Goal: Information Seeking & Learning: Compare options

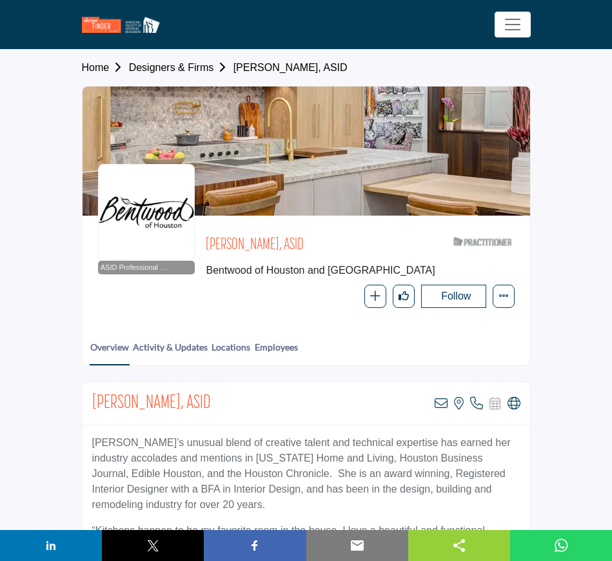
click at [144, 66] on link "Designers & Firms" at bounding box center [181, 67] width 105 height 11
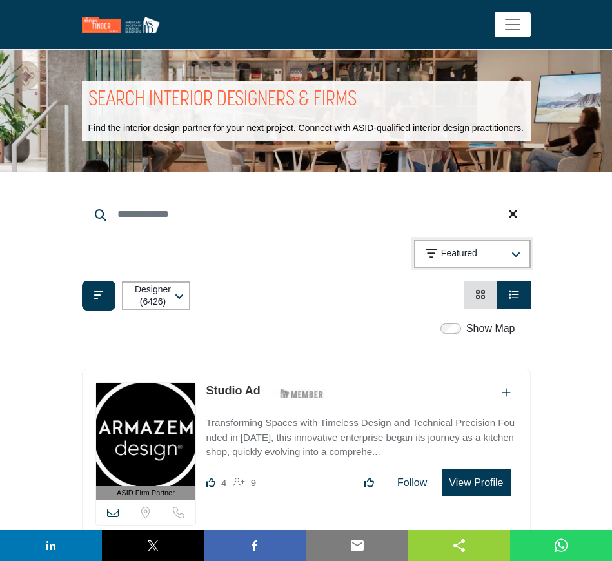
click at [516, 250] on icon "button" at bounding box center [516, 255] width 9 height 10
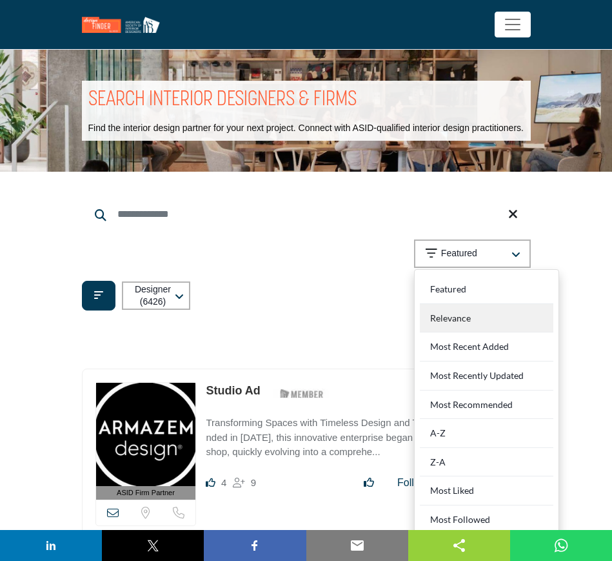
click at [486, 319] on div "Relevance" at bounding box center [487, 318] width 134 height 29
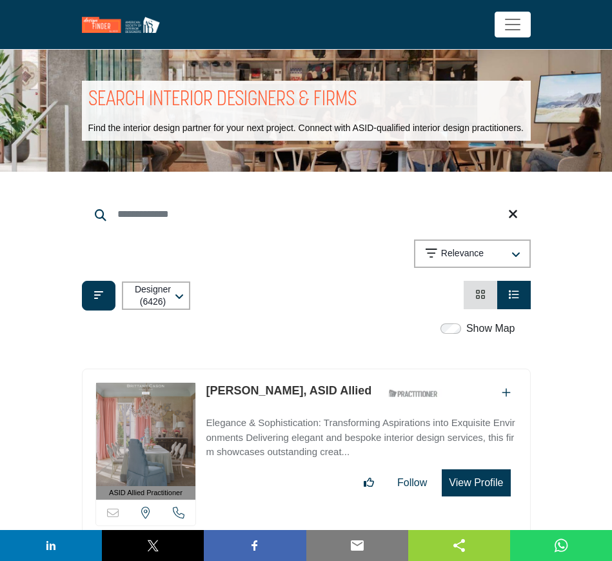
click at [486, 295] on li "Card View" at bounding box center [481, 295] width 34 height 28
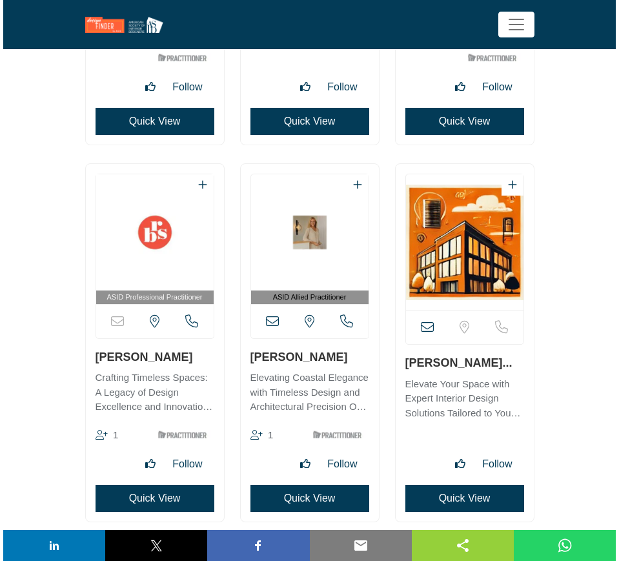
scroll to position [14113, 0]
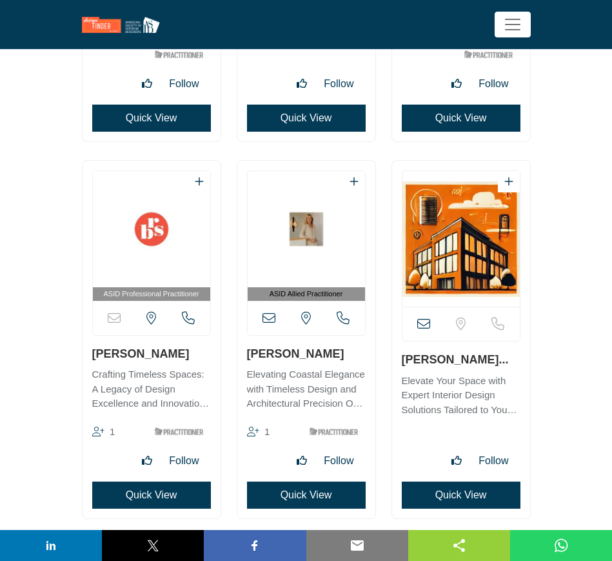
drag, startPoint x: 460, startPoint y: 493, endPoint x: 478, endPoint y: 398, distance: 96.5
click at [460, 493] on button "Quick View" at bounding box center [461, 494] width 119 height 27
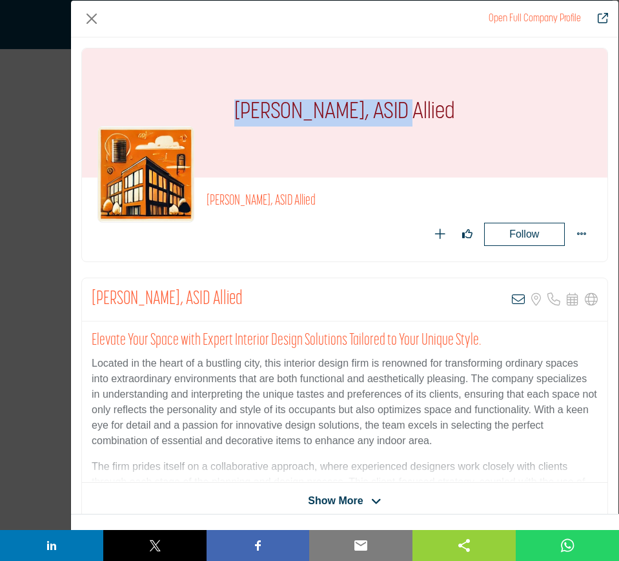
drag, startPoint x: 217, startPoint y: 116, endPoint x: 367, endPoint y: 119, distance: 149.8
click at [367, 119] on div "Jacilyn Chirchirillo, ASID Allied" at bounding box center [344, 112] width 525 height 129
copy h1 "Jacilyn Chirchirillo"
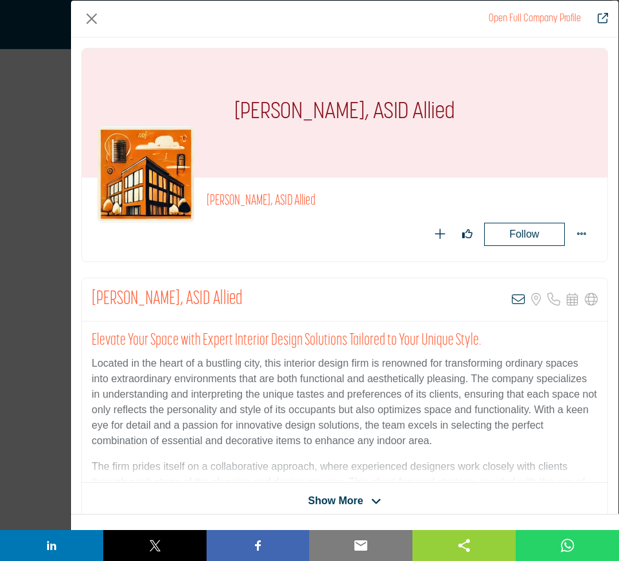
click at [304, 299] on div "Jacilyn Chirchirillo, ASID Allied View email address of this listing Sorry, but…" at bounding box center [344, 299] width 525 height 43
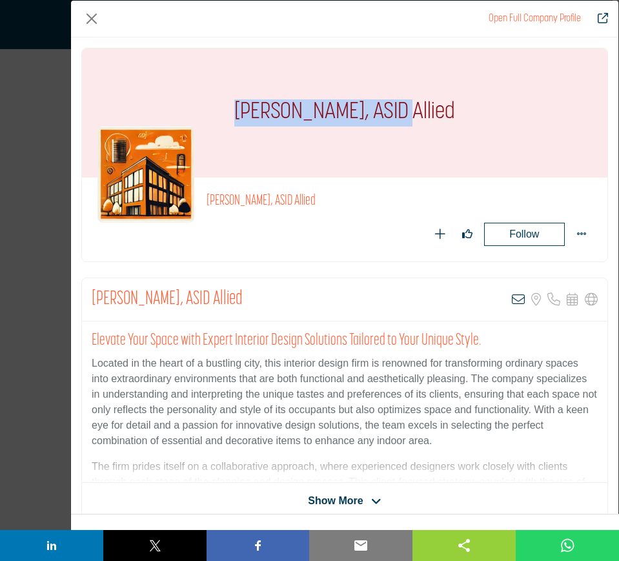
drag, startPoint x: 228, startPoint y: 103, endPoint x: 368, endPoint y: 108, distance: 140.1
click at [368, 108] on h1 "Jacilyn Chirchirillo, ASID Allied" at bounding box center [344, 112] width 221 height 129
copy h1 "Jacilyn Chirchirillo"
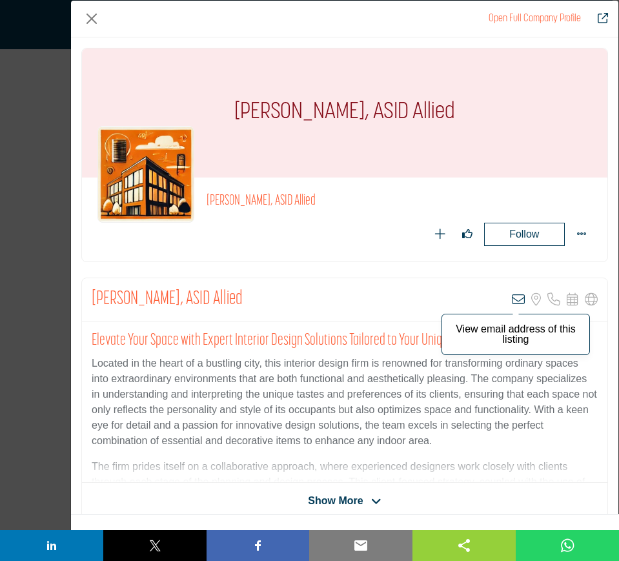
click at [512, 298] on icon "Company Data Modal" at bounding box center [518, 299] width 13 height 13
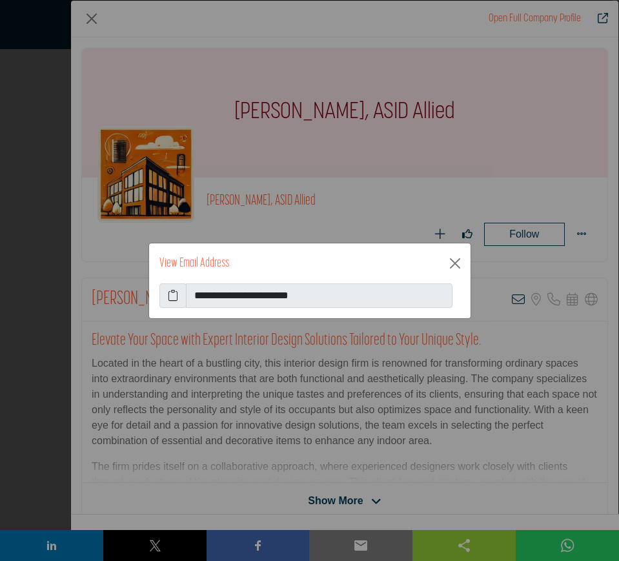
click at [175, 295] on icon at bounding box center [173, 295] width 10 height 15
drag, startPoint x: 455, startPoint y: 260, endPoint x: 449, endPoint y: 259, distance: 6.5
click at [455, 260] on button "Close" at bounding box center [455, 263] width 21 height 21
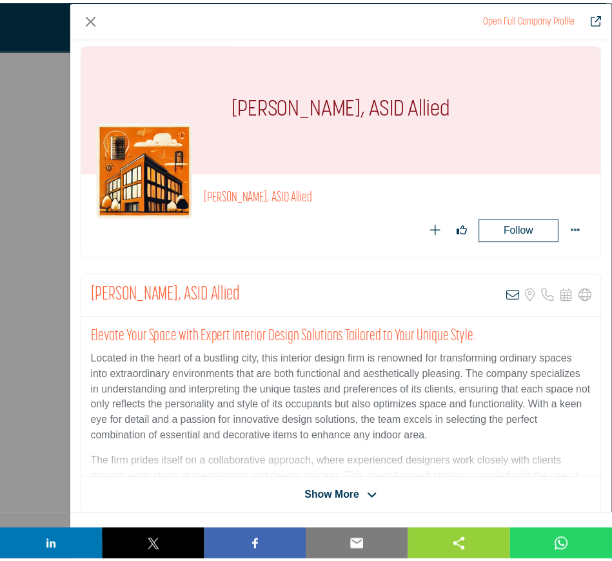
scroll to position [0, 0]
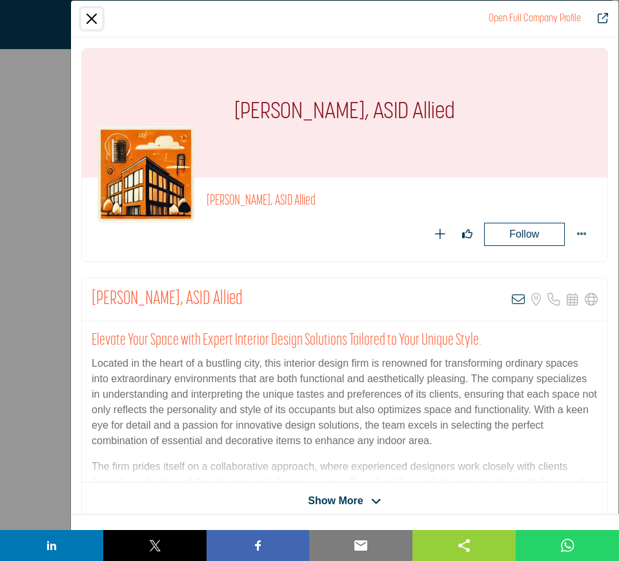
click at [94, 19] on button "Close" at bounding box center [91, 18] width 21 height 21
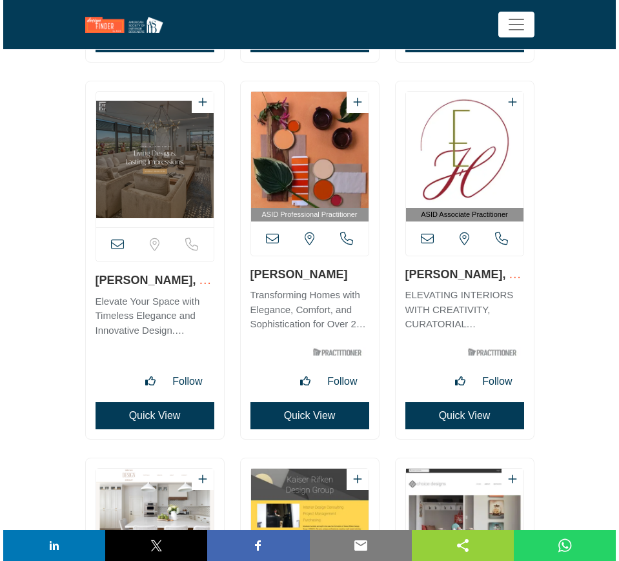
scroll to position [14597, 0]
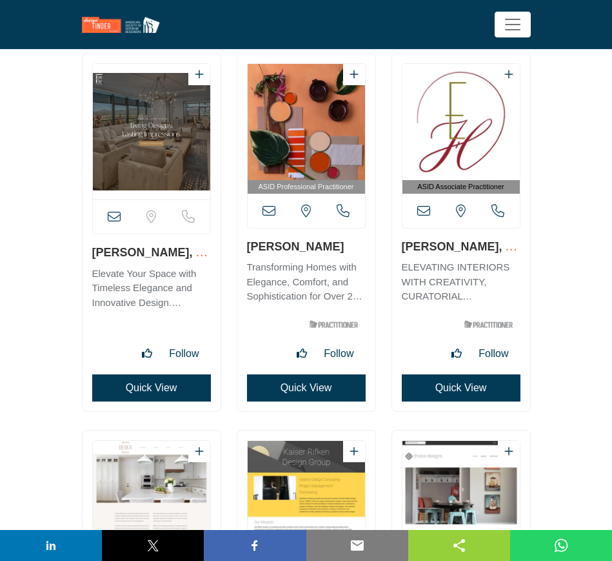
drag, startPoint x: 90, startPoint y: 252, endPoint x: 180, endPoint y: 254, distance: 89.7
click at [180, 254] on div "View email address of this listing" at bounding box center [152, 233] width 138 height 358
copy link "Cynthia Astorga"
drag, startPoint x: 90, startPoint y: 252, endPoint x: 181, endPoint y: 250, distance: 91.0
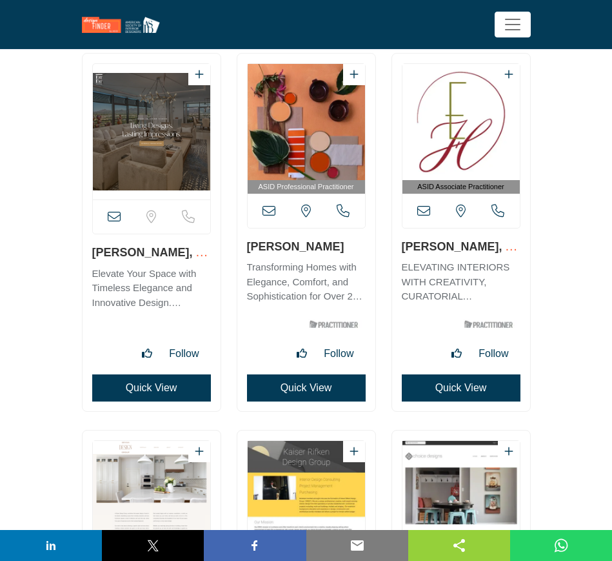
click at [181, 250] on div "View email address of this listing" at bounding box center [152, 233] width 138 height 358
copy link "Cynthia Astorga"
click at [164, 387] on button "Quick View" at bounding box center [151, 387] width 119 height 27
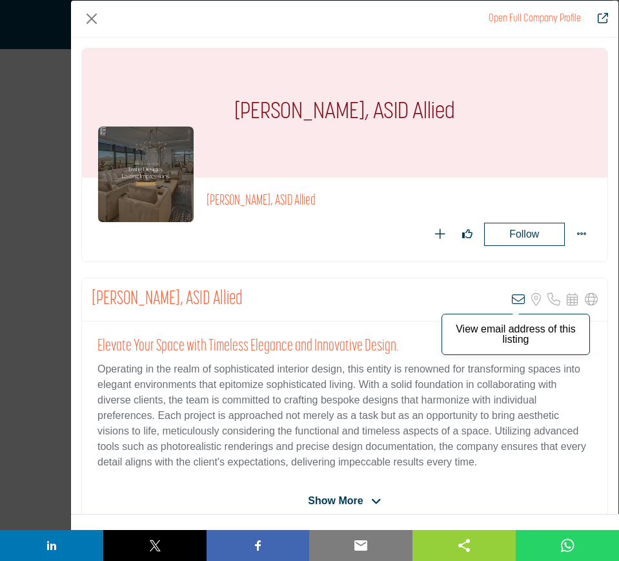
click at [512, 298] on icon "Company Data Modal" at bounding box center [518, 299] width 13 height 13
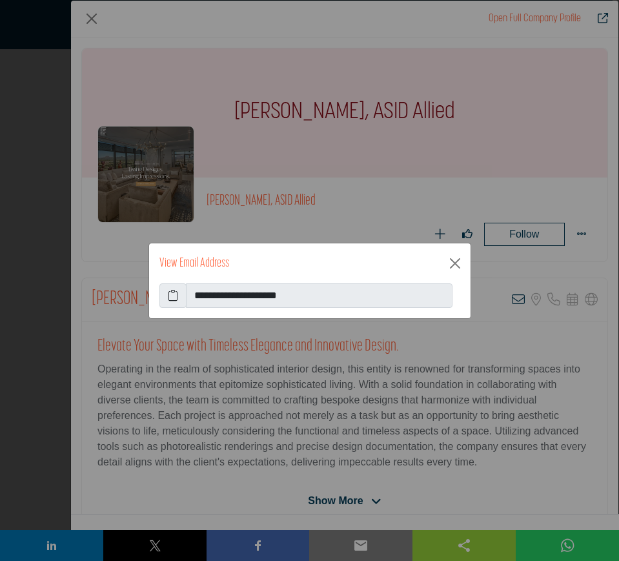
click at [175, 292] on icon at bounding box center [173, 295] width 10 height 15
drag, startPoint x: 452, startPoint y: 264, endPoint x: 450, endPoint y: 270, distance: 6.7
click at [452, 263] on button "Close" at bounding box center [455, 263] width 21 height 21
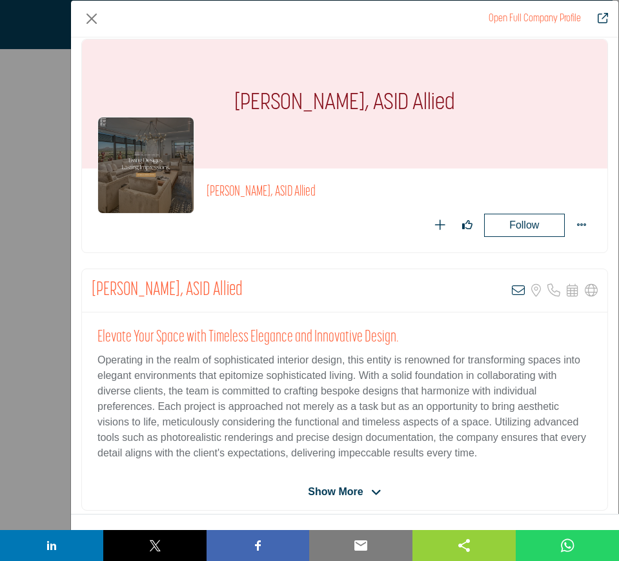
scroll to position [0, 0]
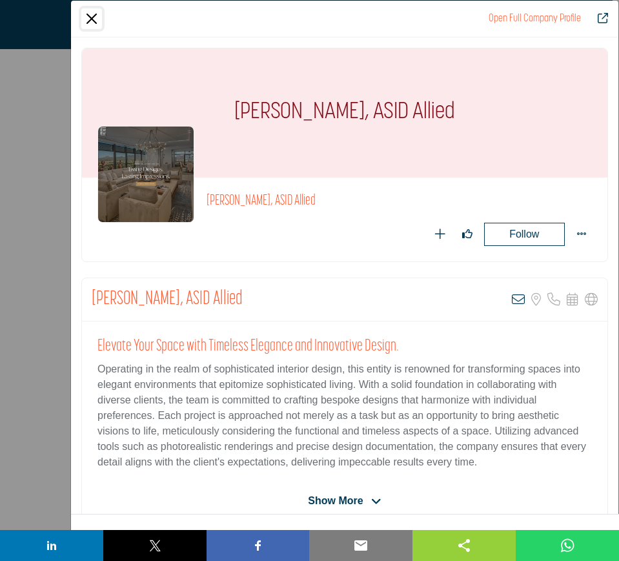
click at [90, 15] on button "Close" at bounding box center [91, 18] width 21 height 21
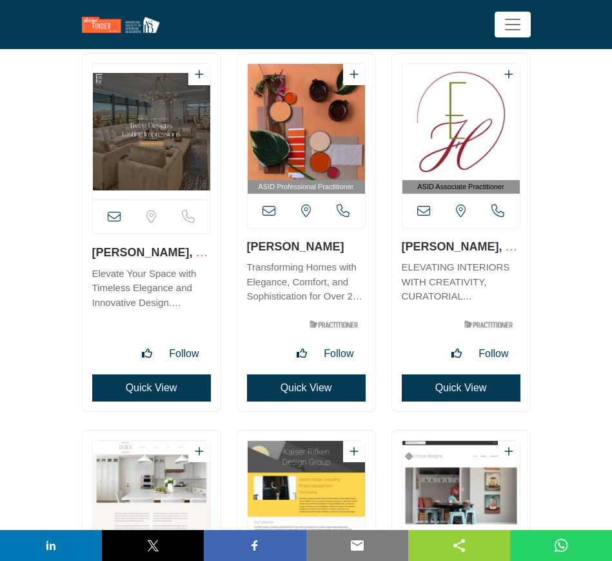
drag, startPoint x: 244, startPoint y: 243, endPoint x: 334, endPoint y: 247, distance: 90.4
click at [334, 247] on div "ASID Professional Practitioner" at bounding box center [307, 233] width 138 height 358
copy link "Brenda Siebert"
click at [281, 385] on button "Quick View" at bounding box center [306, 387] width 119 height 27
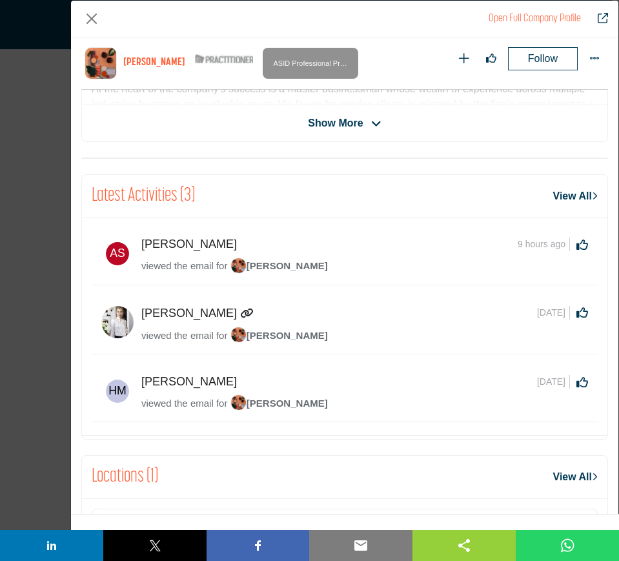
scroll to position [617, 0]
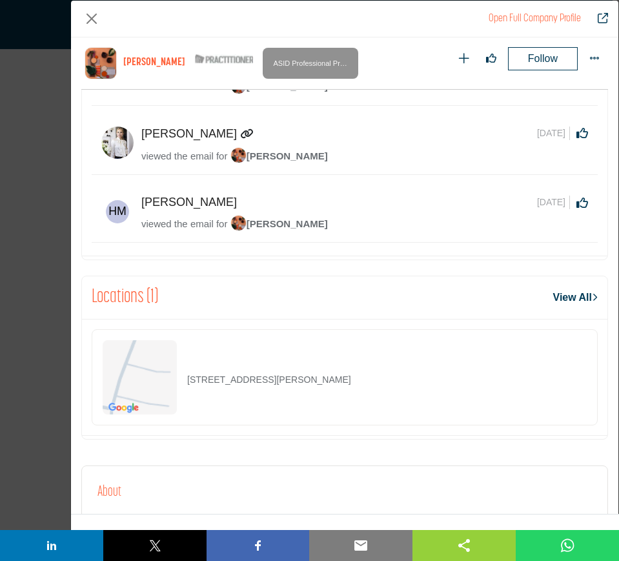
drag, startPoint x: 363, startPoint y: 387, endPoint x: 187, endPoint y: 386, distance: 176.2
click at [187, 386] on div "2123 Lost Maples Trl, 77345-2145, USA" at bounding box center [345, 377] width 506 height 96
copy p "2123 Lost Maples Trl, 77345-2145, USA"
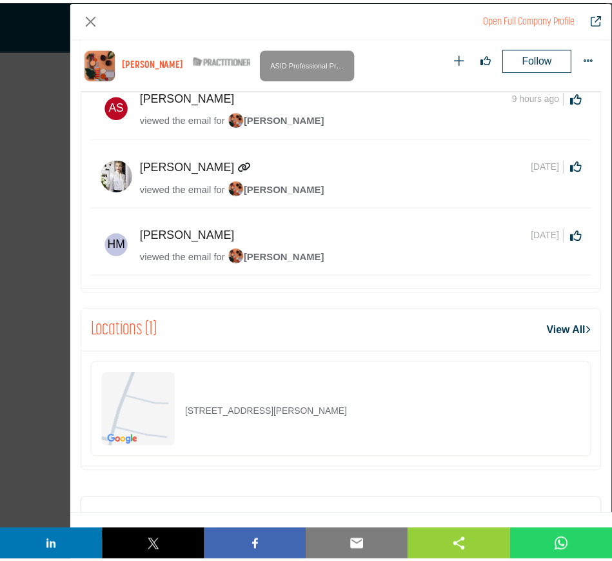
scroll to position [536, 0]
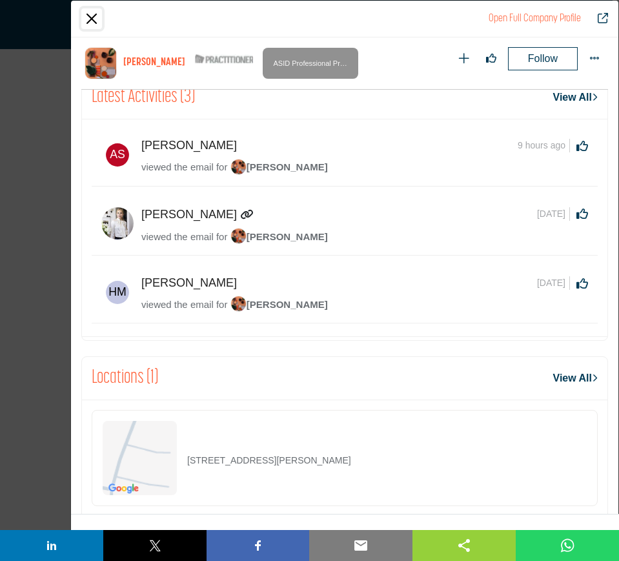
drag, startPoint x: 94, startPoint y: 20, endPoint x: 134, endPoint y: 39, distance: 44.5
click at [94, 20] on button "Close" at bounding box center [91, 18] width 21 height 21
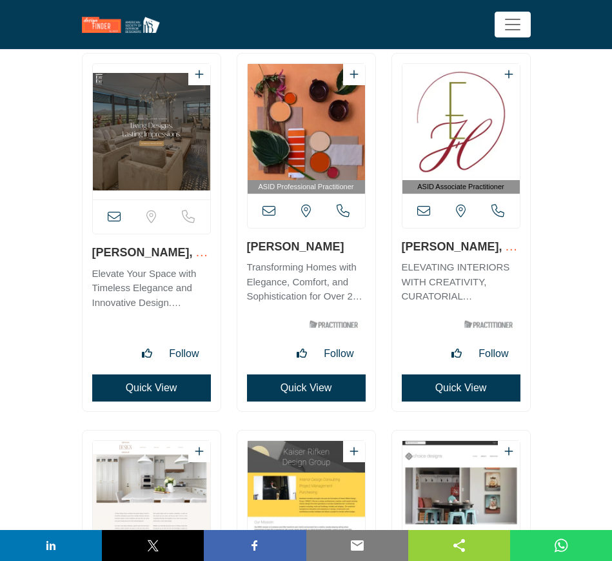
drag, startPoint x: 396, startPoint y: 247, endPoint x: 480, endPoint y: 247, distance: 83.3
click at [480, 247] on div "ASID Associate Practitioner" at bounding box center [461, 233] width 138 height 358
copy link "Penny Francis"
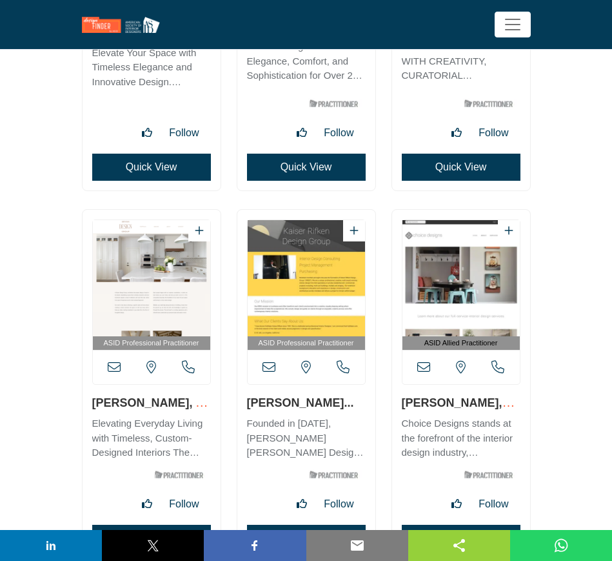
scroll to position [14839, 0]
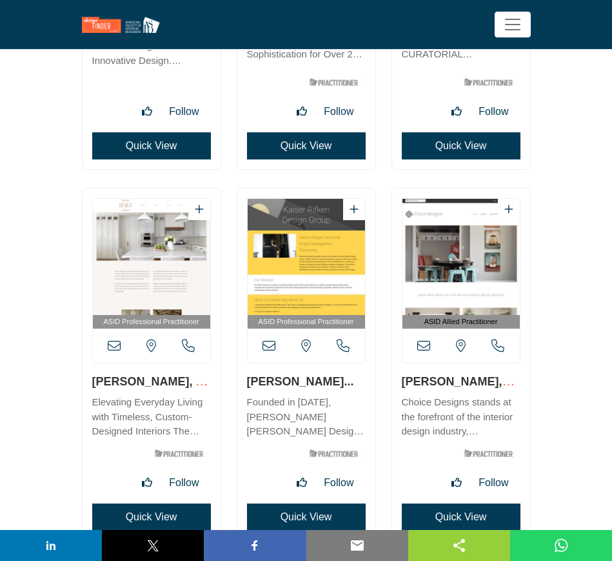
drag, startPoint x: 90, startPoint y: 378, endPoint x: 166, endPoint y: 379, distance: 75.5
click at [166, 379] on div "ASID Professional Practitioner" at bounding box center [152, 364] width 138 height 352
copy link "Marcia Bryan"
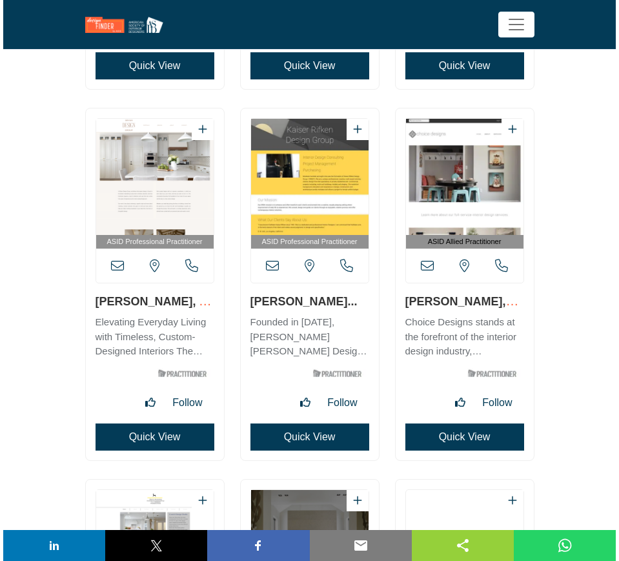
scroll to position [14919, 0]
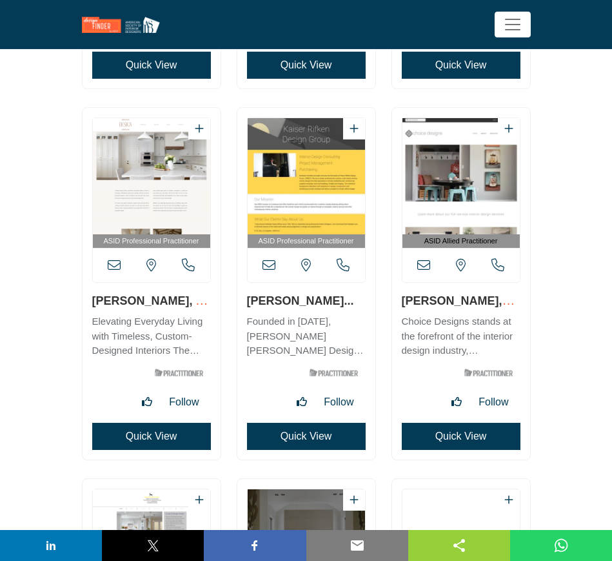
click at [150, 434] on button "Quick View" at bounding box center [151, 436] width 119 height 27
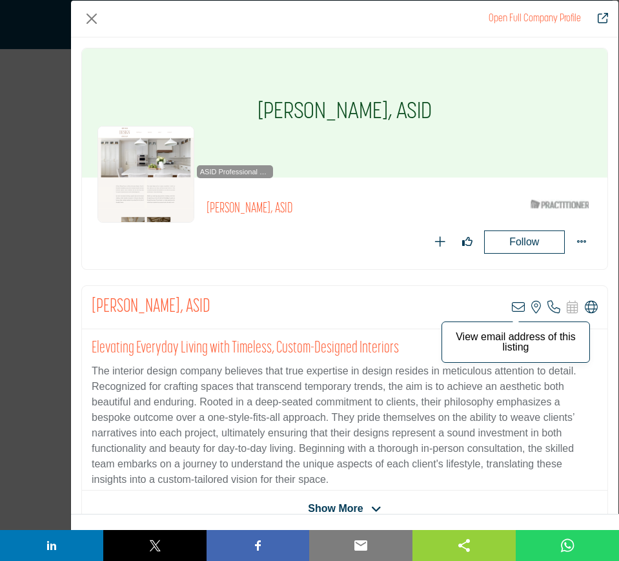
click at [514, 306] on icon "Company Data Modal" at bounding box center [518, 307] width 13 height 13
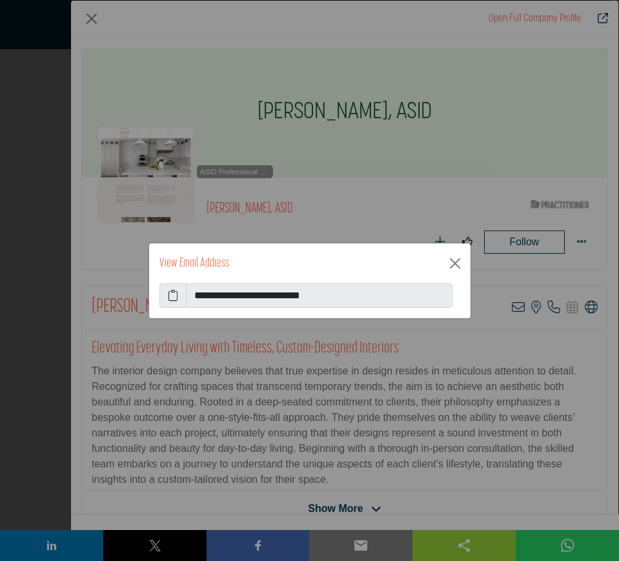
click at [174, 296] on icon at bounding box center [173, 295] width 10 height 15
click at [456, 259] on button "Close" at bounding box center [455, 263] width 21 height 21
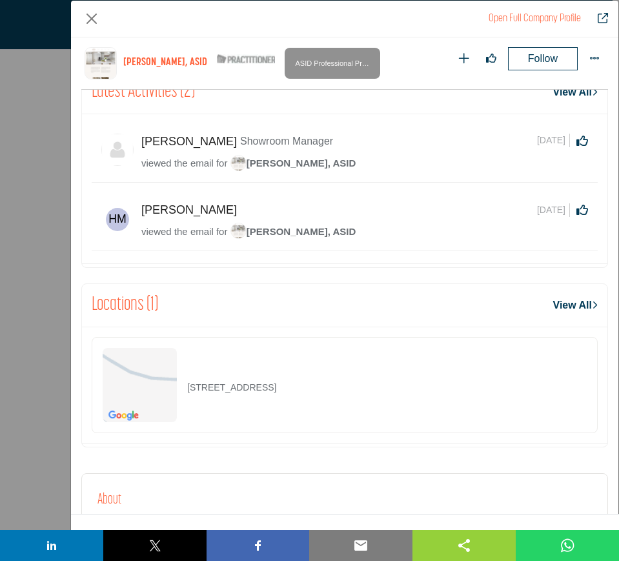
scroll to position [617, 0]
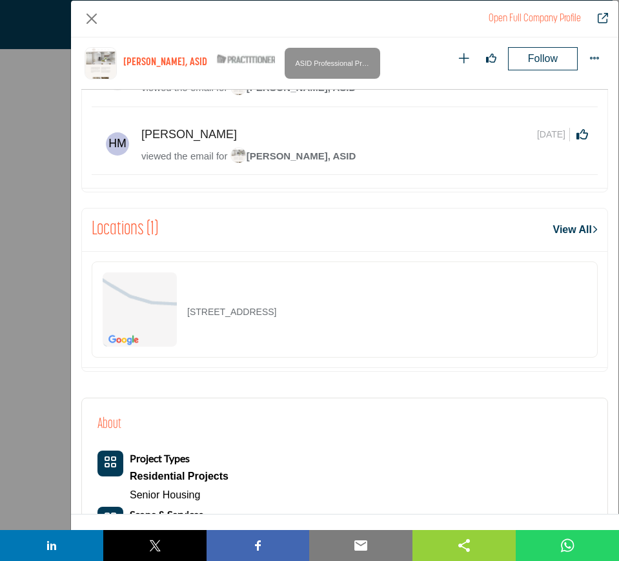
drag, startPoint x: 367, startPoint y: 312, endPoint x: 182, endPoint y: 315, distance: 184.6
click at [182, 315] on div "12385 Kingspine Ave, 92131-2285, USA" at bounding box center [345, 309] width 506 height 96
copy p "12385 Kingspine Ave, 92131-2285, USA"
drag, startPoint x: 90, startPoint y: 19, endPoint x: 143, endPoint y: 127, distance: 120.1
click at [90, 19] on button "Close" at bounding box center [91, 18] width 21 height 21
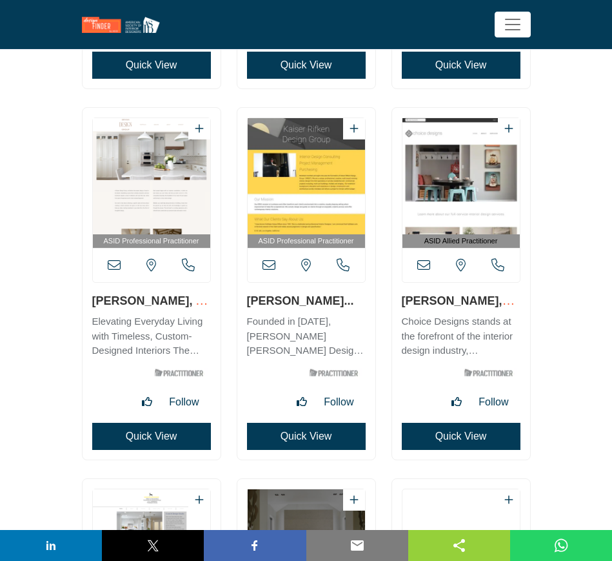
click at [305, 436] on button "Quick View" at bounding box center [306, 436] width 119 height 27
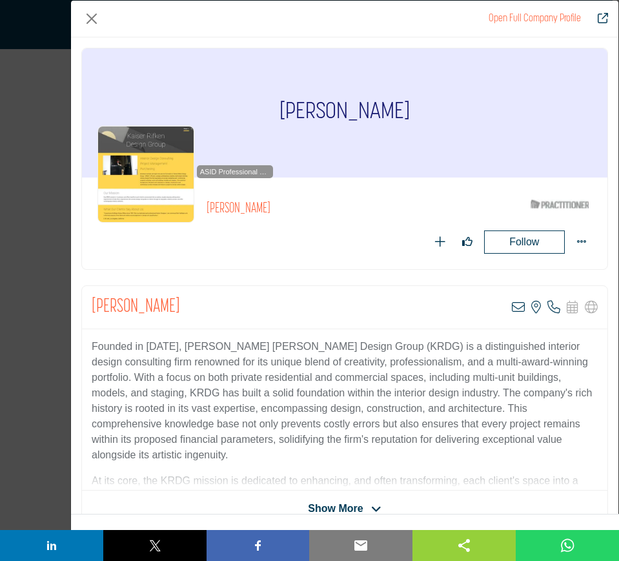
drag, startPoint x: 453, startPoint y: 112, endPoint x: 249, endPoint y: 110, distance: 204.0
click at [249, 110] on div "Kathleen Kaiser-Rifken" at bounding box center [344, 112] width 525 height 129
copy h1 "Kathleen Kaiser-Rifken"
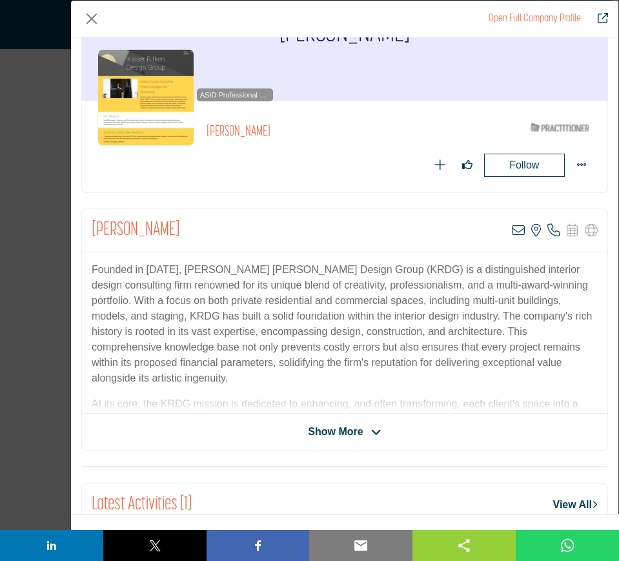
scroll to position [81, 0]
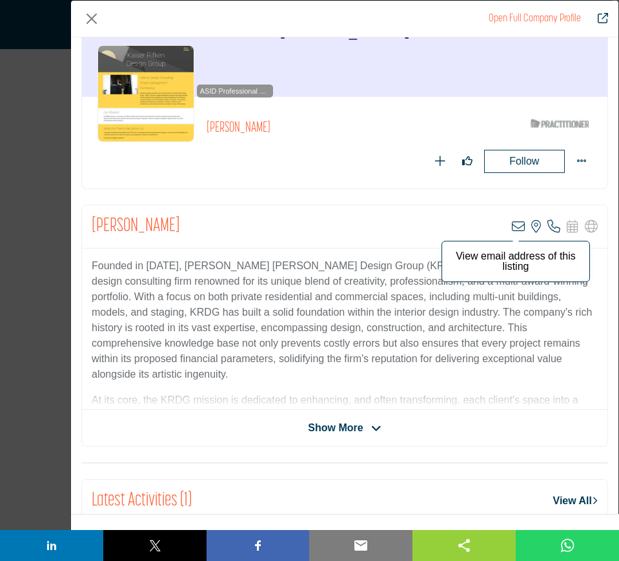
click at [512, 222] on icon "Company Data Modal" at bounding box center [518, 226] width 13 height 13
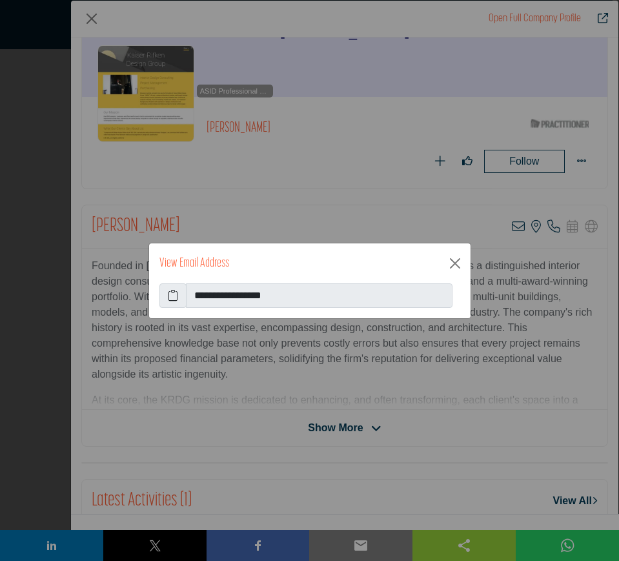
click at [176, 296] on icon at bounding box center [173, 295] width 10 height 15
click at [453, 261] on button "Close" at bounding box center [455, 263] width 21 height 21
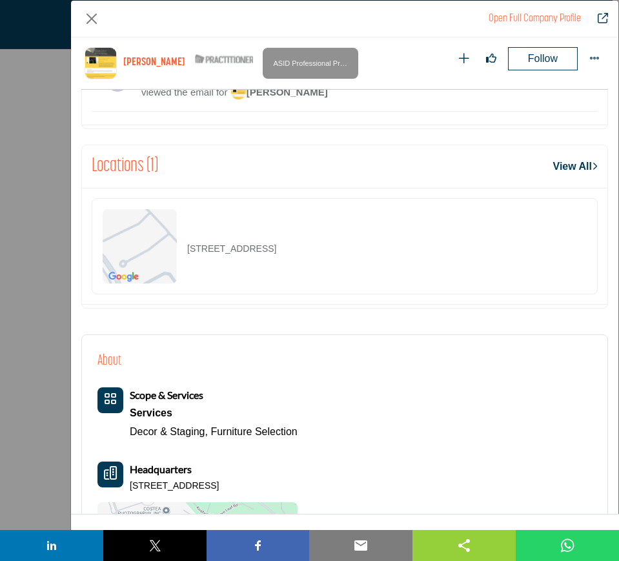
scroll to position [617, 0]
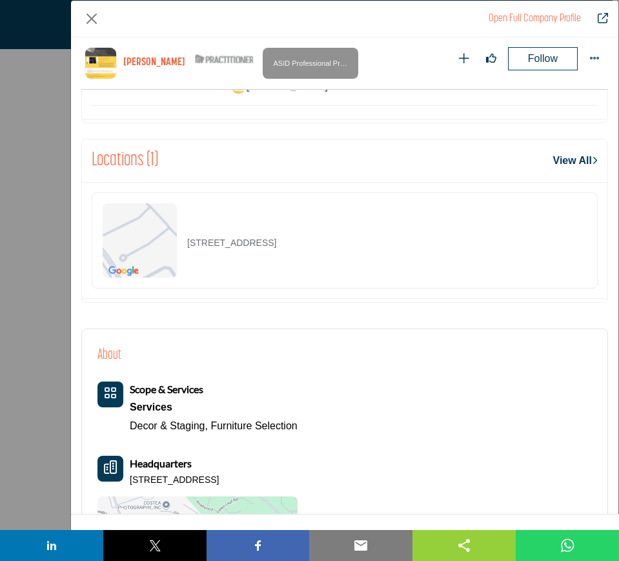
drag, startPoint x: 359, startPoint y: 243, endPoint x: 184, endPoint y: 241, distance: 175.6
click at [184, 241] on div "22565 Charwood Cir, 92630-3102, USA" at bounding box center [345, 240] width 506 height 96
click at [96, 17] on button "Close" at bounding box center [91, 18] width 21 height 21
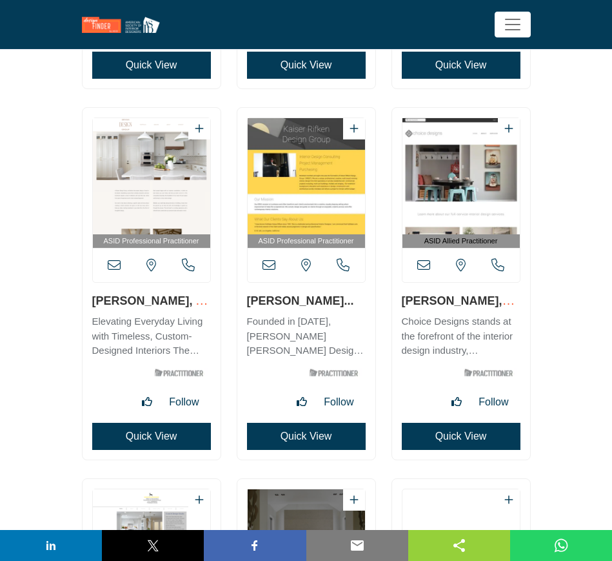
click at [468, 438] on button "Quick View" at bounding box center [461, 436] width 119 height 27
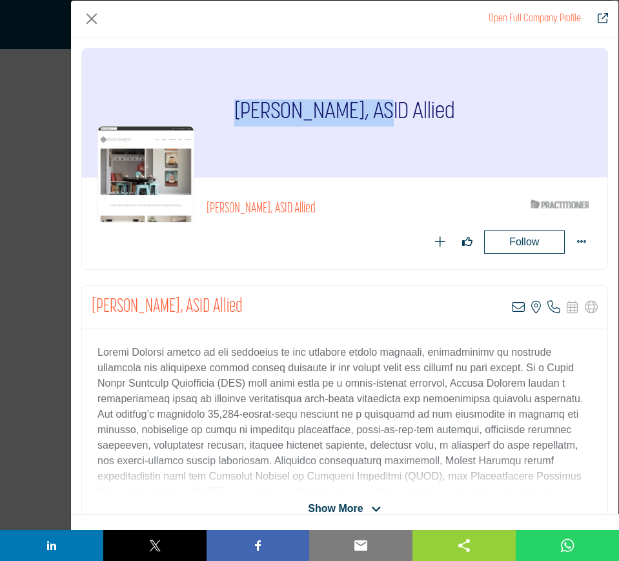
drag, startPoint x: 223, startPoint y: 110, endPoint x: 370, endPoint y: 113, distance: 147.2
click at [370, 113] on div "Stephanie Schnurr, ASID Allied" at bounding box center [344, 112] width 525 height 129
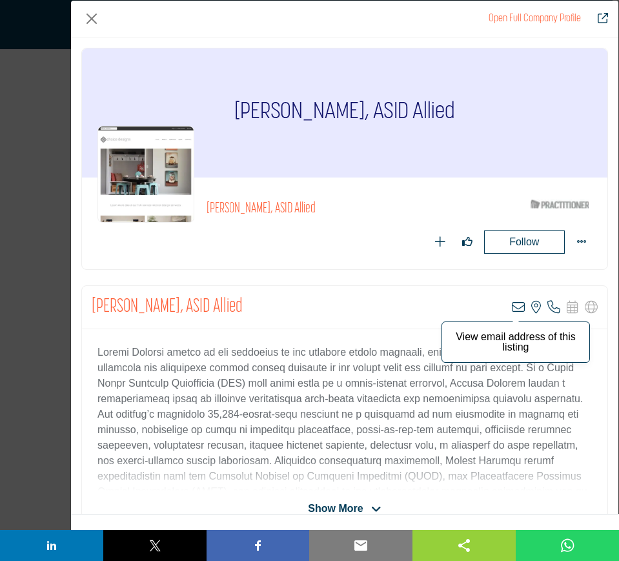
click at [512, 307] on icon "Company Data Modal" at bounding box center [518, 307] width 13 height 13
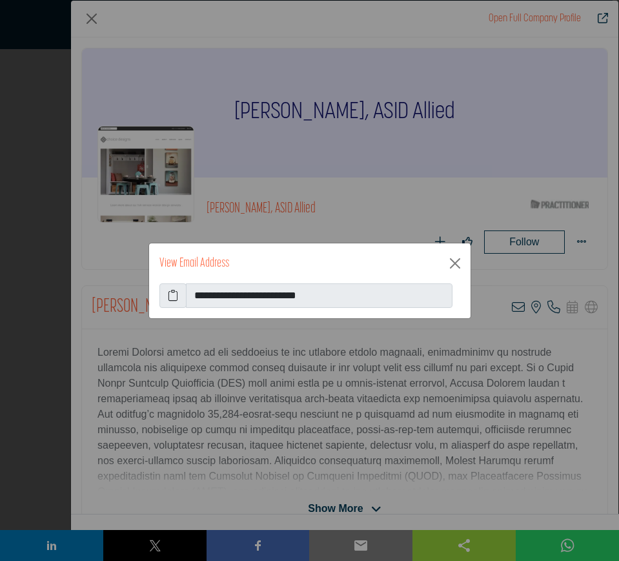
click at [175, 294] on icon at bounding box center [173, 295] width 10 height 15
click at [457, 263] on button "Close" at bounding box center [455, 263] width 21 height 21
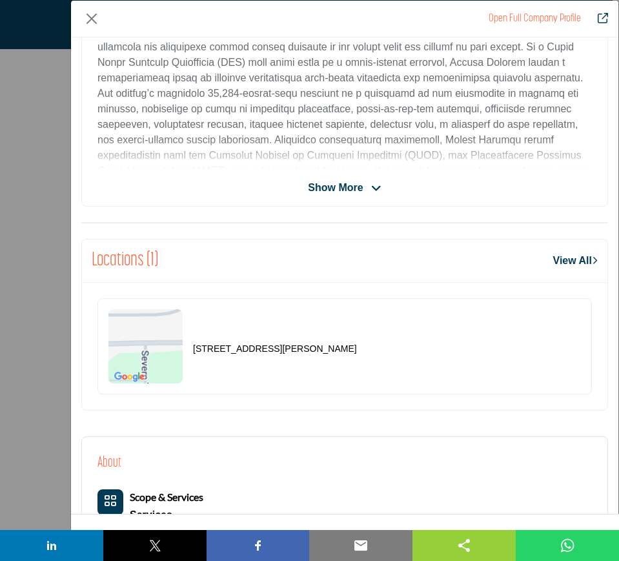
scroll to position [375, 0]
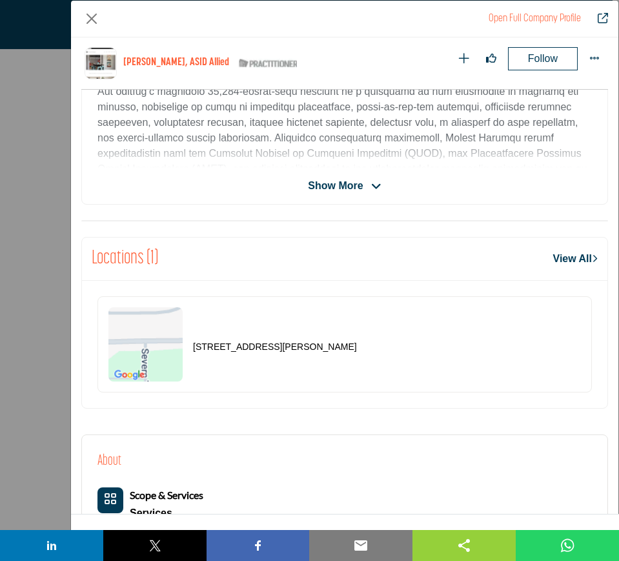
drag, startPoint x: 365, startPoint y: 347, endPoint x: 162, endPoint y: 348, distance: 202.7
click at [162, 348] on div "3223 Carroll Rd, 46818-8633, USA" at bounding box center [344, 344] width 494 height 96
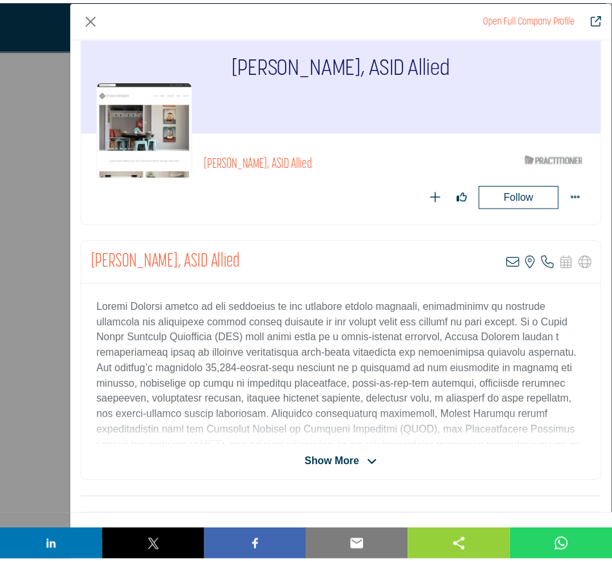
scroll to position [0, 0]
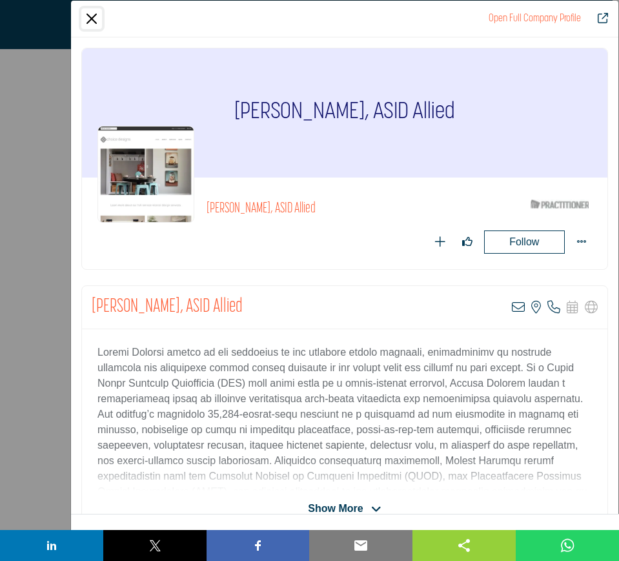
drag, startPoint x: 92, startPoint y: 15, endPoint x: 168, endPoint y: 100, distance: 114.3
click at [92, 15] on button "Close" at bounding box center [91, 18] width 21 height 21
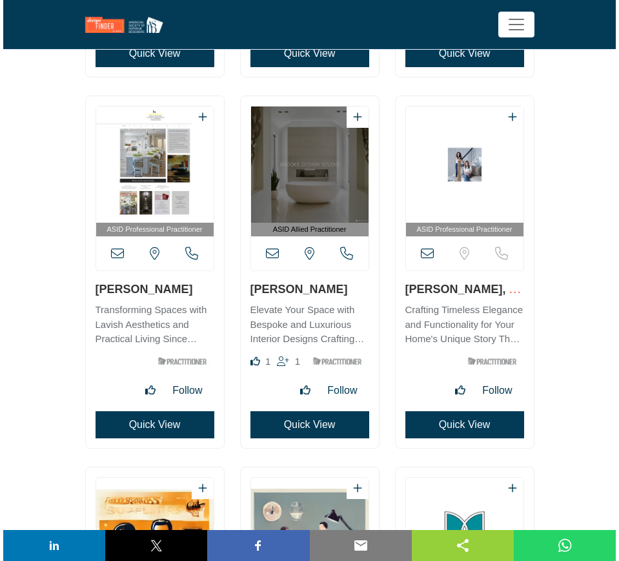
scroll to position [15323, 0]
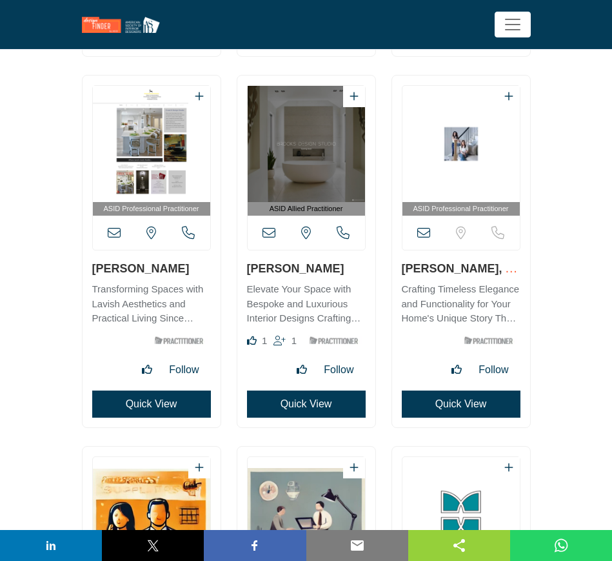
drag, startPoint x: 185, startPoint y: 270, endPoint x: 89, endPoint y: 267, distance: 95.6
click at [89, 267] on div "ASID Professional Practitioner" at bounding box center [152, 252] width 138 height 352
click at [150, 404] on button "Quick View" at bounding box center [151, 403] width 119 height 27
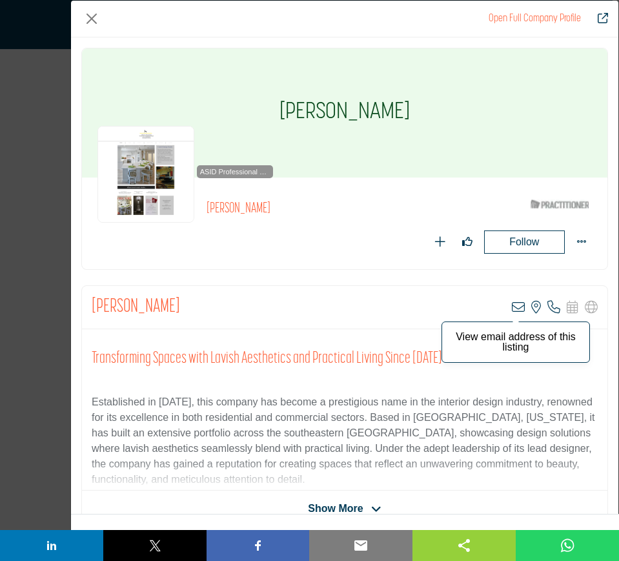
click at [512, 308] on icon "Company Data Modal" at bounding box center [518, 307] width 13 height 13
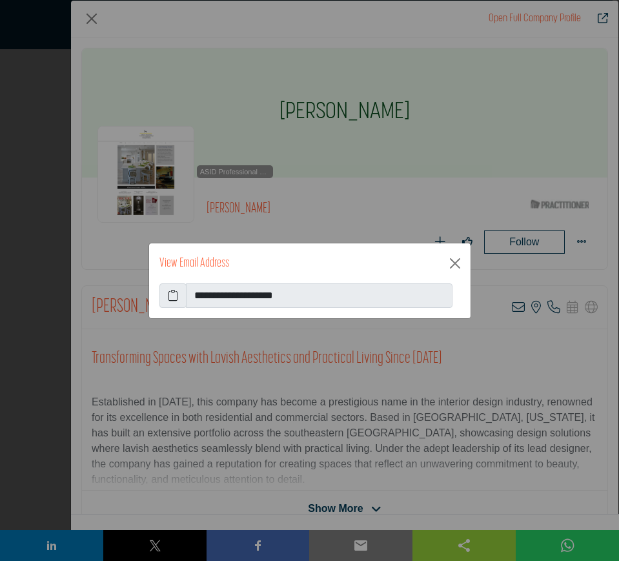
click at [175, 296] on icon at bounding box center [173, 295] width 10 height 15
click at [456, 263] on button "Close" at bounding box center [455, 263] width 21 height 21
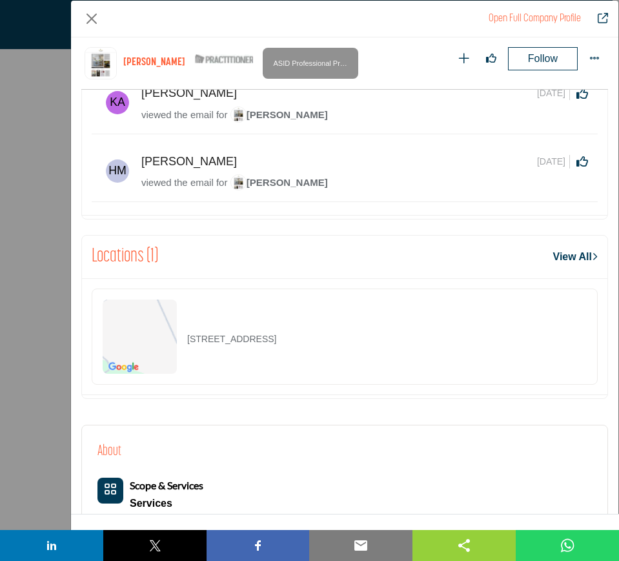
scroll to position [617, 0]
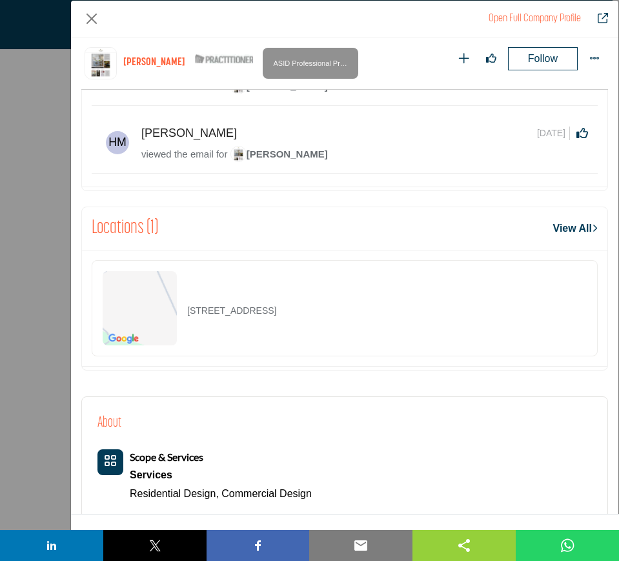
drag, startPoint x: 354, startPoint y: 312, endPoint x: 172, endPoint y: 314, distance: 181.4
click at [172, 314] on div "22 Pickwick Dr, 18901-3020, USA" at bounding box center [345, 308] width 506 height 96
click at [88, 19] on button "Close" at bounding box center [91, 18] width 21 height 21
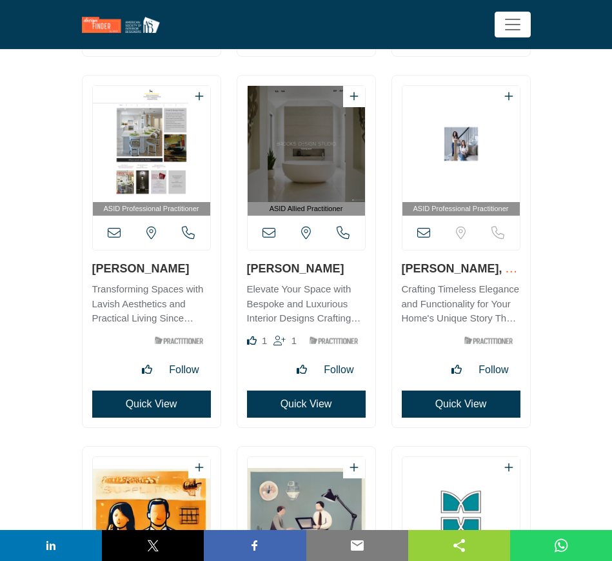
drag, startPoint x: 332, startPoint y: 268, endPoint x: 248, endPoint y: 267, distance: 83.9
click at [248, 267] on h3 "Angela Brooks" at bounding box center [306, 268] width 119 height 16
click at [278, 401] on button "Quick View" at bounding box center [306, 403] width 119 height 27
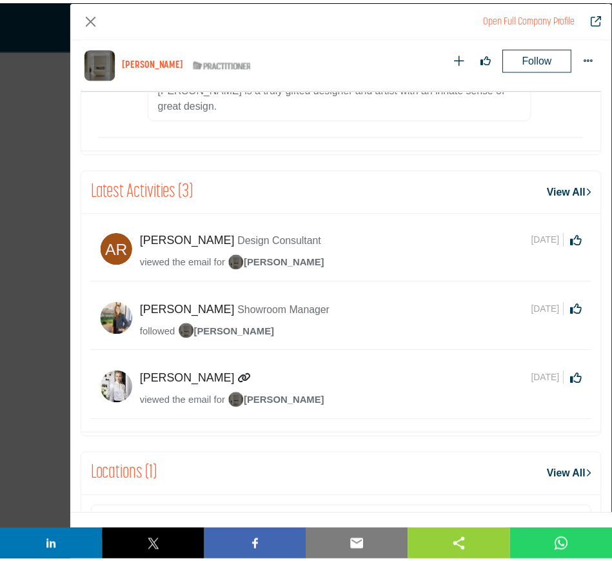
scroll to position [859, 0]
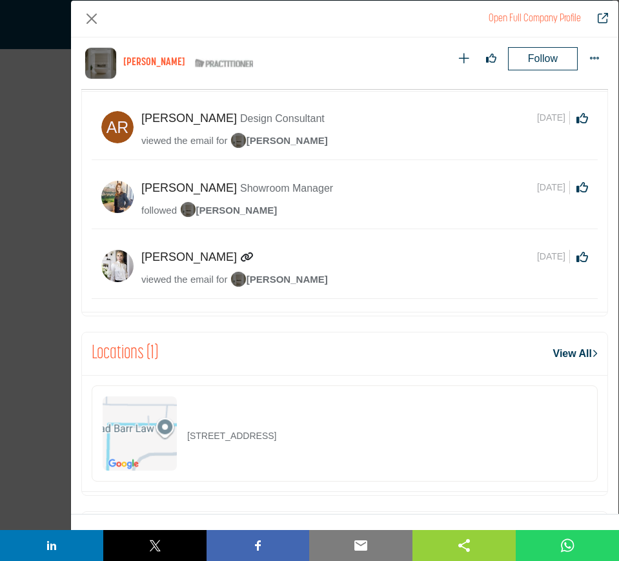
drag, startPoint x: 404, startPoint y: 423, endPoint x: 186, endPoint y: 423, distance: 218.1
click at [186, 423] on div "234 N Westmonte Dr Ste 1010, 32714-3373, USA" at bounding box center [345, 433] width 506 height 96
click at [91, 19] on button "Close" at bounding box center [91, 18] width 21 height 21
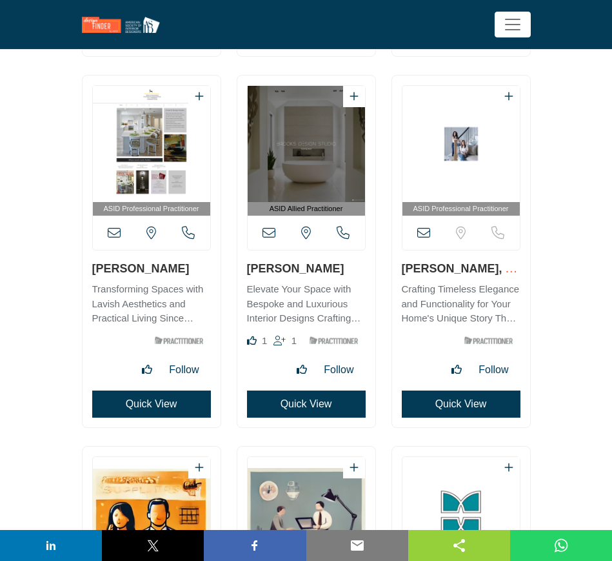
drag, startPoint x: 399, startPoint y: 269, endPoint x: 454, endPoint y: 268, distance: 55.5
click at [454, 268] on div "ASID Professional Practitioner" at bounding box center [461, 252] width 138 height 352
click at [454, 403] on button "Quick View" at bounding box center [461, 403] width 119 height 27
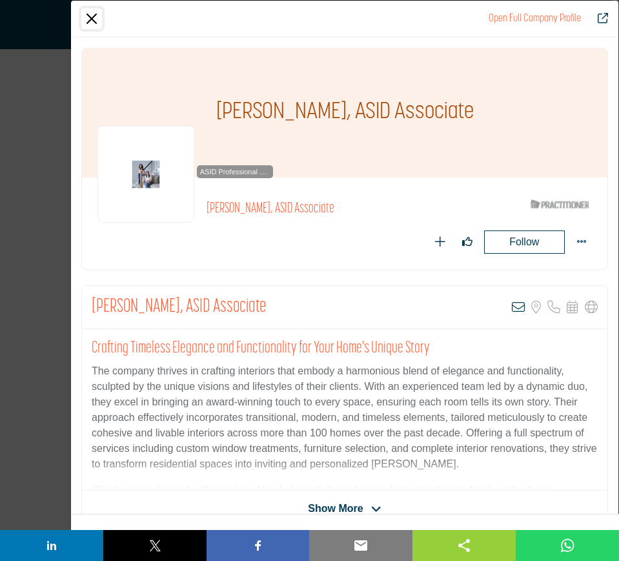
click at [92, 19] on button "Close" at bounding box center [91, 18] width 21 height 21
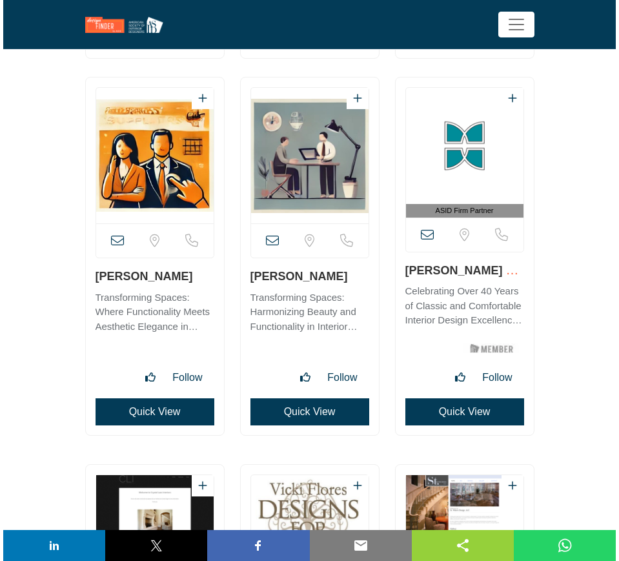
scroll to position [15726, 0]
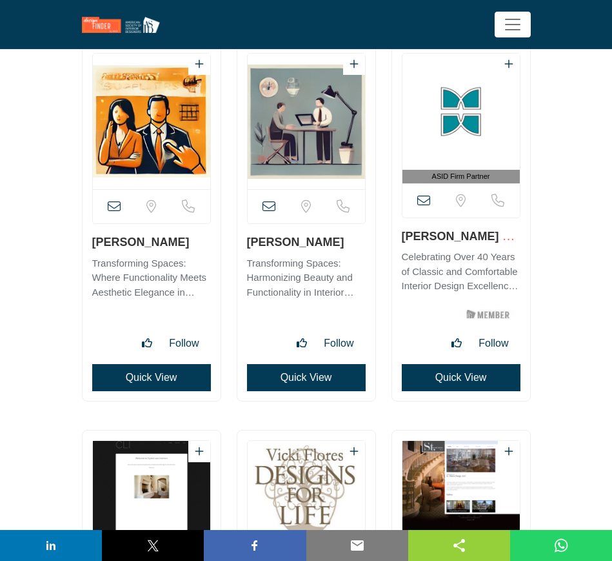
drag, startPoint x: 86, startPoint y: 239, endPoint x: 186, endPoint y: 243, distance: 99.5
click at [186, 243] on div "View email address of this listing" at bounding box center [152, 222] width 138 height 358
click at [162, 376] on button "Quick View" at bounding box center [151, 377] width 119 height 27
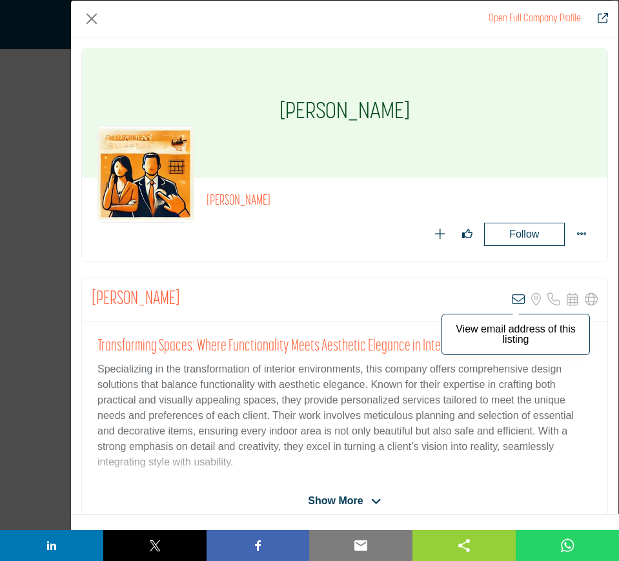
click at [512, 300] on icon "Company Data Modal" at bounding box center [518, 299] width 13 height 13
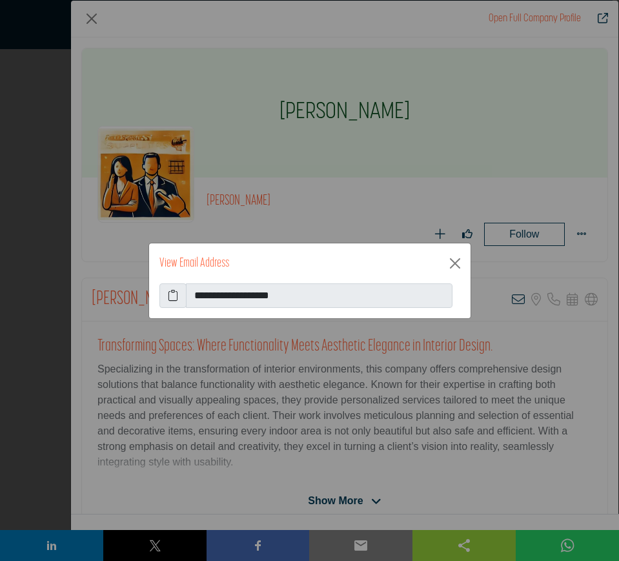
click at [170, 296] on icon at bounding box center [173, 295] width 10 height 15
drag, startPoint x: 452, startPoint y: 264, endPoint x: 238, endPoint y: 141, distance: 246.3
click at [452, 263] on button "Close" at bounding box center [455, 263] width 21 height 21
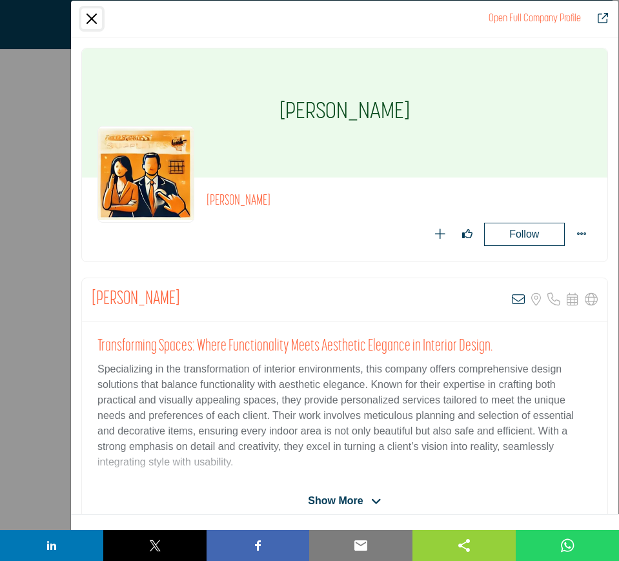
click at [92, 19] on button "Close" at bounding box center [91, 18] width 21 height 21
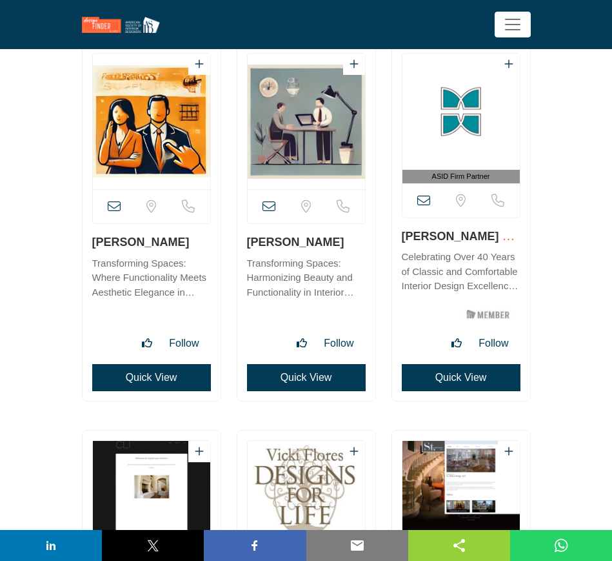
drag, startPoint x: 346, startPoint y: 243, endPoint x: 248, endPoint y: 242, distance: 98.1
click at [248, 242] on h3 "Laura Tomlinson" at bounding box center [306, 242] width 119 height 16
copy link "Laura Tomlinson"
click at [308, 379] on button "Quick View" at bounding box center [306, 377] width 119 height 27
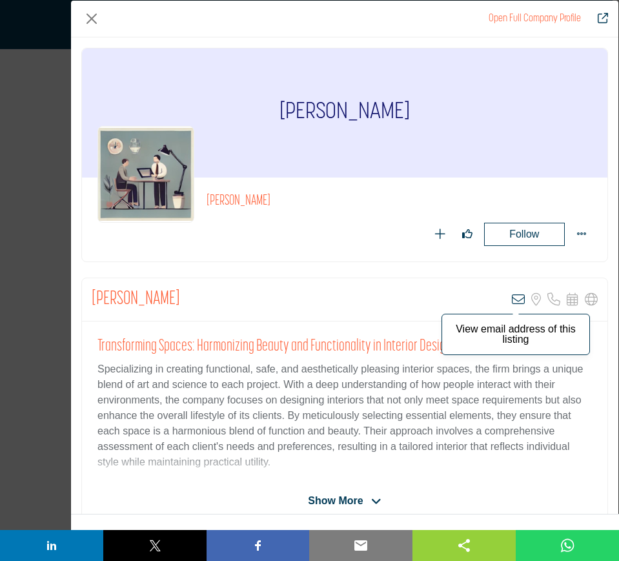
click at [512, 299] on icon "Company Data Modal" at bounding box center [518, 299] width 13 height 13
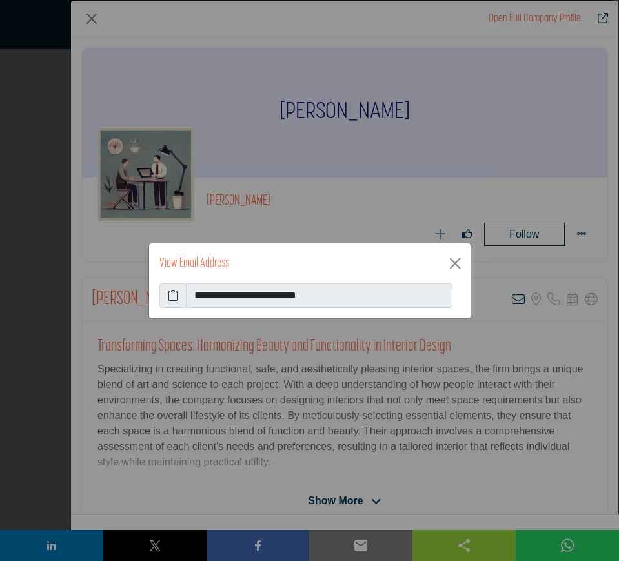
click at [171, 296] on icon at bounding box center [173, 295] width 10 height 15
click at [456, 263] on button "Close" at bounding box center [455, 263] width 21 height 21
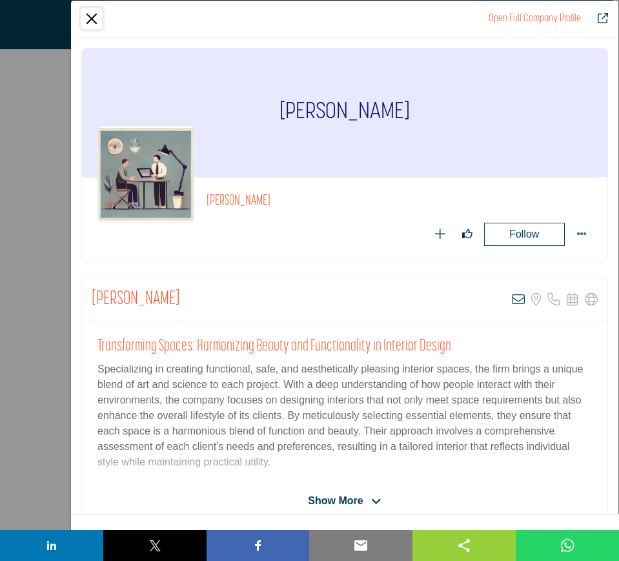
click at [89, 20] on button "Close" at bounding box center [91, 18] width 21 height 21
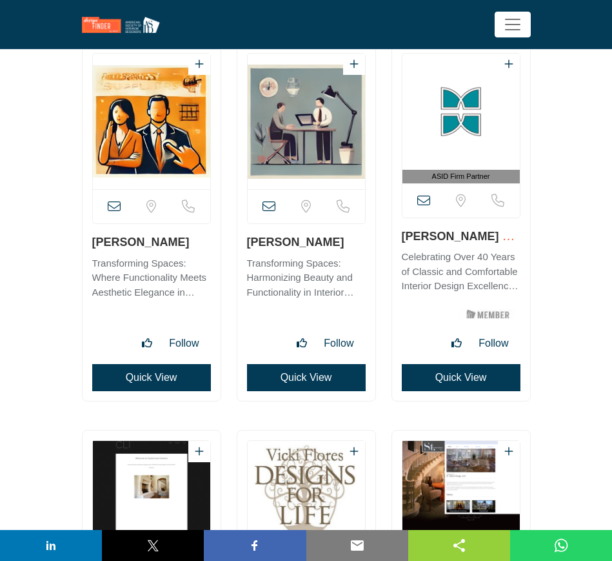
click at [456, 380] on button "Quick View" at bounding box center [461, 377] width 119 height 27
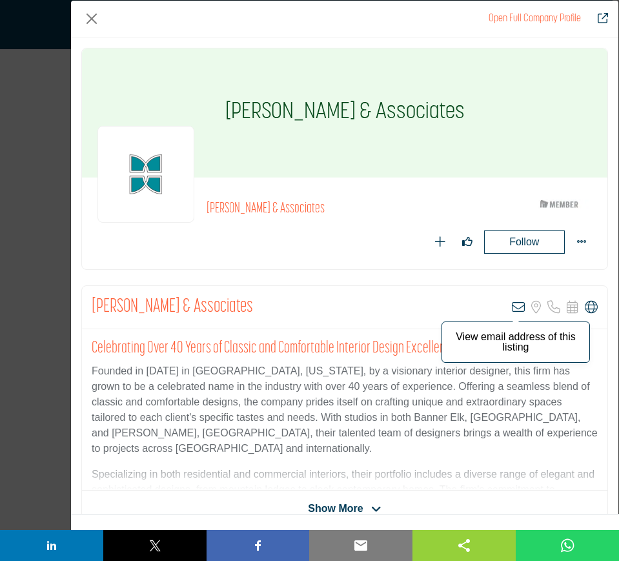
click at [512, 308] on icon "Company Data Modal" at bounding box center [518, 307] width 13 height 13
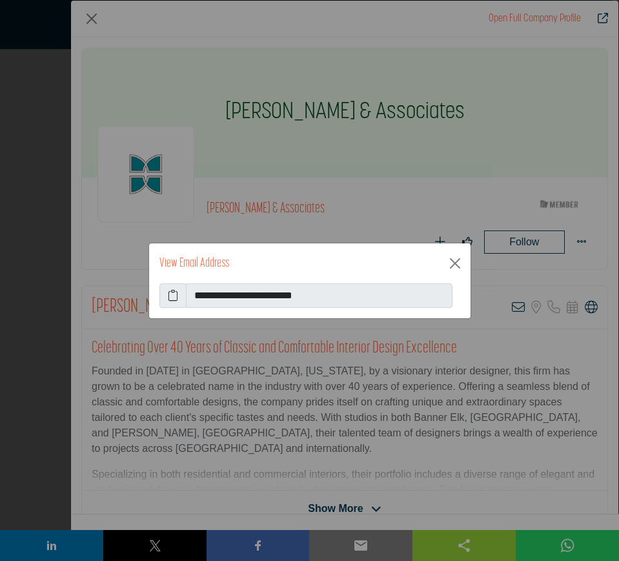
click at [170, 296] on icon at bounding box center [173, 295] width 10 height 15
drag, startPoint x: 452, startPoint y: 263, endPoint x: 445, endPoint y: 267, distance: 7.8
click at [452, 264] on button "Close" at bounding box center [455, 263] width 21 height 21
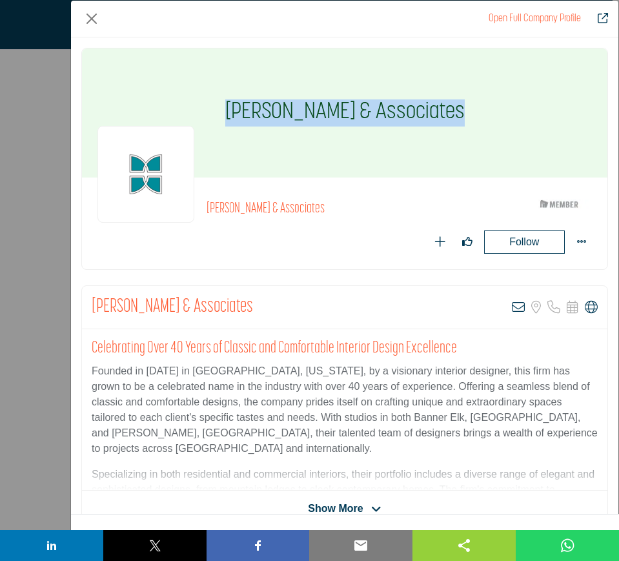
drag, startPoint x: 250, startPoint y: 116, endPoint x: 478, endPoint y: 126, distance: 228.1
click at [478, 126] on div "Dianne Davant & Associates" at bounding box center [344, 112] width 525 height 129
copy h1 "Dianne Davant & Associates"
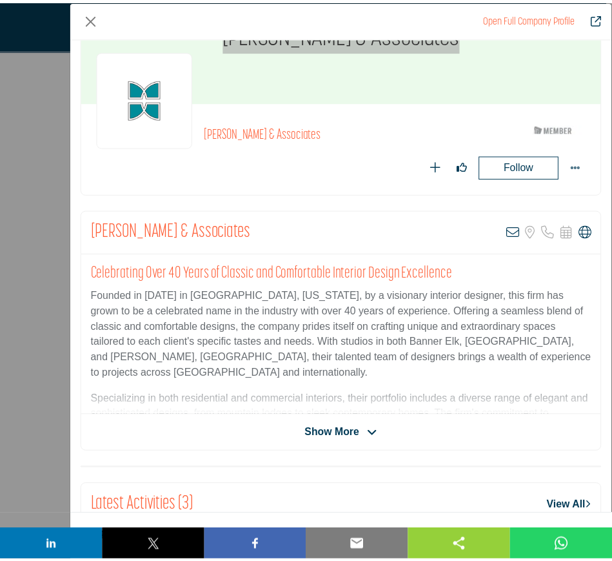
scroll to position [81, 0]
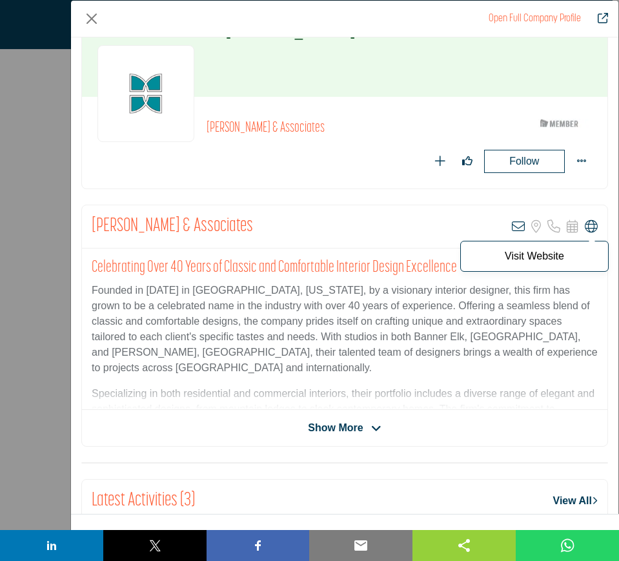
click at [585, 230] on icon "Company Data Modal" at bounding box center [591, 226] width 13 height 13
click at [90, 19] on button "Close" at bounding box center [91, 18] width 21 height 21
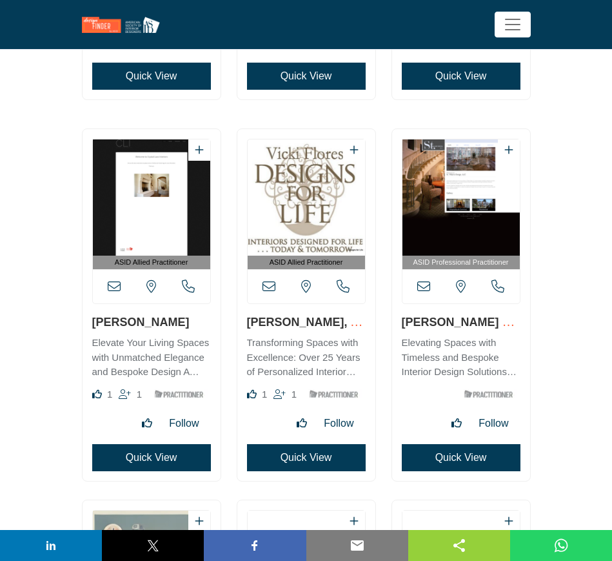
scroll to position [16049, 0]
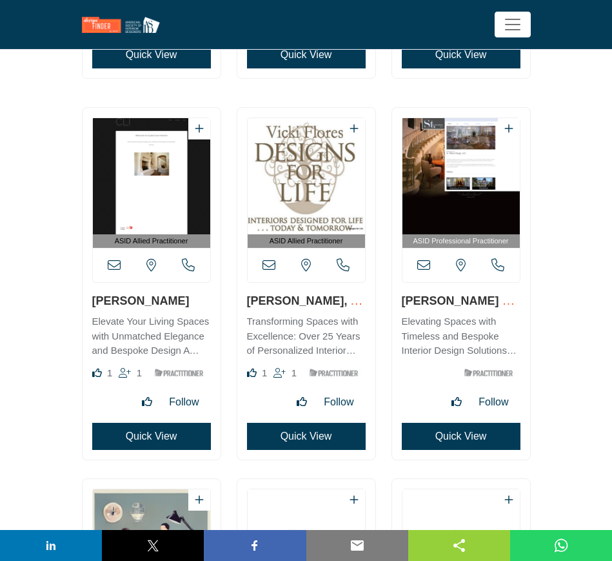
drag, startPoint x: 166, startPoint y: 300, endPoint x: 79, endPoint y: 296, distance: 86.6
click at [79, 296] on div "ASID Allied Practitioner ASID Allied Practitioners have successfully completed …" at bounding box center [151, 290] width 155 height 366
copy link "Crystal Lazo"
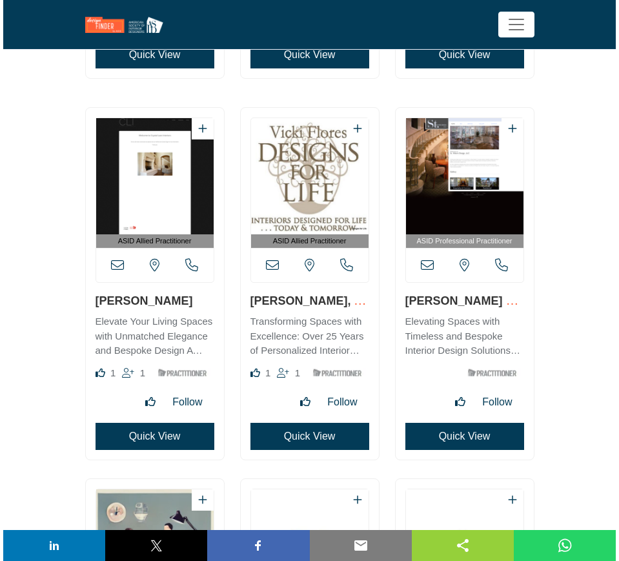
scroll to position [16130, 0]
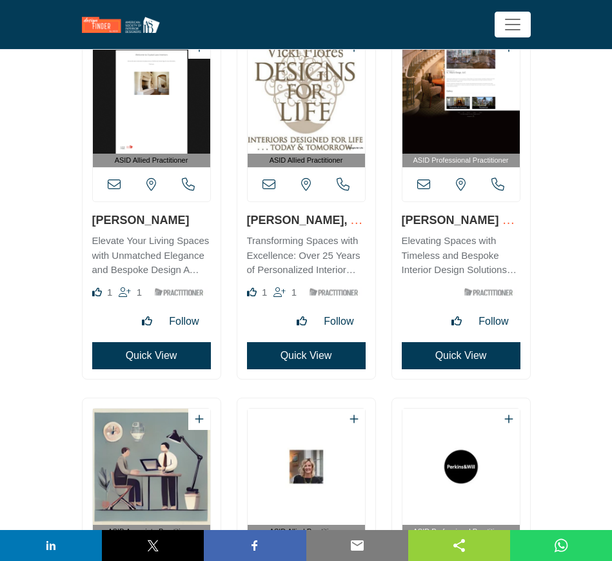
click at [134, 354] on button "Quick View" at bounding box center [151, 355] width 119 height 27
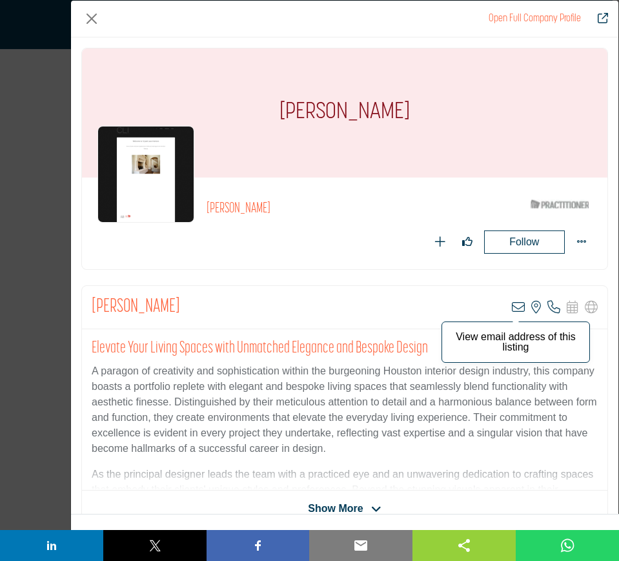
click at [512, 307] on icon "Company Data Modal" at bounding box center [518, 307] width 13 height 13
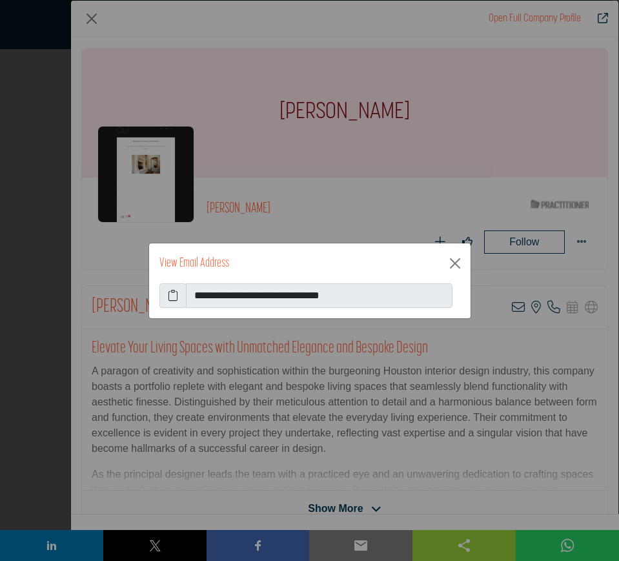
click at [172, 294] on icon at bounding box center [173, 295] width 10 height 15
drag, startPoint x: 452, startPoint y: 264, endPoint x: 443, endPoint y: 265, distance: 9.8
click at [452, 264] on button "Close" at bounding box center [455, 263] width 21 height 21
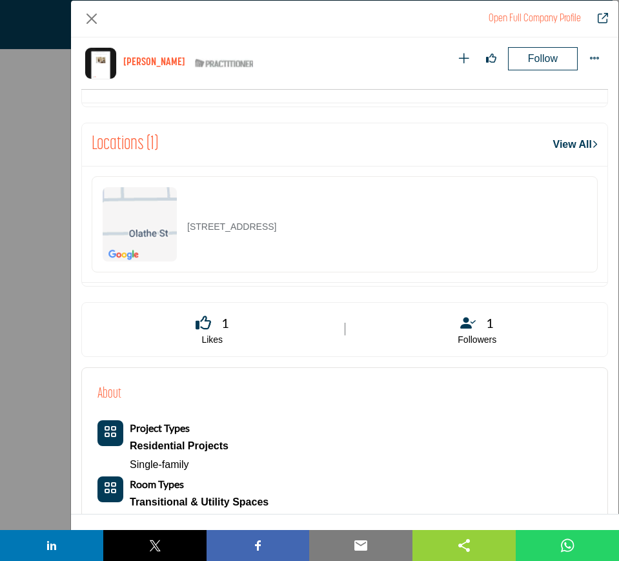
scroll to position [698, 0]
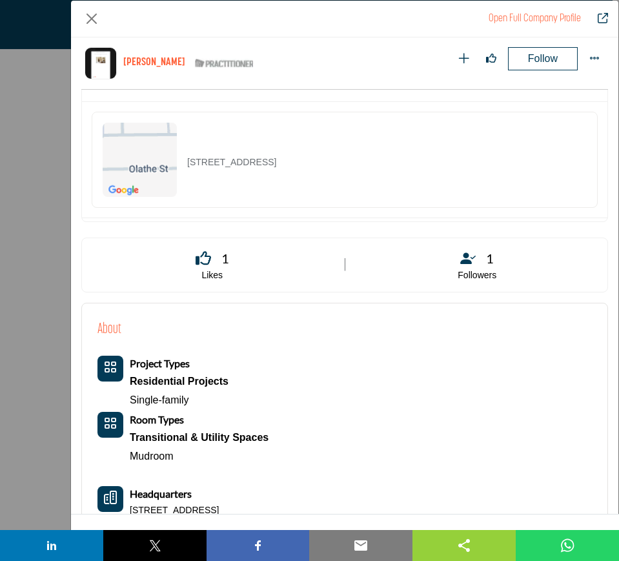
drag, startPoint x: 349, startPoint y: 155, endPoint x: 186, endPoint y: 159, distance: 163.3
click at [186, 159] on div "9210 Olathe St, 77055-4509, USA" at bounding box center [345, 160] width 506 height 96
copy p "9210 Olathe St, 77055-4509, USA"
click at [91, 19] on button "Close" at bounding box center [91, 18] width 21 height 21
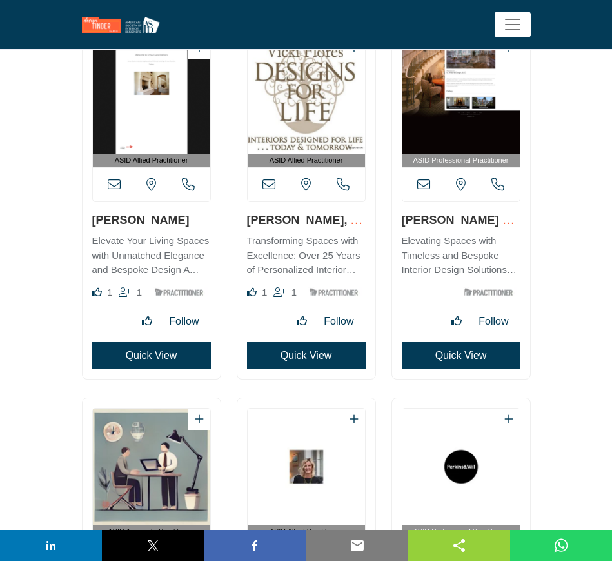
drag, startPoint x: 245, startPoint y: 219, endPoint x: 310, endPoint y: 219, distance: 65.8
click at [310, 219] on div "ASID Allied Practitioner 1" at bounding box center [307, 203] width 138 height 352
copy link "Vicki Flores"
click at [463, 358] on button "Quick View" at bounding box center [461, 355] width 119 height 27
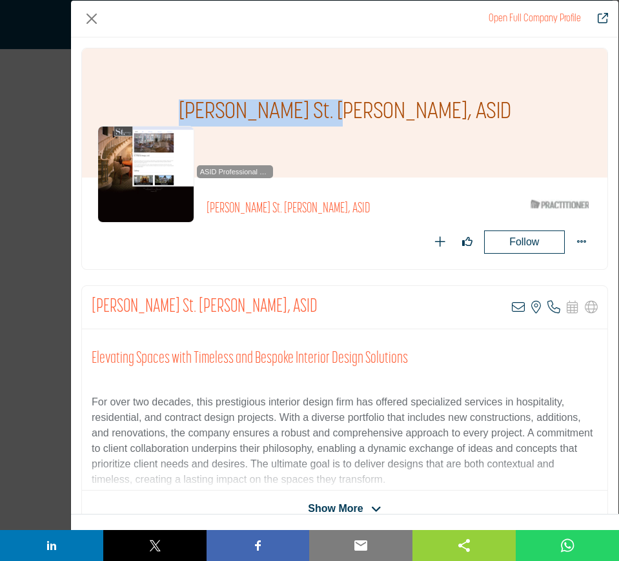
drag, startPoint x: 246, startPoint y: 112, endPoint x: 383, endPoint y: 112, distance: 137.5
click at [383, 112] on div "Beverly St. Hilaire, ASID" at bounding box center [344, 112] width 525 height 129
copy h1 "Beverly St. Hilaire"
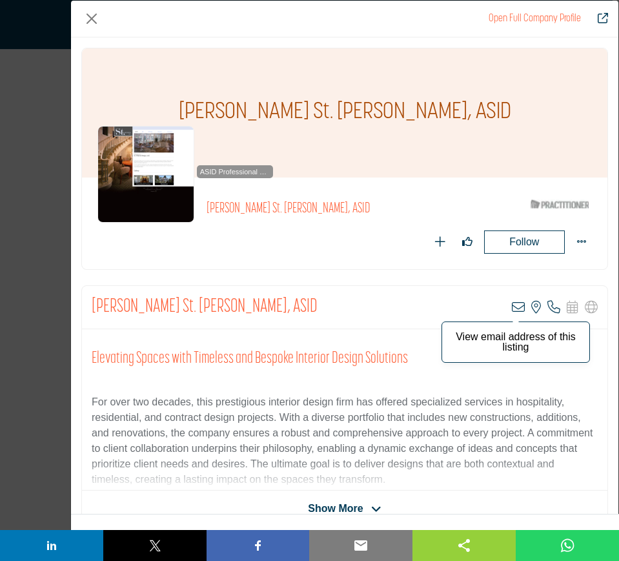
click at [512, 306] on icon "Company Data Modal" at bounding box center [518, 307] width 13 height 13
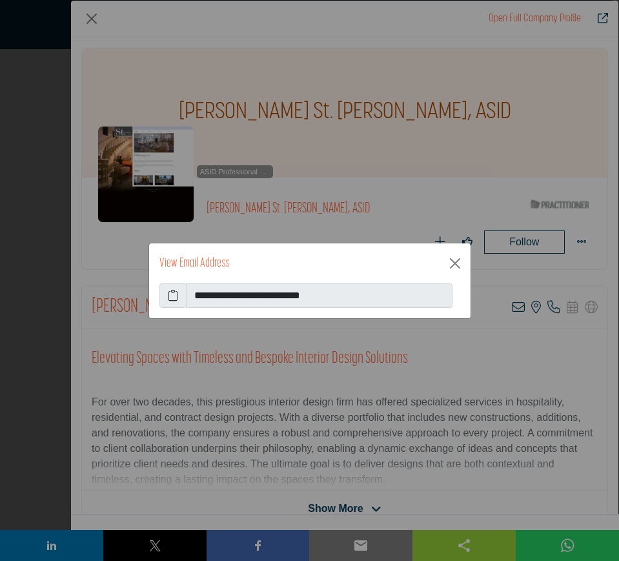
click at [173, 295] on icon at bounding box center [173, 295] width 10 height 15
drag, startPoint x: 454, startPoint y: 262, endPoint x: 446, endPoint y: 270, distance: 11.4
click at [454, 262] on button "Close" at bounding box center [455, 263] width 21 height 21
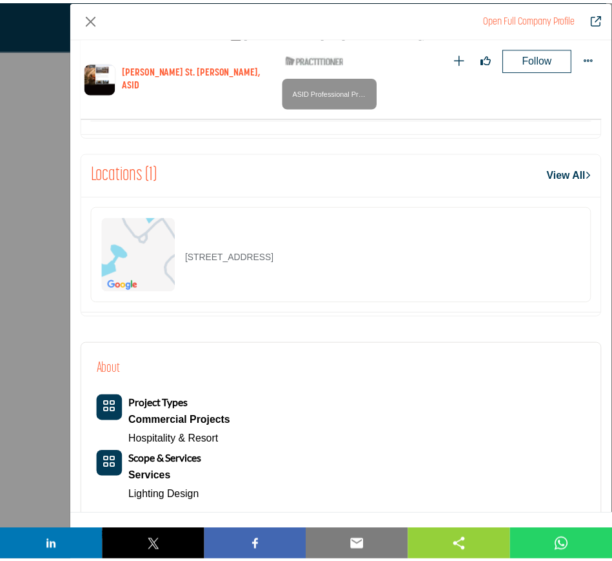
scroll to position [778, 0]
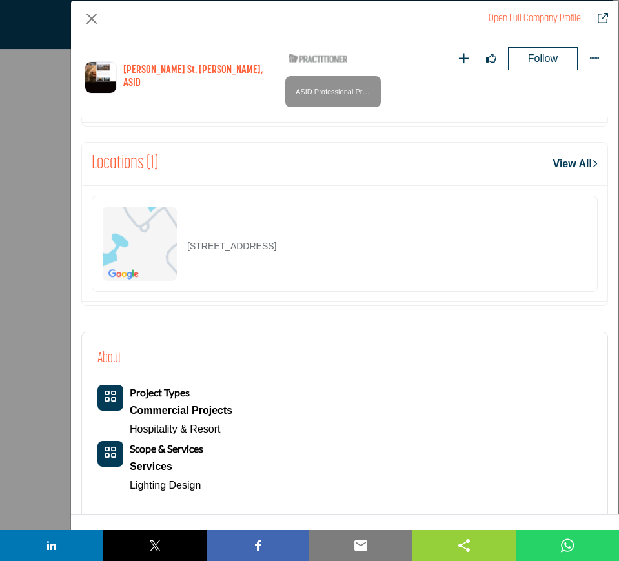
drag, startPoint x: 417, startPoint y: 225, endPoint x: 155, endPoint y: 217, distance: 262.2
click at [155, 217] on div "2315 Harbour Oaks Dr, 34228-4185, USA" at bounding box center [345, 244] width 506 height 96
copy div "2315 Harbour Oaks Dr, 34228-4185, USA"
click at [92, 15] on button "Close" at bounding box center [91, 18] width 21 height 21
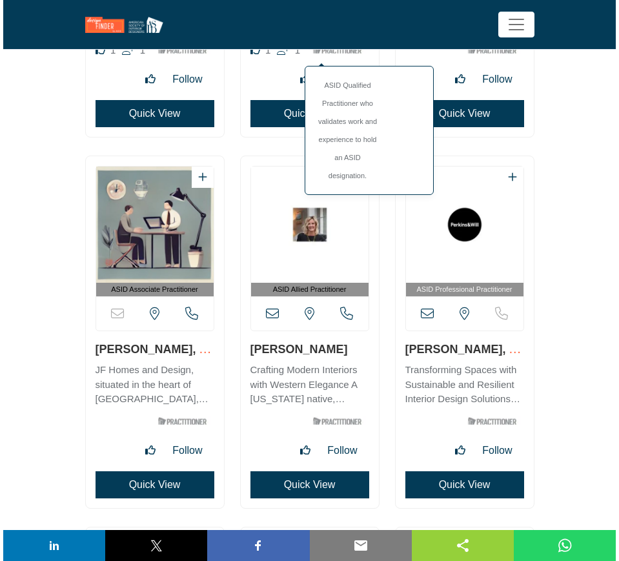
scroll to position [16452, 0]
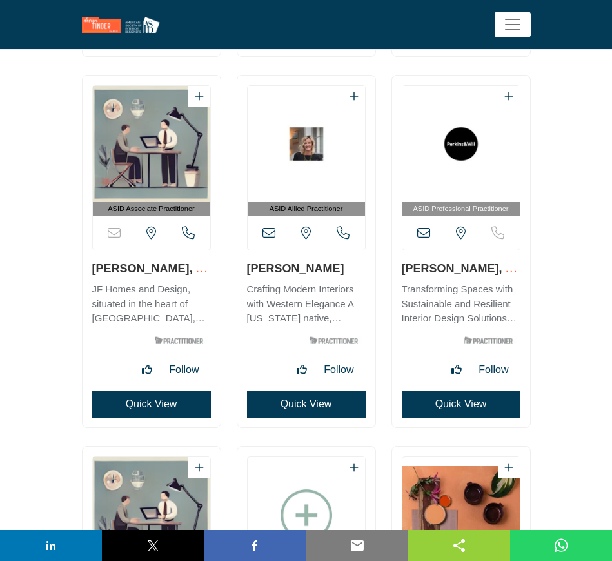
drag, startPoint x: 86, startPoint y: 269, endPoint x: 167, endPoint y: 270, distance: 81.3
click at [167, 270] on div "ASID Associate Practitioner" at bounding box center [152, 252] width 138 height 352
copy link "Jennifer Foltz"
click at [150, 401] on button "Quick View" at bounding box center [151, 403] width 119 height 27
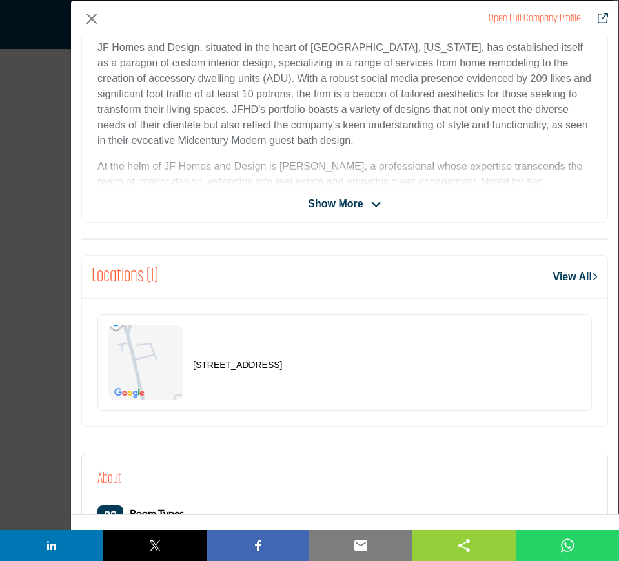
scroll to position [375, 0]
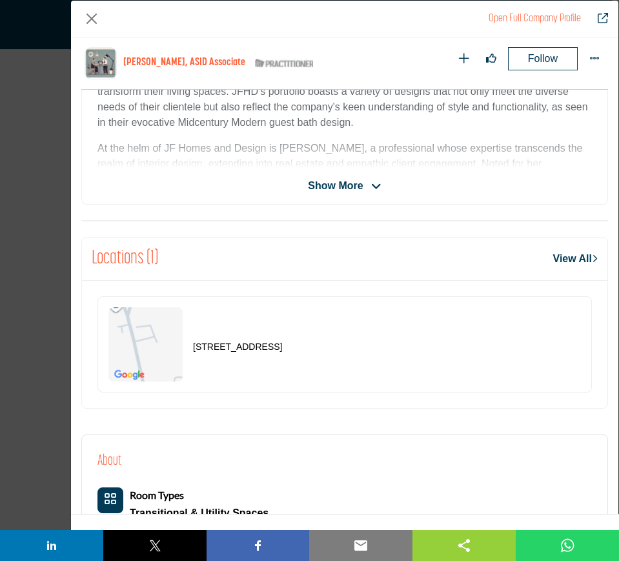
drag, startPoint x: 355, startPoint y: 352, endPoint x: 192, endPoint y: 350, distance: 163.3
click at [192, 350] on div "1080 Dell Ave, 95008-6602, USA" at bounding box center [344, 344] width 494 height 96
copy p "1080 Dell Ave, 95008-6602, USA"
click at [90, 21] on button "Close" at bounding box center [91, 18] width 21 height 21
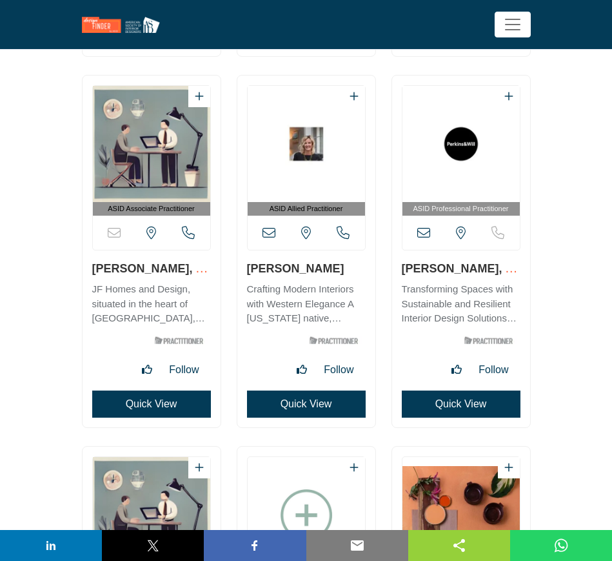
drag, startPoint x: 243, startPoint y: 267, endPoint x: 330, endPoint y: 267, distance: 86.5
click at [330, 267] on div "ASID Allied Practitioner" at bounding box center [307, 252] width 138 height 352
copy link "Yancy Bonner"
drag, startPoint x: 398, startPoint y: 268, endPoint x: 476, endPoint y: 267, distance: 78.1
click at [476, 267] on div "ASID Professional Practitioner" at bounding box center [461, 252] width 138 height 352
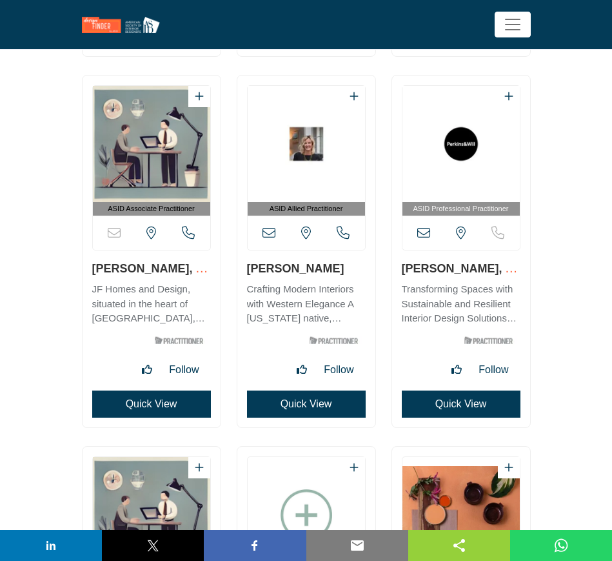
click at [455, 405] on button "Quick View" at bounding box center [461, 403] width 119 height 27
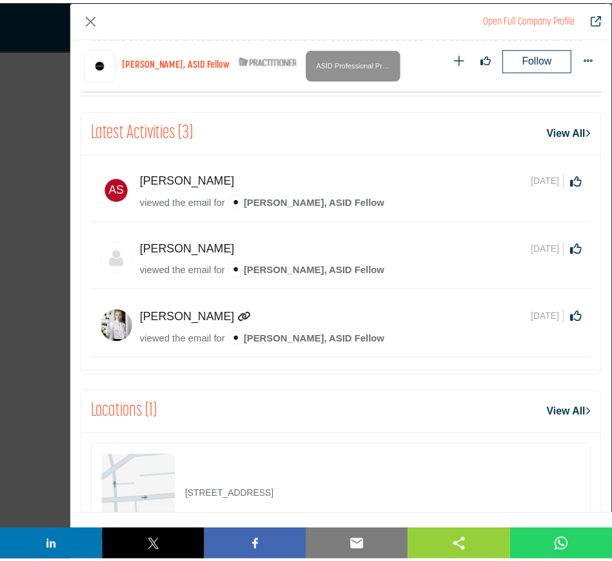
scroll to position [617, 0]
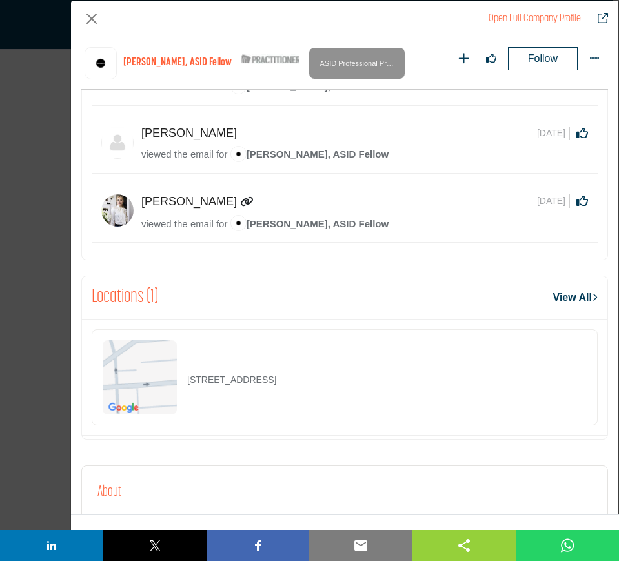
drag, startPoint x: 380, startPoint y: 383, endPoint x: 185, endPoint y: 390, distance: 195.0
click at [185, 390] on div "1469 Harvard St NW Unit 1, 20009-6015, USA" at bounding box center [345, 377] width 506 height 96
click at [92, 19] on button "Close" at bounding box center [91, 18] width 21 height 21
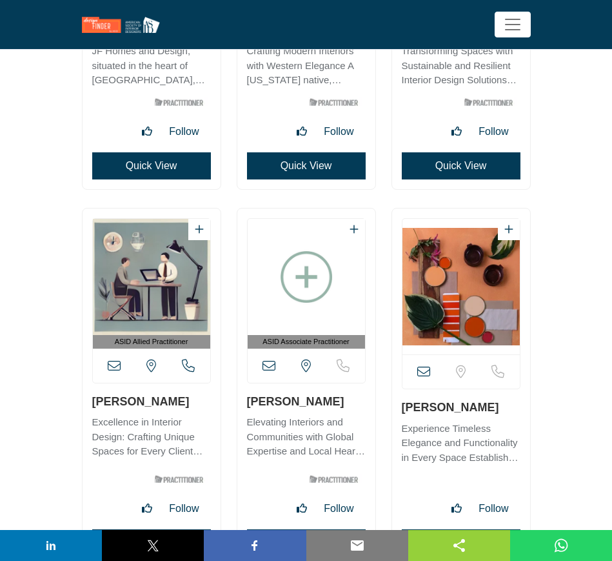
scroll to position [16694, 0]
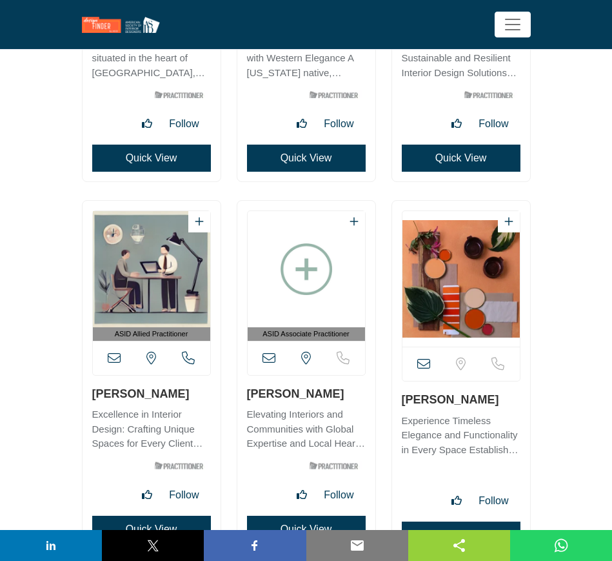
click at [87, 398] on div "ASID Allied Practitioner" at bounding box center [152, 377] width 138 height 352
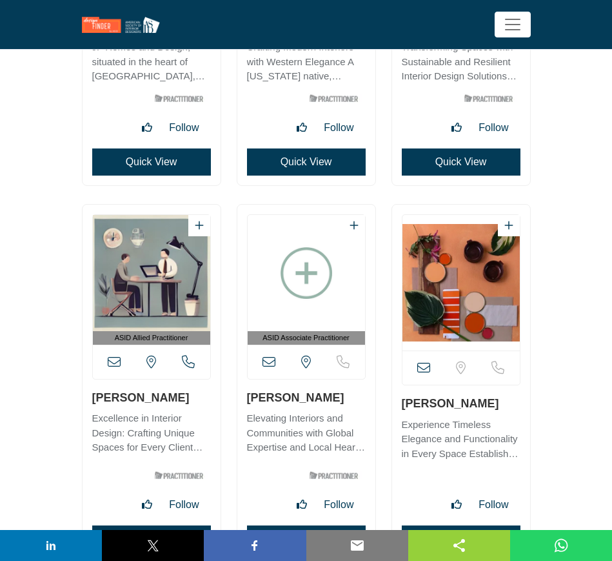
drag, startPoint x: 87, startPoint y: 394, endPoint x: 168, endPoint y: 392, distance: 81.3
click at [168, 392] on div "ASID Allied Practitioner" at bounding box center [152, 384] width 138 height 358
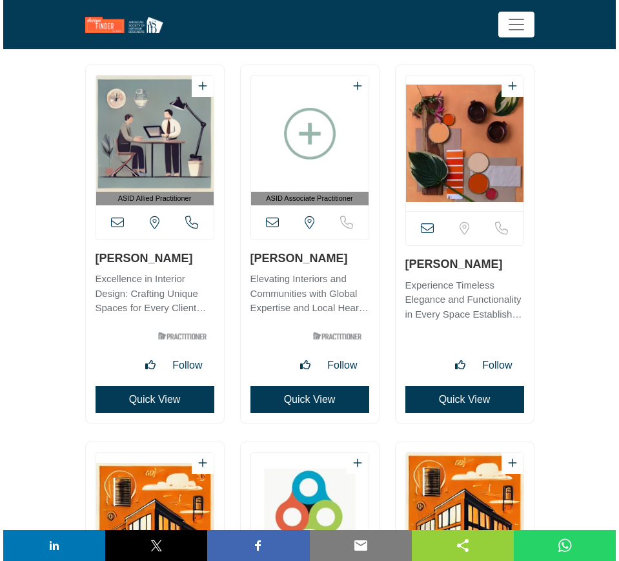
scroll to position [16856, 0]
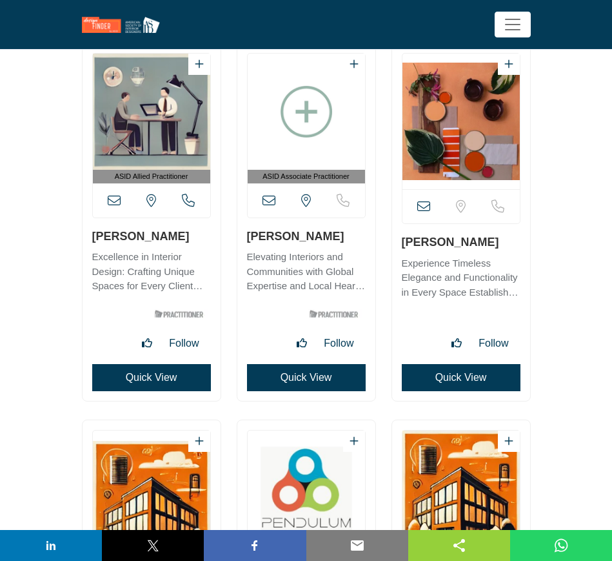
click at [170, 377] on button "Quick View" at bounding box center [151, 377] width 119 height 27
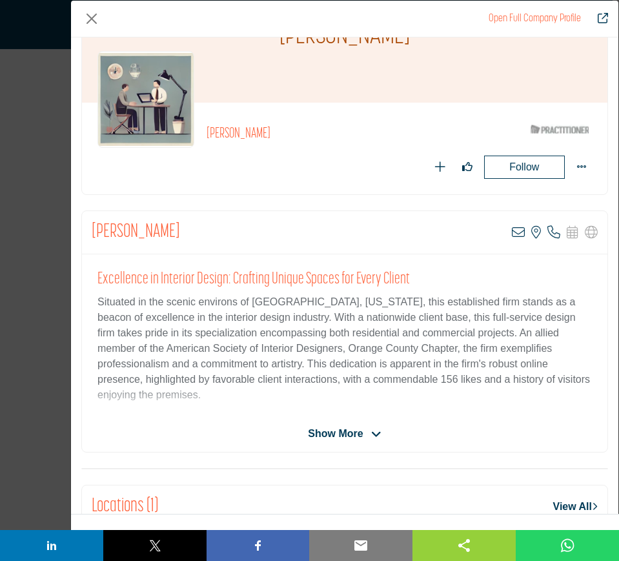
scroll to position [81, 0]
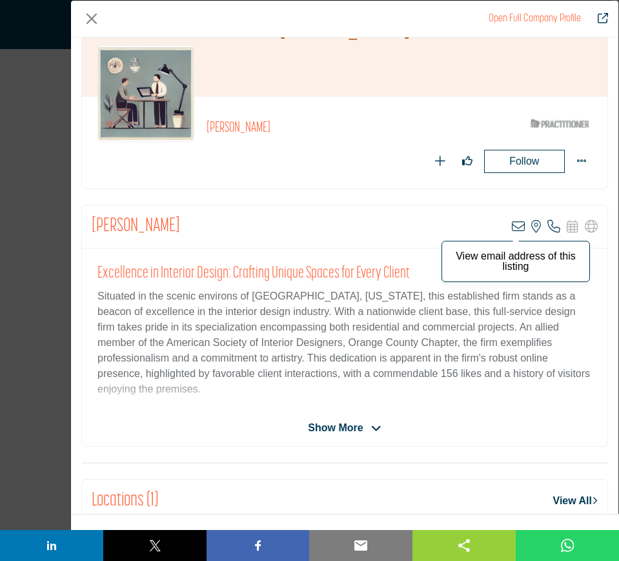
click at [513, 227] on icon "Company Data Modal" at bounding box center [518, 226] width 13 height 13
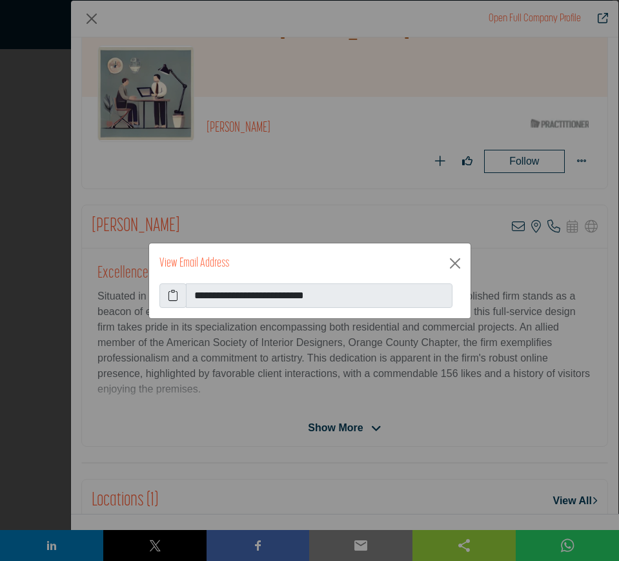
click at [171, 293] on icon at bounding box center [173, 295] width 10 height 15
click at [456, 263] on button "Close" at bounding box center [455, 263] width 21 height 21
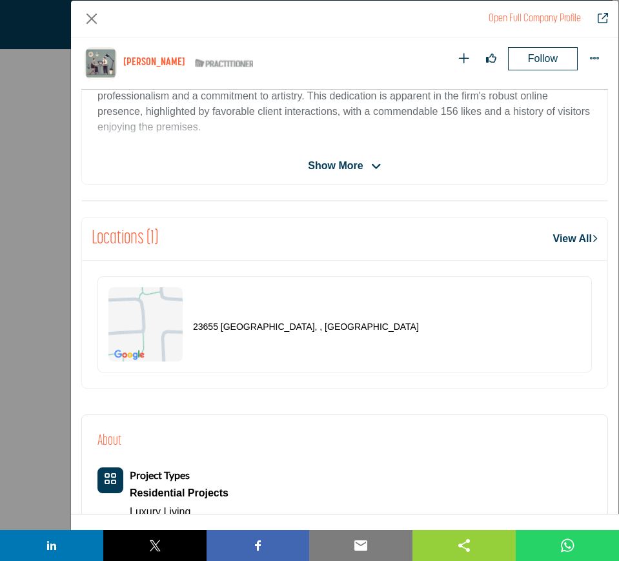
scroll to position [536, 0]
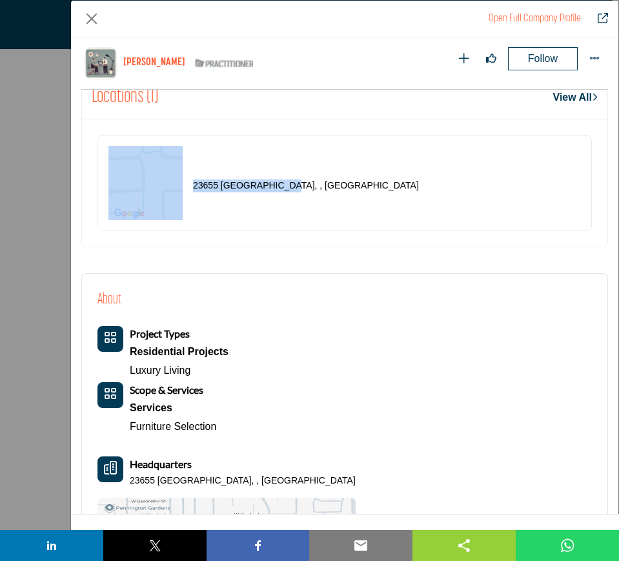
drag, startPoint x: 308, startPoint y: 194, endPoint x: 186, endPoint y: 182, distance: 123.2
click at [186, 182] on div "23655 Messina, , USA" at bounding box center [344, 183] width 494 height 96
drag, startPoint x: 94, startPoint y: 18, endPoint x: 243, endPoint y: 296, distance: 315.0
click at [94, 18] on button "Close" at bounding box center [91, 18] width 21 height 21
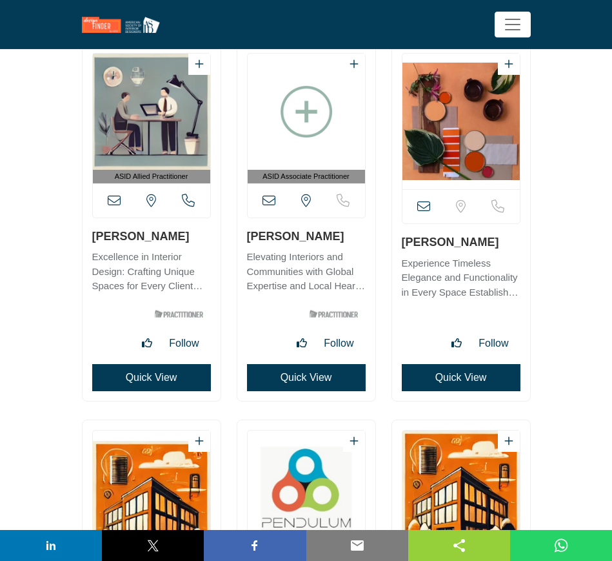
drag, startPoint x: 324, startPoint y: 238, endPoint x: 249, endPoint y: 238, distance: 74.9
click at [249, 238] on h3 "Pearl Schaar" at bounding box center [306, 236] width 119 height 16
click at [310, 378] on button "Quick View" at bounding box center [306, 377] width 119 height 27
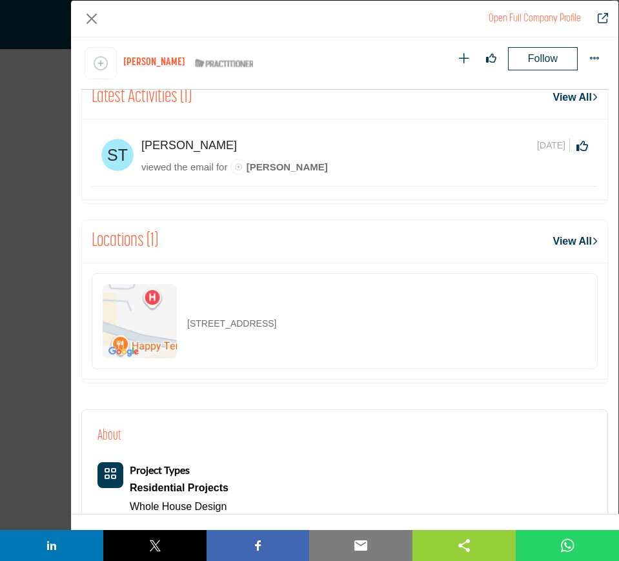
drag, startPoint x: 372, startPoint y: 321, endPoint x: 187, endPoint y: 334, distance: 185.6
click at [187, 334] on div "26911 98th Dr NW Ste B, 98292-5966, USA" at bounding box center [345, 321] width 506 height 96
click at [94, 21] on button "Close" at bounding box center [91, 18] width 21 height 21
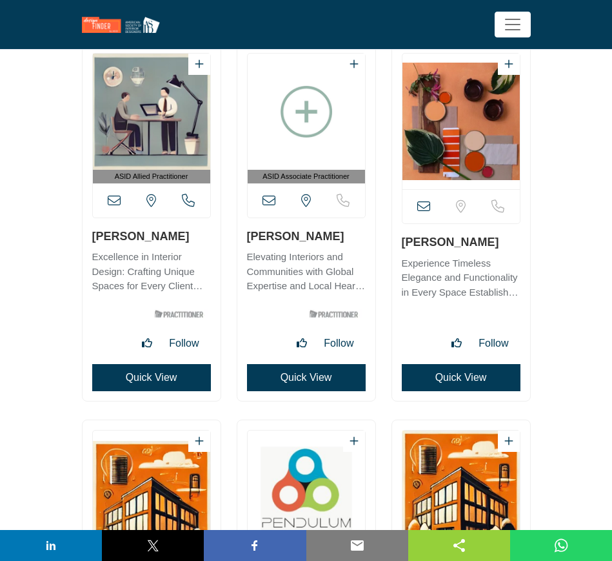
drag, startPoint x: 490, startPoint y: 241, endPoint x: 403, endPoint y: 241, distance: 86.5
click at [403, 241] on h3 "Tiva Lovemark" at bounding box center [461, 242] width 119 height 16
drag, startPoint x: 458, startPoint y: 379, endPoint x: 456, endPoint y: 370, distance: 9.2
click at [458, 379] on button "Quick View" at bounding box center [461, 377] width 119 height 27
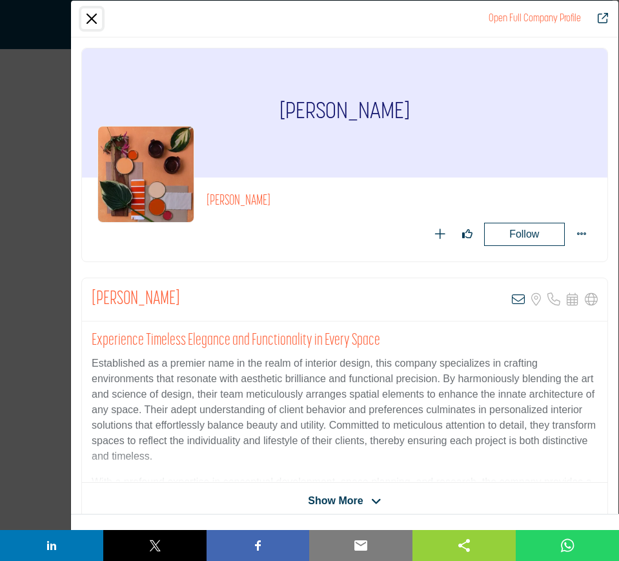
click at [92, 17] on button "Close" at bounding box center [91, 18] width 21 height 21
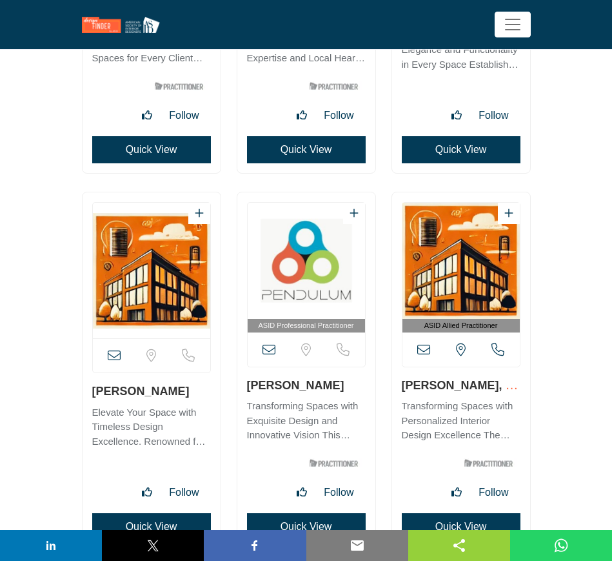
scroll to position [17098, 0]
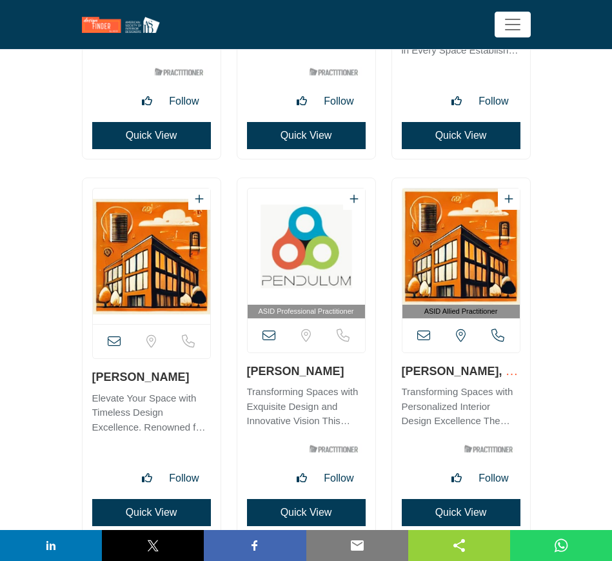
drag, startPoint x: 152, startPoint y: 372, endPoint x: 89, endPoint y: 376, distance: 63.3
click at [89, 376] on div "View email address of this listing" at bounding box center [152, 357] width 138 height 358
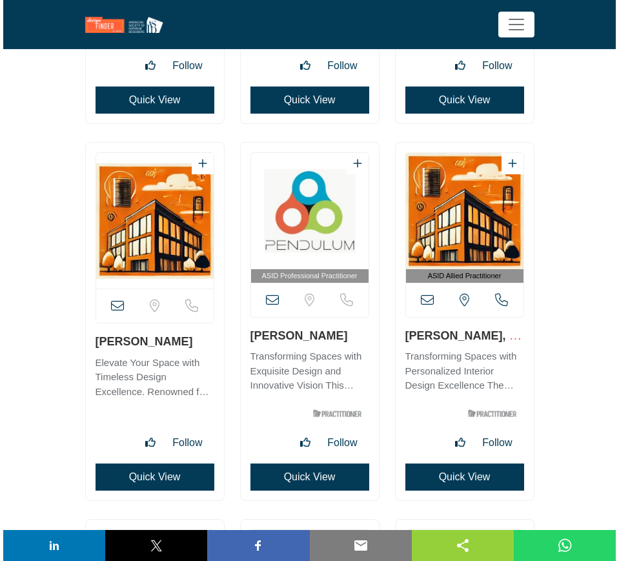
scroll to position [17259, 0]
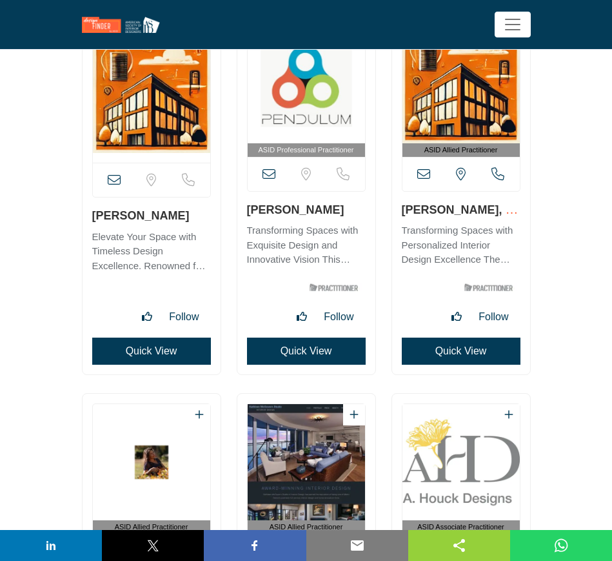
click at [156, 354] on button "Quick View" at bounding box center [151, 351] width 119 height 27
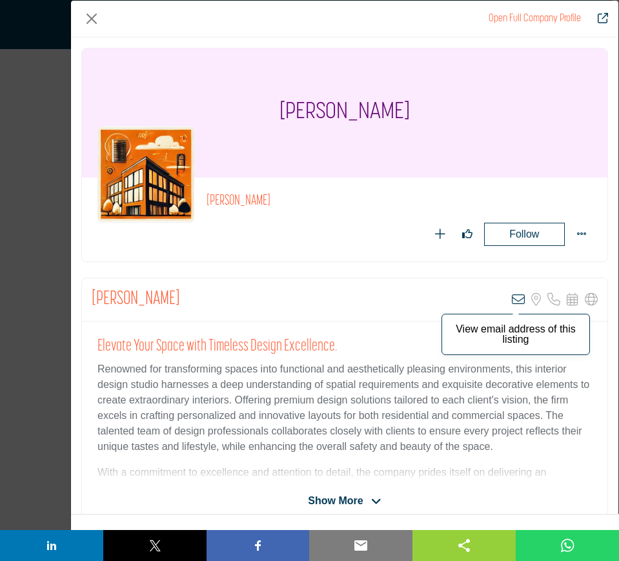
click at [512, 300] on icon "Company Data Modal" at bounding box center [518, 299] width 13 height 13
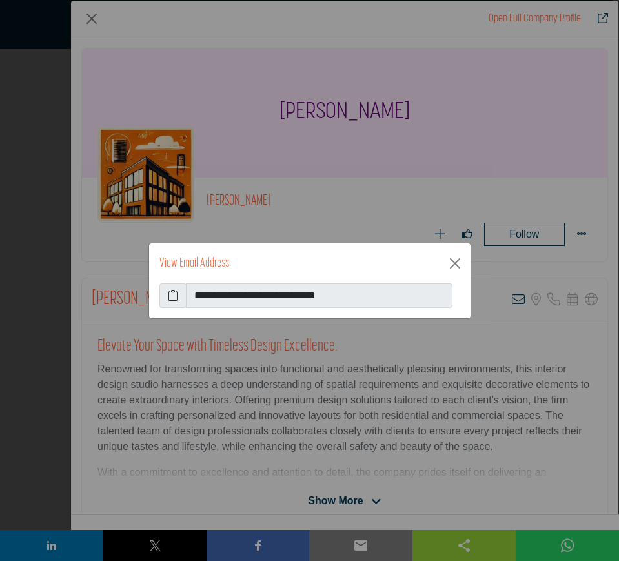
click at [172, 296] on icon at bounding box center [173, 295] width 10 height 15
click at [459, 264] on button "Close" at bounding box center [455, 263] width 21 height 21
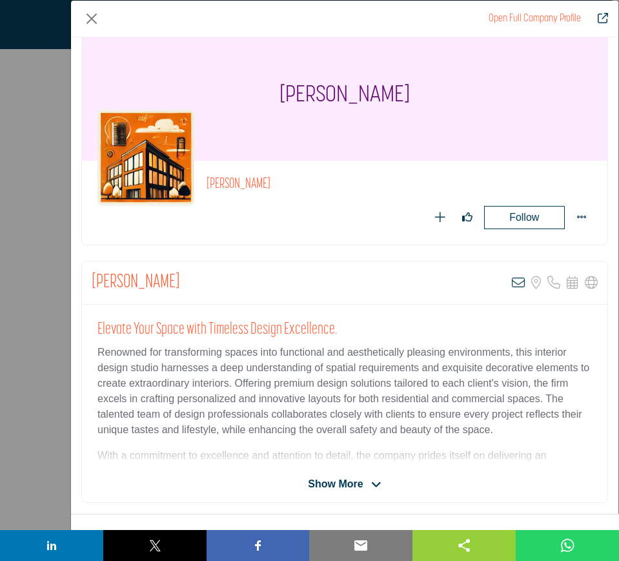
scroll to position [0, 0]
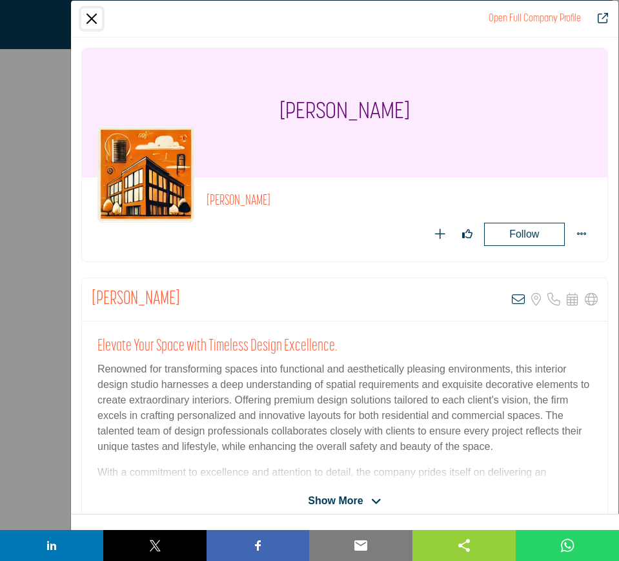
click at [88, 17] on button "Close" at bounding box center [91, 18] width 21 height 21
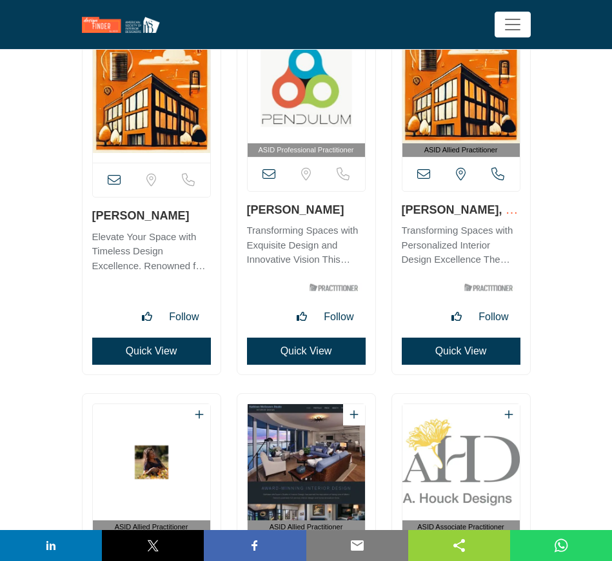
drag, startPoint x: 329, startPoint y: 211, endPoint x: 246, endPoint y: 211, distance: 83.3
click at [246, 211] on div "ASID Professional Practitioner" at bounding box center [307, 196] width 138 height 358
click at [294, 351] on button "Quick View" at bounding box center [306, 351] width 119 height 27
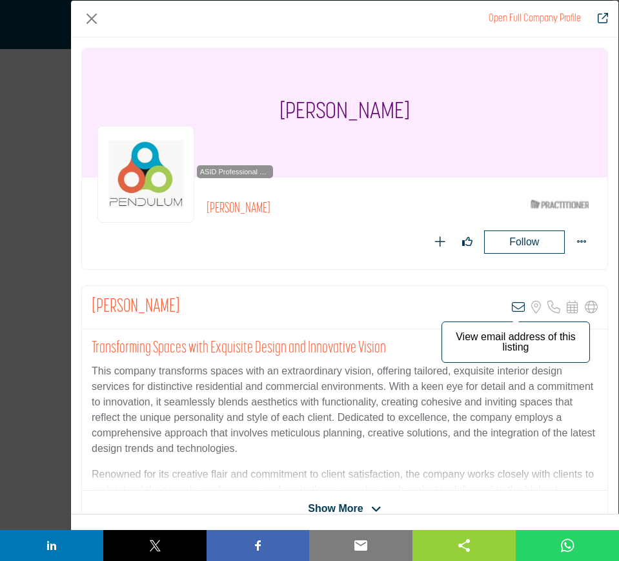
click at [512, 307] on icon "Company Data Modal" at bounding box center [518, 307] width 13 height 13
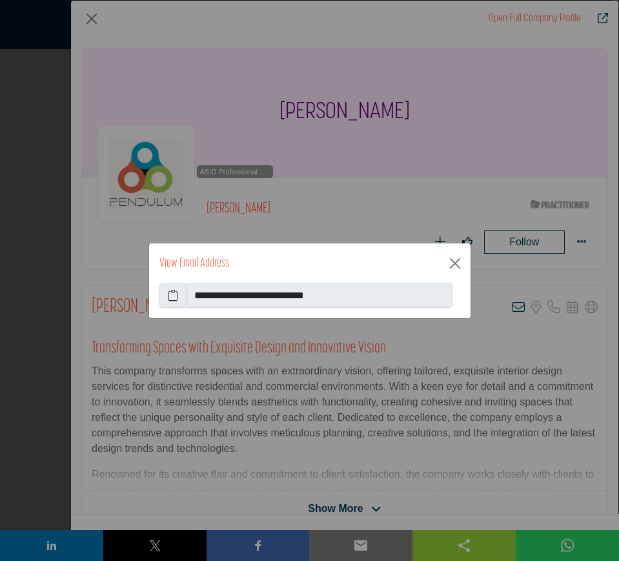
click at [175, 294] on icon at bounding box center [173, 295] width 10 height 15
drag, startPoint x: 456, startPoint y: 260, endPoint x: 463, endPoint y: 267, distance: 10.0
click at [454, 261] on button "Close" at bounding box center [455, 263] width 21 height 21
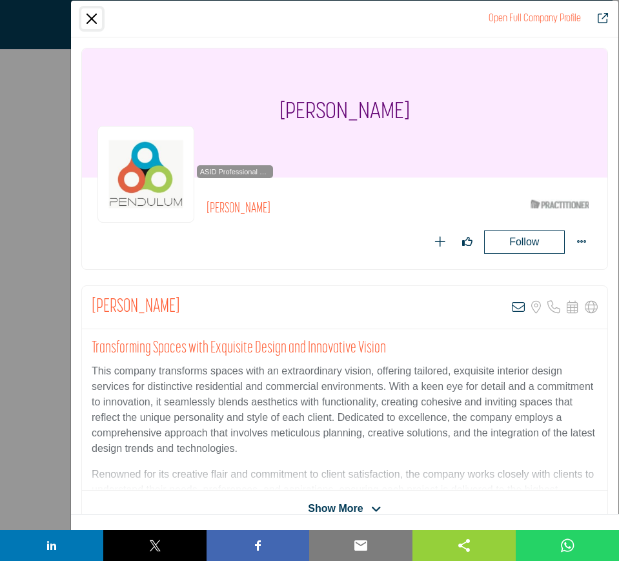
click at [88, 21] on button "Close" at bounding box center [91, 18] width 21 height 21
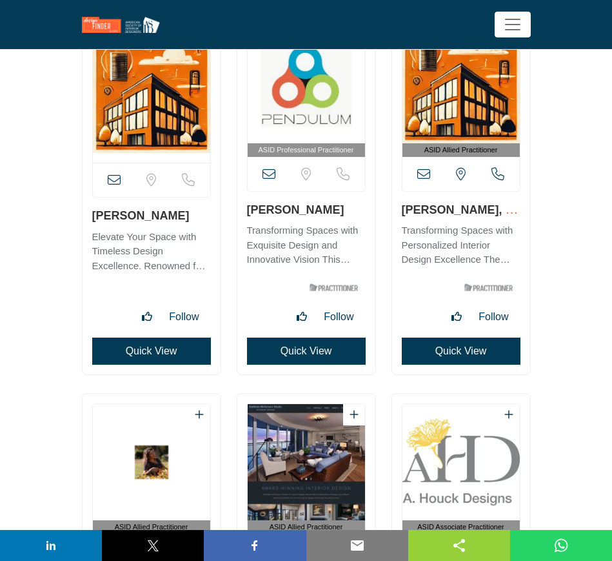
click at [450, 354] on button "Quick View" at bounding box center [461, 351] width 119 height 27
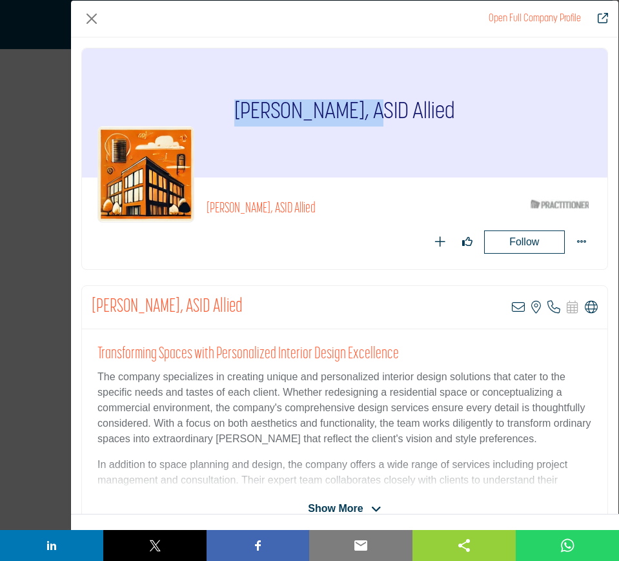
drag, startPoint x: 217, startPoint y: 111, endPoint x: 368, endPoint y: 106, distance: 150.4
click at [368, 106] on div "Heather Matthews, ASID Allied" at bounding box center [344, 112] width 525 height 129
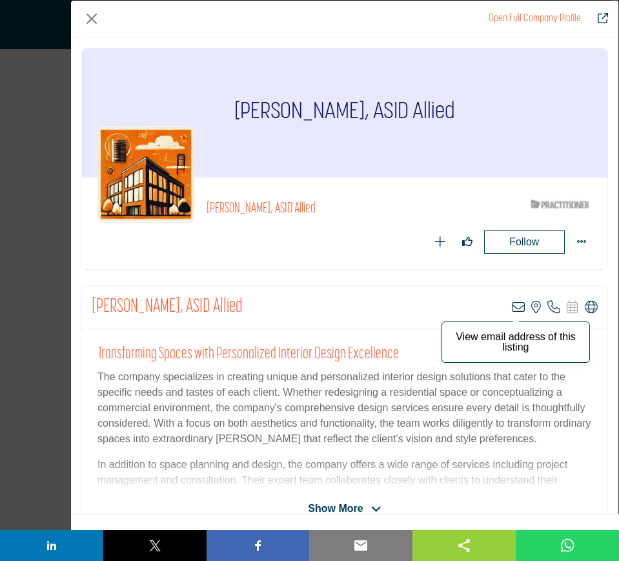
click at [512, 308] on icon "Company Data Modal" at bounding box center [518, 307] width 13 height 13
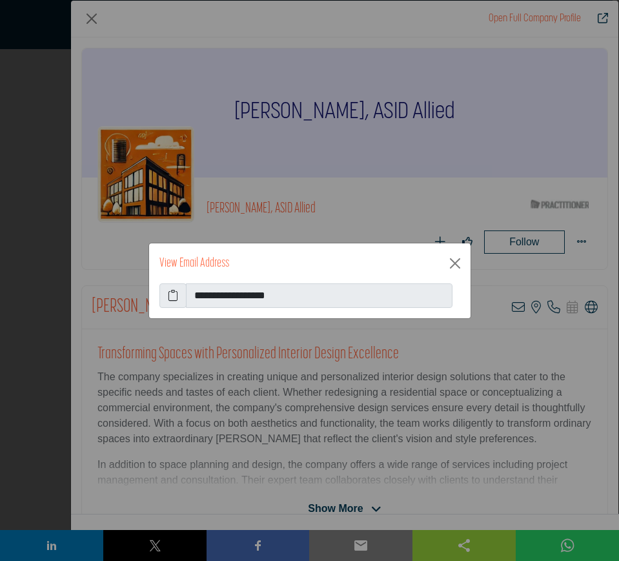
click at [169, 296] on icon at bounding box center [173, 295] width 10 height 15
click at [456, 263] on button "Close" at bounding box center [455, 263] width 21 height 21
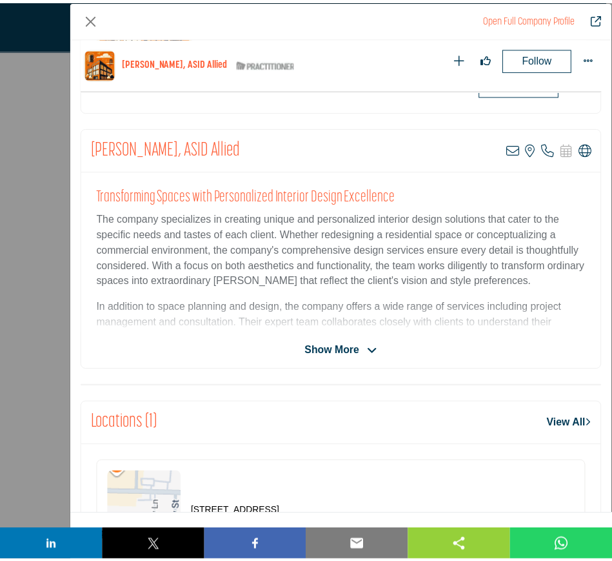
scroll to position [375, 0]
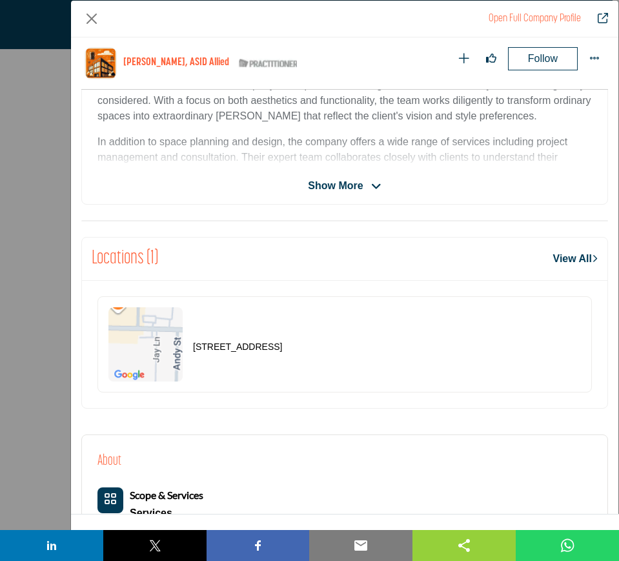
drag, startPoint x: 365, startPoint y: 344, endPoint x: 194, endPoint y: 339, distance: 171.1
click at [194, 339] on div "3837 Elm Springs Rd, 72762-2704, USA" at bounding box center [344, 344] width 494 height 96
click at [90, 20] on button "Close" at bounding box center [91, 18] width 21 height 21
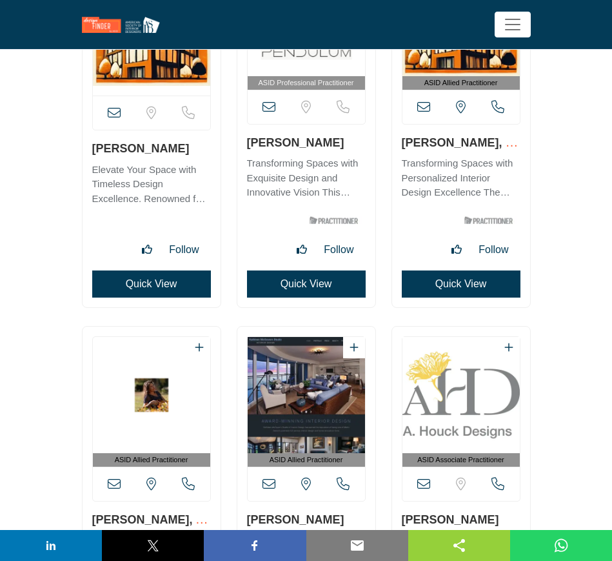
scroll to position [17501, 0]
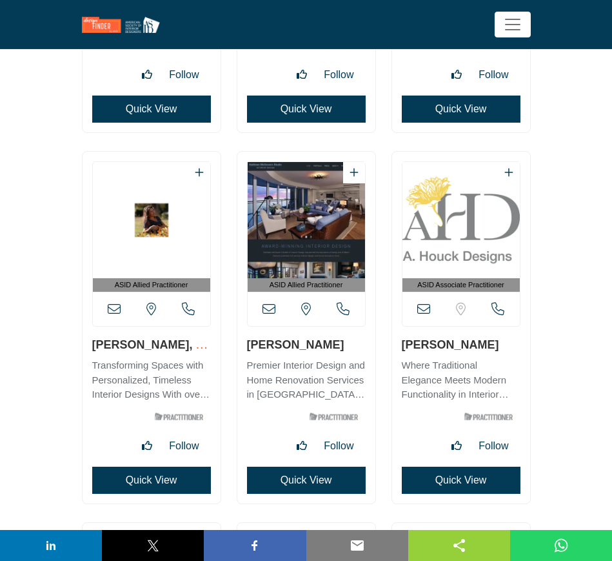
drag, startPoint x: 88, startPoint y: 344, endPoint x: 152, endPoint y: 345, distance: 63.9
click at [152, 345] on div "ASID Allied Practitioner" at bounding box center [152, 328] width 138 height 352
click at [118, 480] on button "Quick View" at bounding box center [151, 480] width 119 height 27
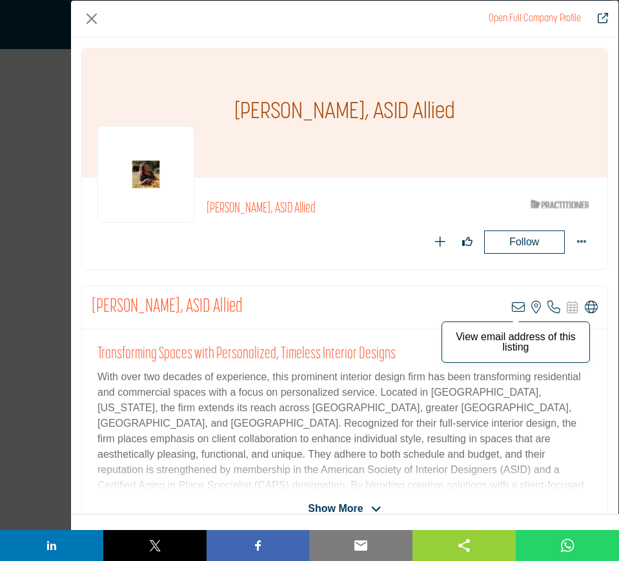
click at [512, 306] on icon "Company Data Modal" at bounding box center [518, 307] width 13 height 13
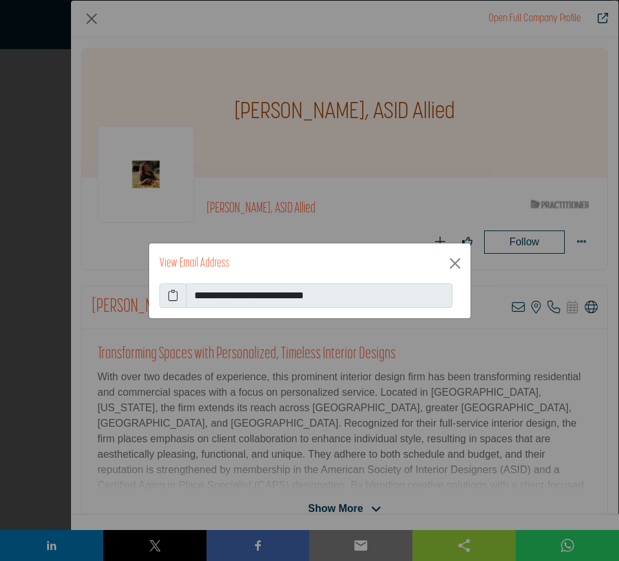
click at [168, 295] on icon at bounding box center [173, 295] width 10 height 15
click at [454, 261] on button "Close" at bounding box center [455, 263] width 21 height 21
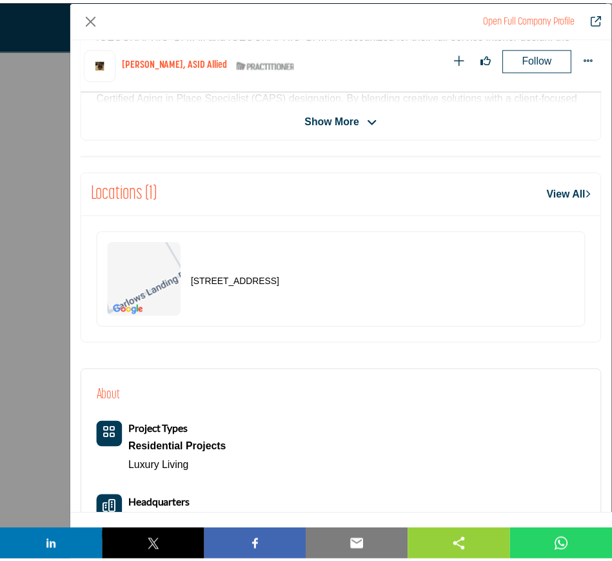
scroll to position [456, 0]
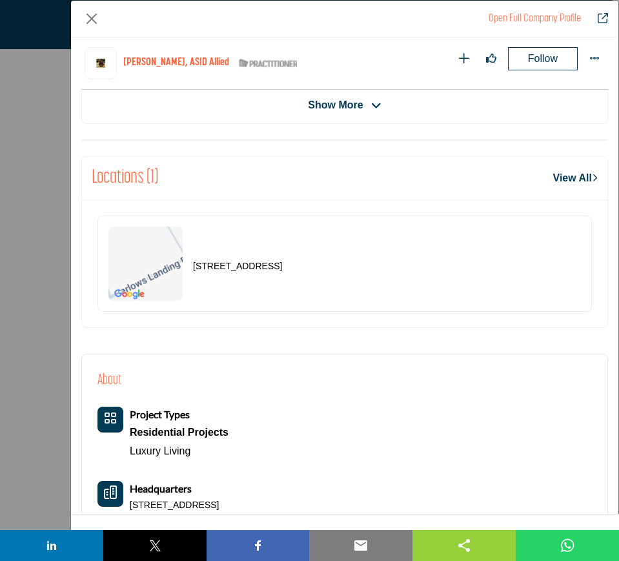
drag, startPoint x: 394, startPoint y: 269, endPoint x: 188, endPoint y: 266, distance: 205.3
click at [188, 266] on div "420 Barlows Landing Rd, 02559-1963, USA" at bounding box center [344, 264] width 494 height 96
copy p "420 Barlows Landing Rd, 02559-1963, USA"
click at [92, 19] on button "Close" at bounding box center [91, 18] width 21 height 21
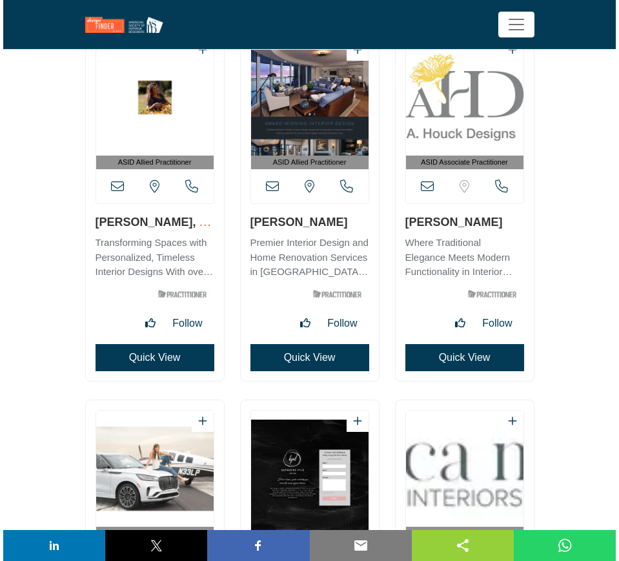
scroll to position [17662, 0]
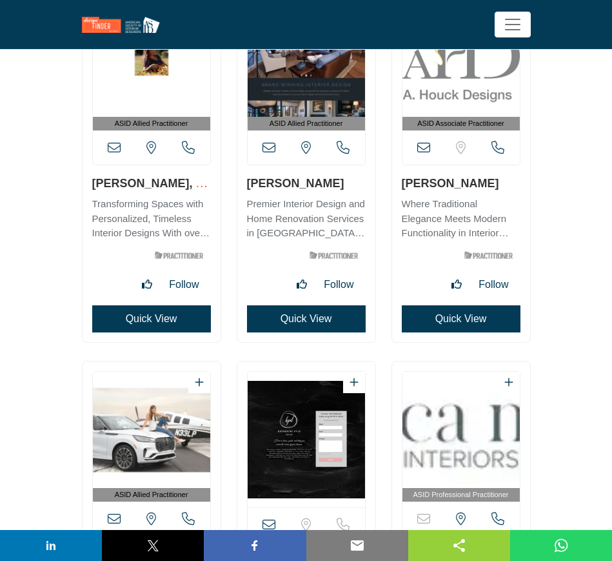
drag, startPoint x: 358, startPoint y: 184, endPoint x: 243, endPoint y: 185, distance: 114.9
click at [243, 185] on div "ASID Allied Practitioner" at bounding box center [307, 166] width 138 height 352
copy link "Kathleen McGovern"
click at [292, 317] on button "Quick View" at bounding box center [306, 318] width 119 height 27
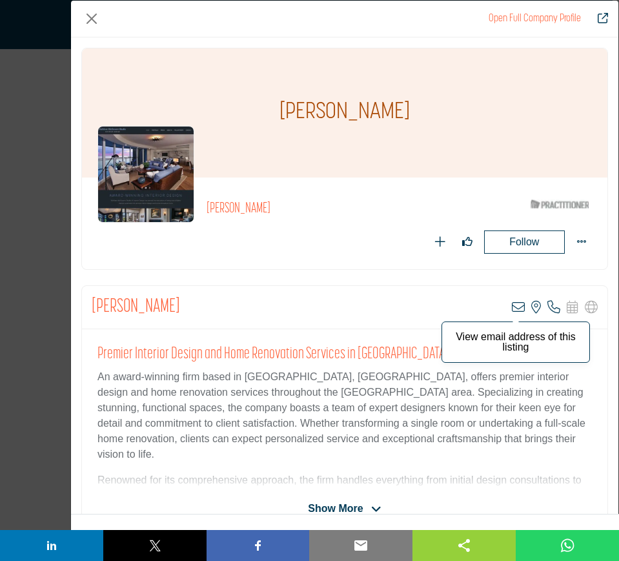
click at [512, 307] on icon "Company Data Modal" at bounding box center [518, 307] width 13 height 13
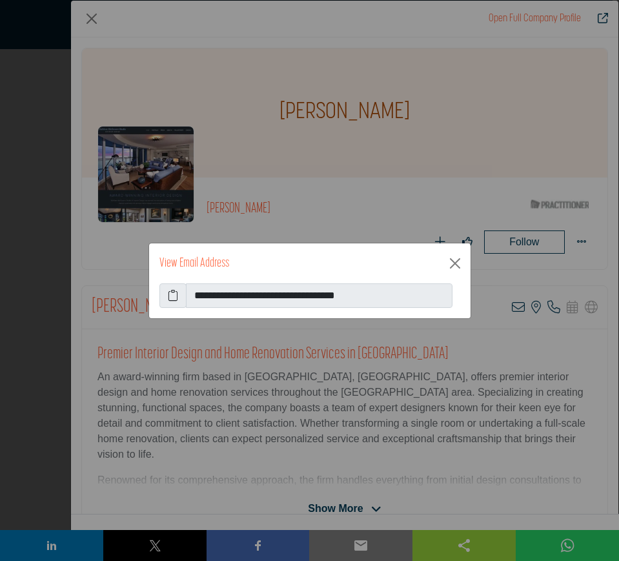
click at [173, 294] on icon at bounding box center [173, 295] width 10 height 15
click at [457, 262] on button "Close" at bounding box center [455, 263] width 21 height 21
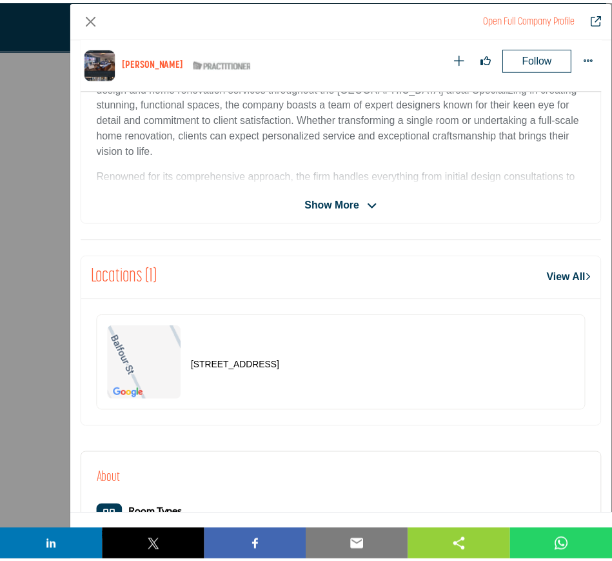
scroll to position [456, 0]
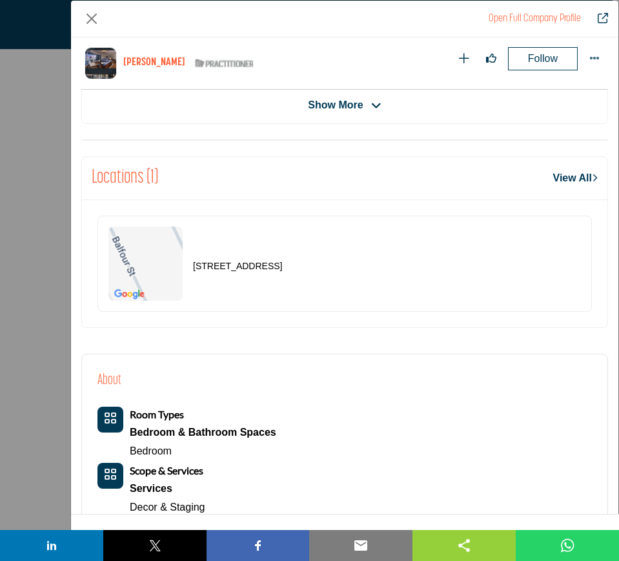
drag, startPoint x: 358, startPoint y: 276, endPoint x: 171, endPoint y: 275, distance: 186.5
click at [171, 275] on div "1144 Balfour St, 48230-1327, USA" at bounding box center [344, 264] width 494 height 96
copy div "1144 Balfour St, 48230-1327, USA"
drag, startPoint x: 91, startPoint y: 14, endPoint x: 154, endPoint y: 118, distance: 121.6
click at [91, 14] on button "Close" at bounding box center [91, 18] width 21 height 21
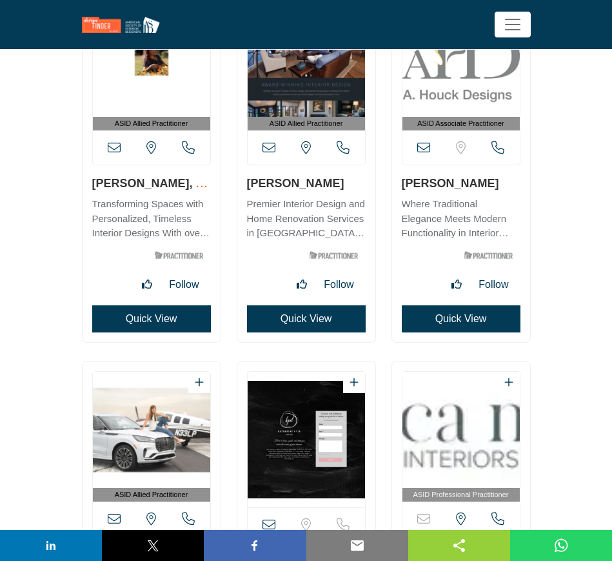
drag, startPoint x: 493, startPoint y: 184, endPoint x: 402, endPoint y: 183, distance: 91.0
click at [402, 183] on h3 "Andrea Houck" at bounding box center [461, 183] width 119 height 16
copy link "Andrea Houck"
click at [432, 322] on button "Quick View" at bounding box center [461, 318] width 119 height 27
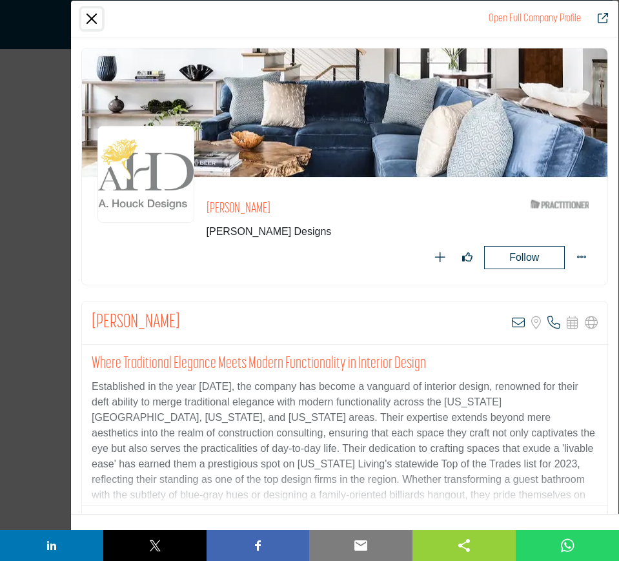
click at [91, 19] on button "Close" at bounding box center [91, 18] width 21 height 21
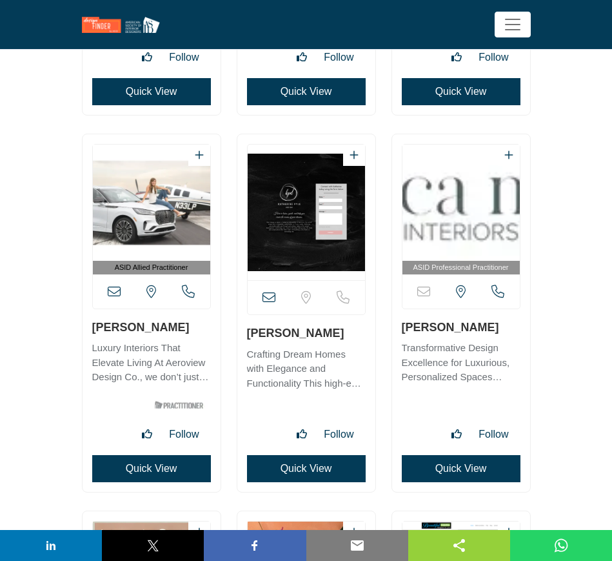
scroll to position [17904, 0]
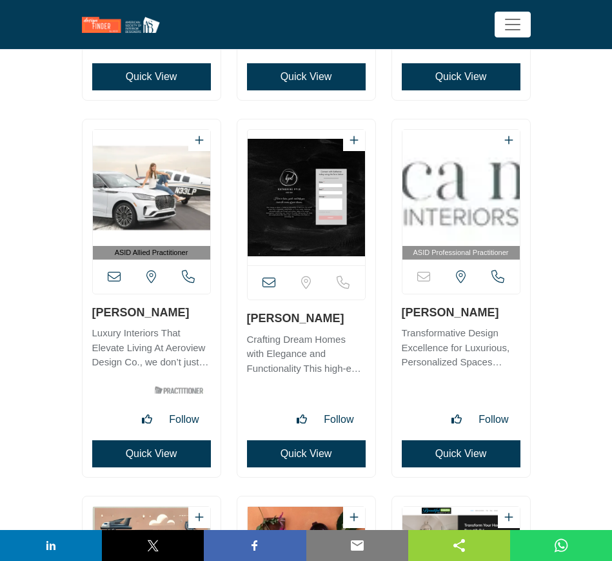
drag, startPoint x: 161, startPoint y: 314, endPoint x: 86, endPoint y: 314, distance: 74.9
click at [86, 314] on div "ASID Allied Practitioner" at bounding box center [152, 298] width 138 height 358
copy link "Ariel Merk"
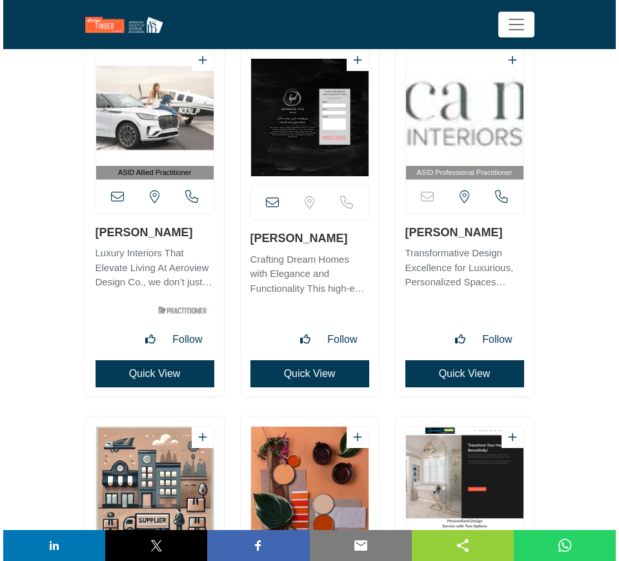
scroll to position [17985, 0]
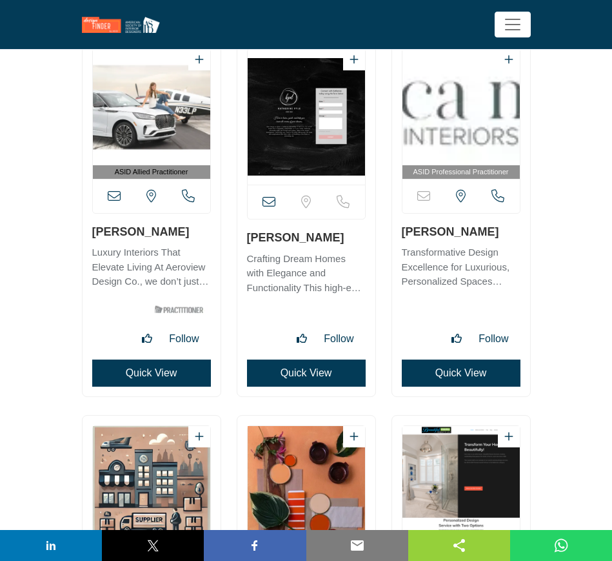
click at [139, 372] on button "Quick View" at bounding box center [151, 372] width 119 height 27
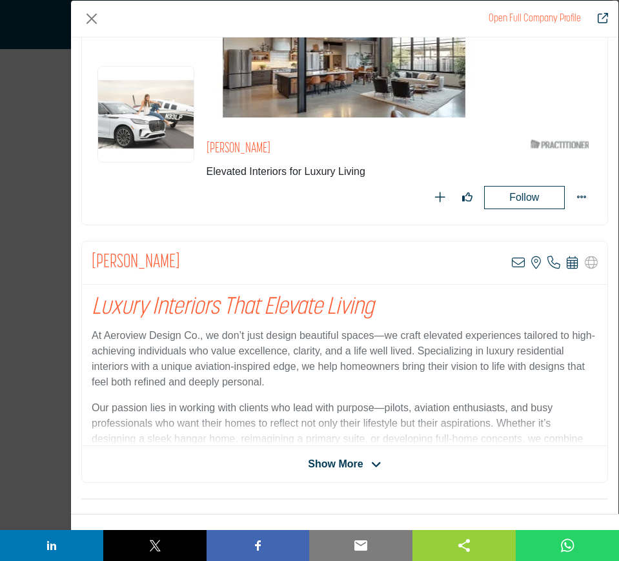
scroll to position [161, 0]
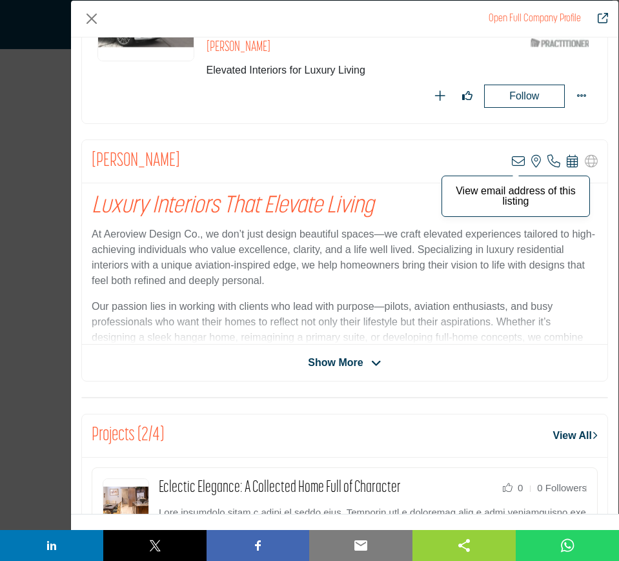
click at [513, 161] on icon "Company Data Modal" at bounding box center [518, 161] width 13 height 13
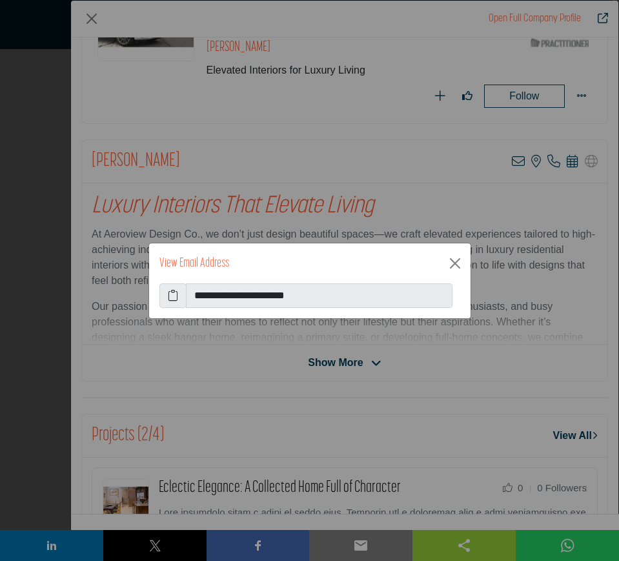
click at [172, 297] on icon at bounding box center [173, 295] width 10 height 15
click at [456, 262] on button "Close" at bounding box center [455, 263] width 21 height 21
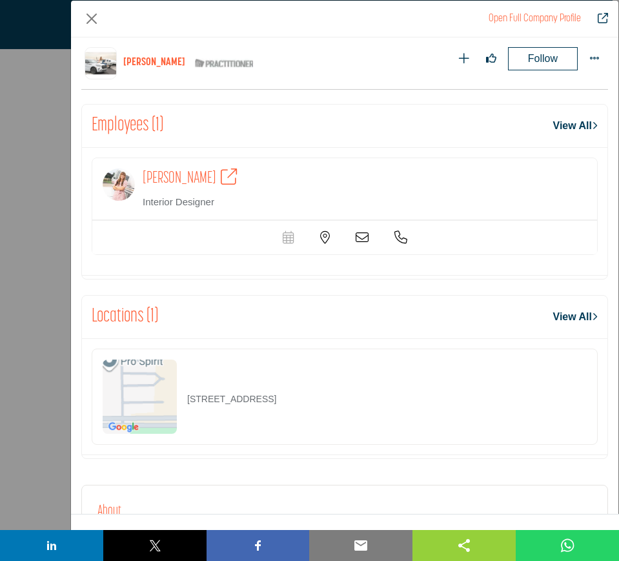
scroll to position [1585, 0]
drag, startPoint x: 356, startPoint y: 400, endPoint x: 183, endPoint y: 399, distance: 173.6
click at [183, 399] on div "10030 Aeronca Ln, 75071-6504, USA" at bounding box center [345, 396] width 506 height 96
copy p "10030 Aeronca Ln, 75071-6504, USA"
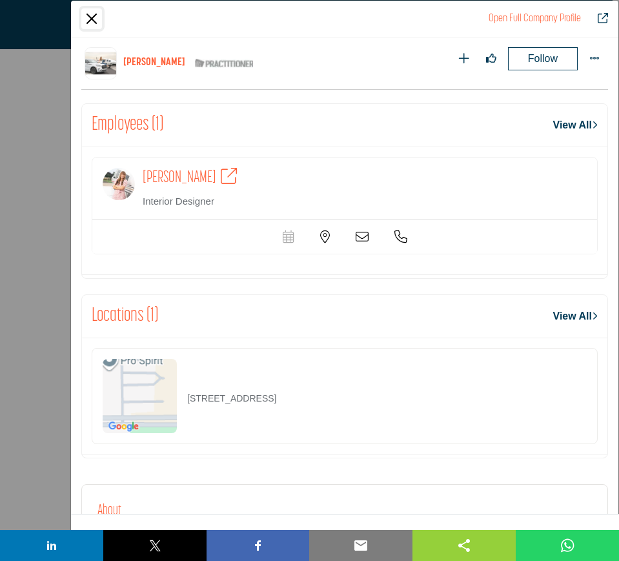
click at [92, 20] on button "Close" at bounding box center [91, 18] width 21 height 21
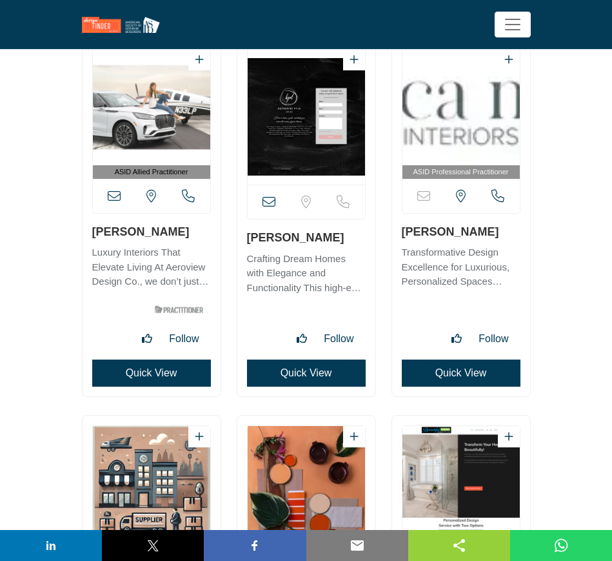
drag, startPoint x: 245, startPoint y: 238, endPoint x: 315, endPoint y: 238, distance: 70.4
click at [315, 238] on div "View email address of this listing" at bounding box center [307, 218] width 138 height 358
copy link "Maxine Pyle"
drag, startPoint x: 493, startPoint y: 233, endPoint x: 403, endPoint y: 232, distance: 89.7
click at [403, 232] on h3 "Rebecca Morris" at bounding box center [461, 231] width 119 height 16
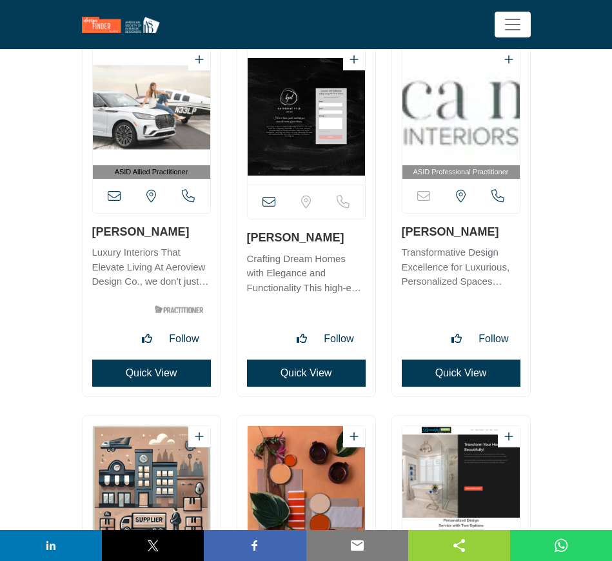
copy link "Rebecca Morris"
click at [456, 375] on button "Quick View" at bounding box center [461, 372] width 119 height 27
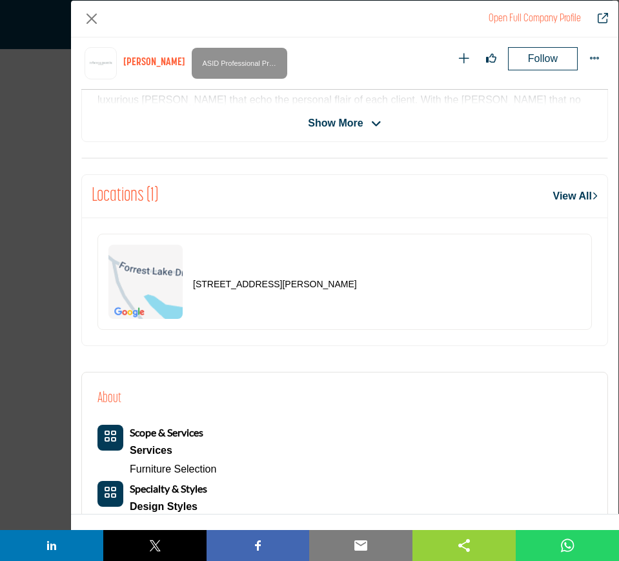
scroll to position [456, 0]
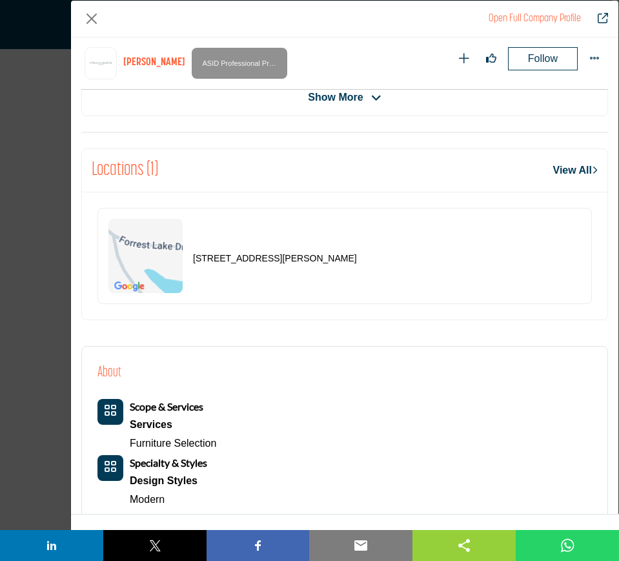
drag, startPoint x: 382, startPoint y: 259, endPoint x: 187, endPoint y: 263, distance: 194.9
click at [187, 263] on div "160 Forrest Lake Dr NW, 30327-3309, USA" at bounding box center [344, 256] width 494 height 96
copy div "160 Forrest Lake Dr NW, 30327-3309, USA"
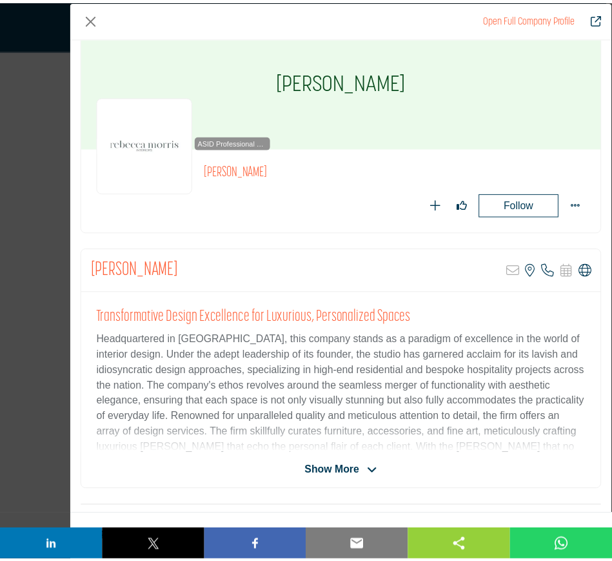
scroll to position [0, 0]
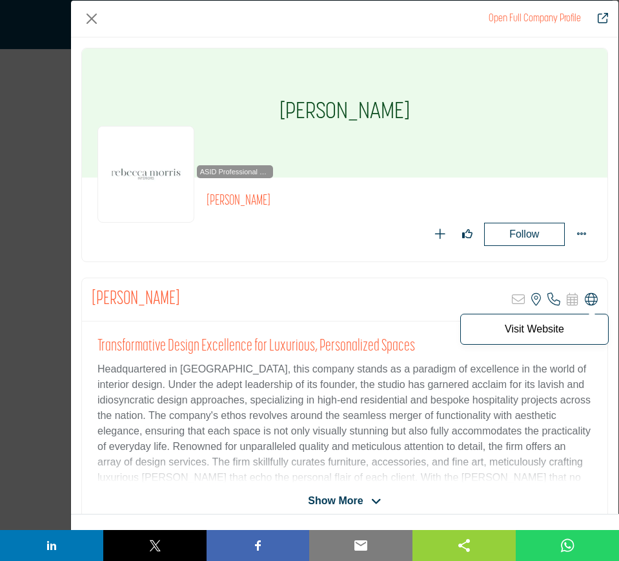
click at [585, 300] on icon "Company Data Modal" at bounding box center [591, 299] width 13 height 13
click at [91, 19] on button "Close" at bounding box center [91, 18] width 21 height 21
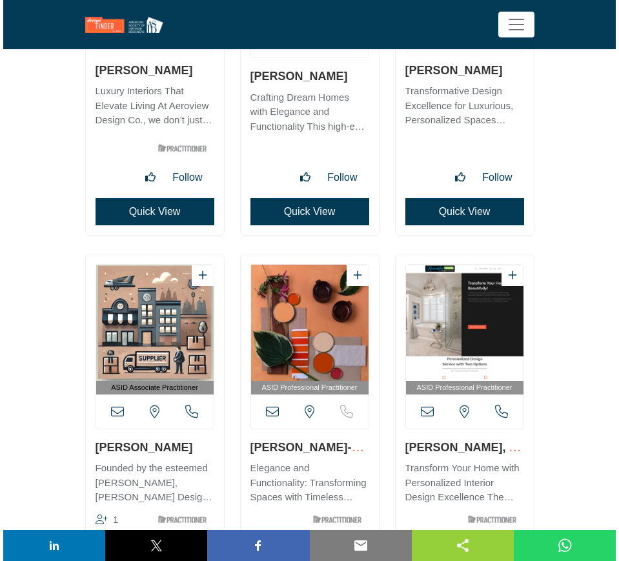
scroll to position [18308, 0]
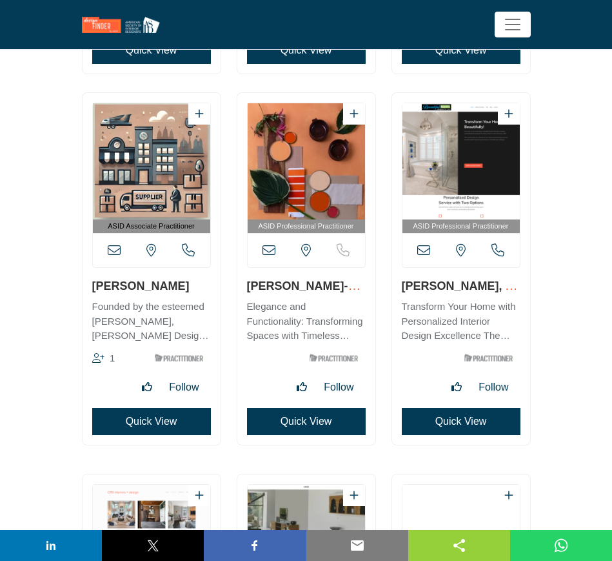
drag, startPoint x: 172, startPoint y: 287, endPoint x: 87, endPoint y: 286, distance: 85.2
click at [87, 286] on div "ASID Associate Practitioner 1" at bounding box center [152, 269] width 138 height 352
click at [121, 421] on button "Quick View" at bounding box center [151, 421] width 119 height 27
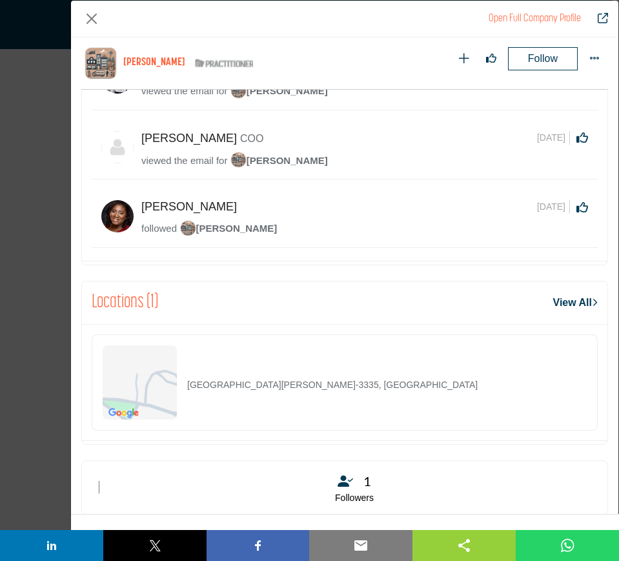
scroll to position [617, 0]
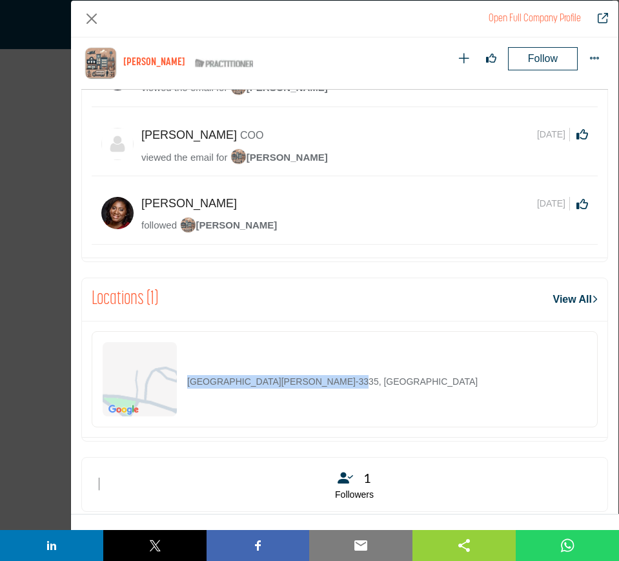
drag, startPoint x: 353, startPoint y: 378, endPoint x: 187, endPoint y: 385, distance: 166.0
click at [187, 385] on div "211 the Prado NE, 30309-3335, USA" at bounding box center [345, 379] width 506 height 96
click at [93, 17] on button "Close" at bounding box center [91, 18] width 21 height 21
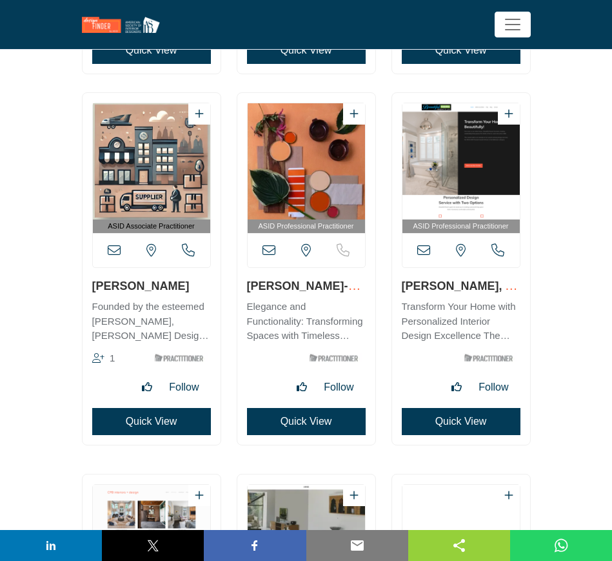
click at [308, 421] on button "Quick View" at bounding box center [306, 421] width 119 height 27
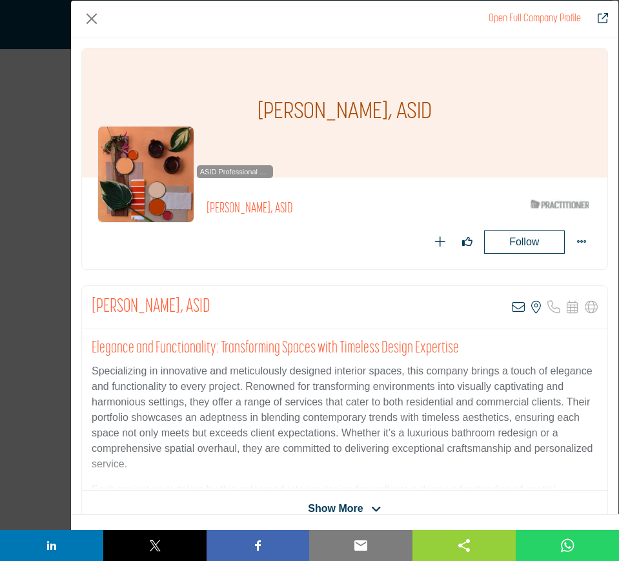
drag, startPoint x: 212, startPoint y: 110, endPoint x: 418, endPoint y: 98, distance: 206.2
click at [418, 98] on div "Susan Hopkins-Heatwole, ASID" at bounding box center [344, 112] width 525 height 129
drag, startPoint x: 509, startPoint y: 307, endPoint x: 487, endPoint y: 307, distance: 21.9
click at [512, 307] on icon "Company Data Modal" at bounding box center [518, 307] width 13 height 13
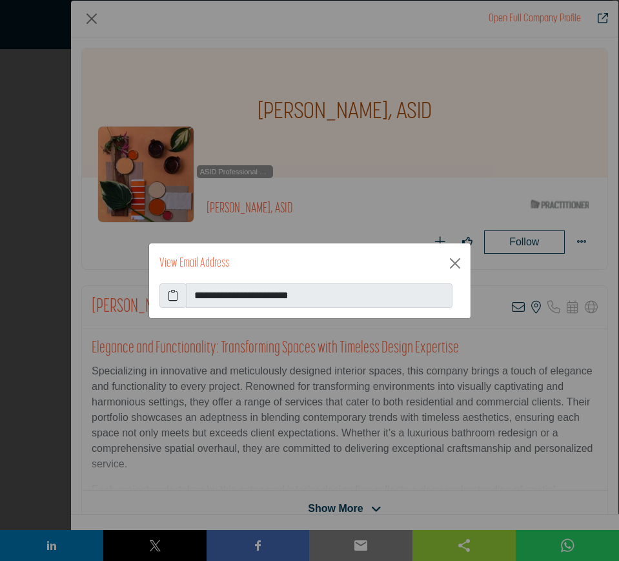
click at [168, 296] on icon at bounding box center [173, 295] width 10 height 15
click at [457, 265] on button "Close" at bounding box center [455, 263] width 21 height 21
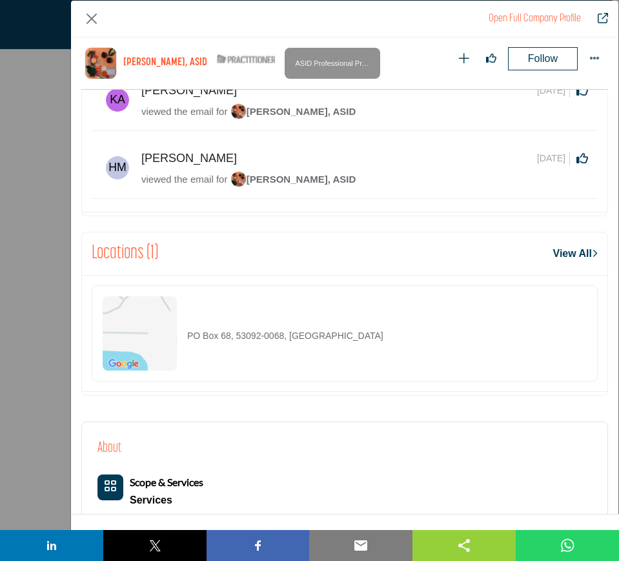
scroll to position [698, 0]
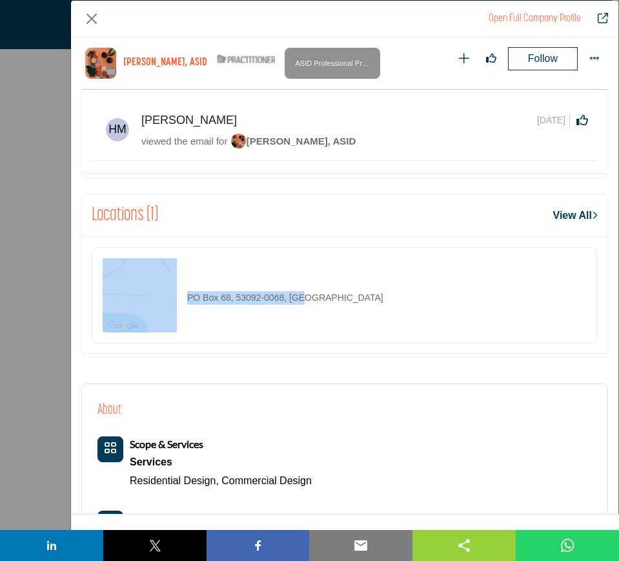
drag, startPoint x: 343, startPoint y: 307, endPoint x: 177, endPoint y: 297, distance: 165.5
click at [177, 297] on div "PO Box 68, 53092-0068, USA" at bounding box center [345, 295] width 506 height 96
click at [92, 19] on button "Close" at bounding box center [91, 18] width 21 height 21
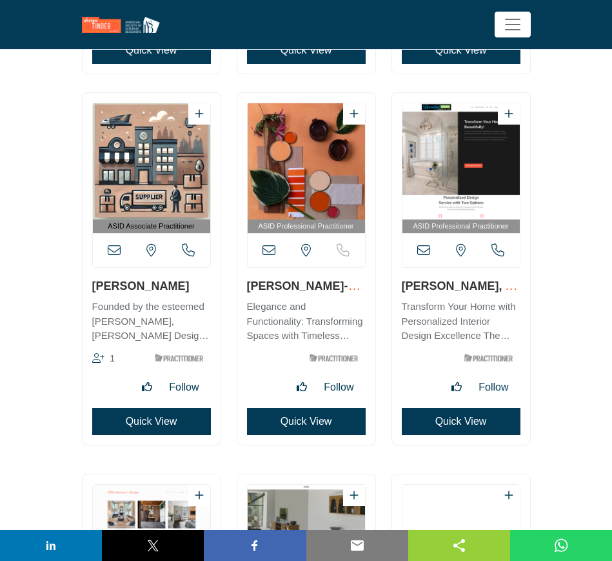
drag, startPoint x: 401, startPoint y: 290, endPoint x: 478, endPoint y: 286, distance: 76.9
click at [478, 286] on div "ASID Professional Practitioner" at bounding box center [461, 269] width 138 height 352
click at [454, 423] on button "Quick View" at bounding box center [461, 421] width 119 height 27
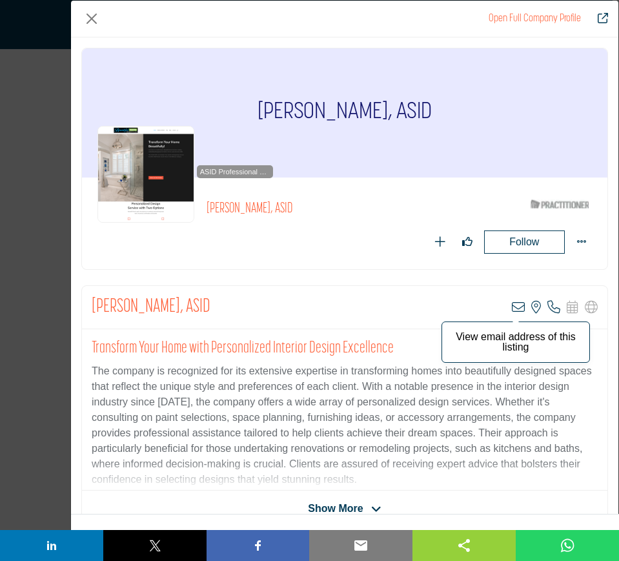
click at [514, 306] on icon "Company Data Modal" at bounding box center [518, 307] width 13 height 13
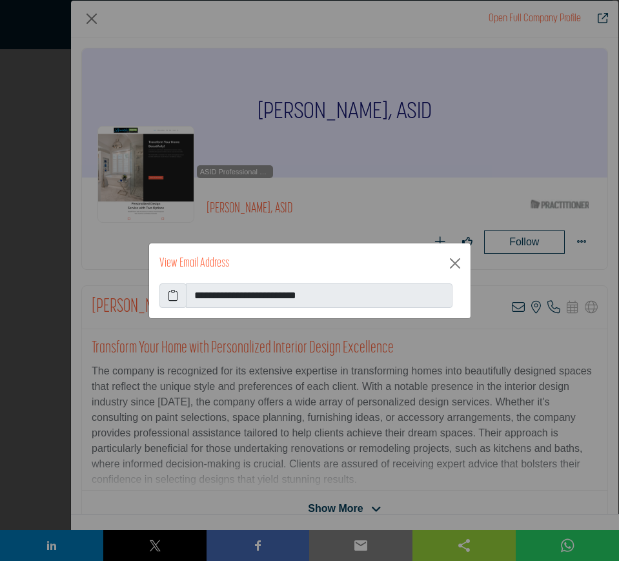
click at [174, 296] on icon at bounding box center [173, 295] width 10 height 15
click at [454, 262] on button "Close" at bounding box center [455, 263] width 21 height 21
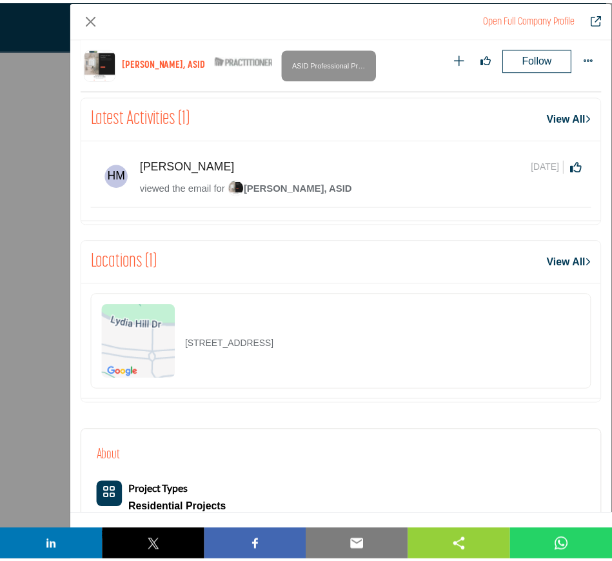
scroll to position [536, 0]
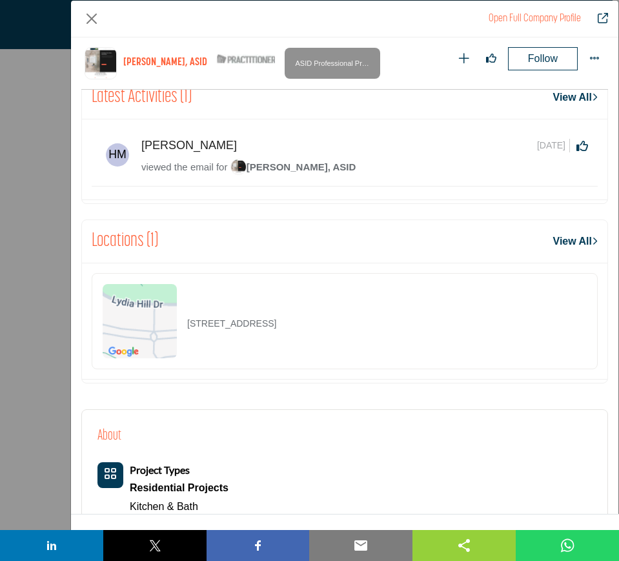
drag, startPoint x: 379, startPoint y: 327, endPoint x: 186, endPoint y: 323, distance: 193.0
click at [186, 323] on div "1 Monarch Trace Ct #302, 63017-4618, USA" at bounding box center [345, 321] width 506 height 96
click at [90, 19] on button "Close" at bounding box center [91, 18] width 21 height 21
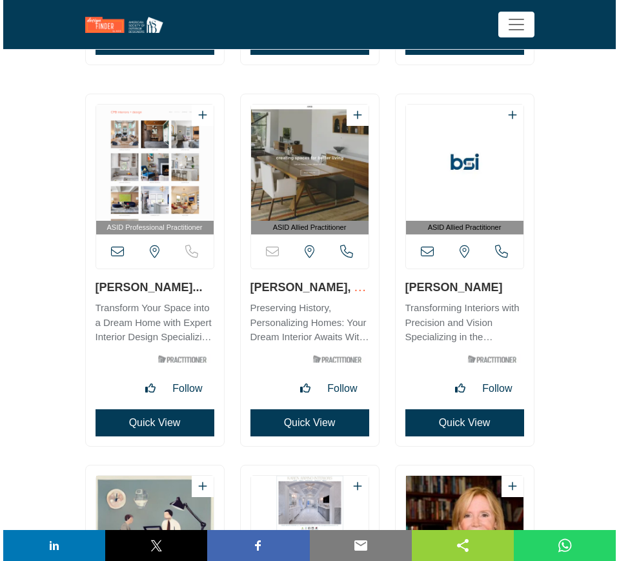
scroll to position [18711, 0]
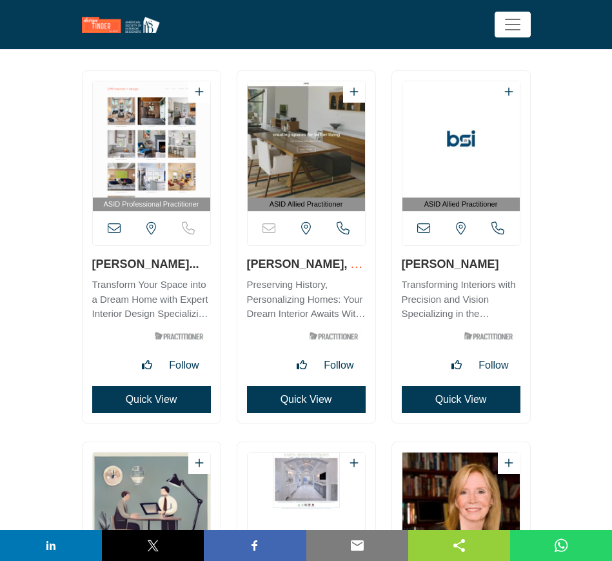
click at [136, 401] on button "Quick View" at bounding box center [151, 399] width 119 height 27
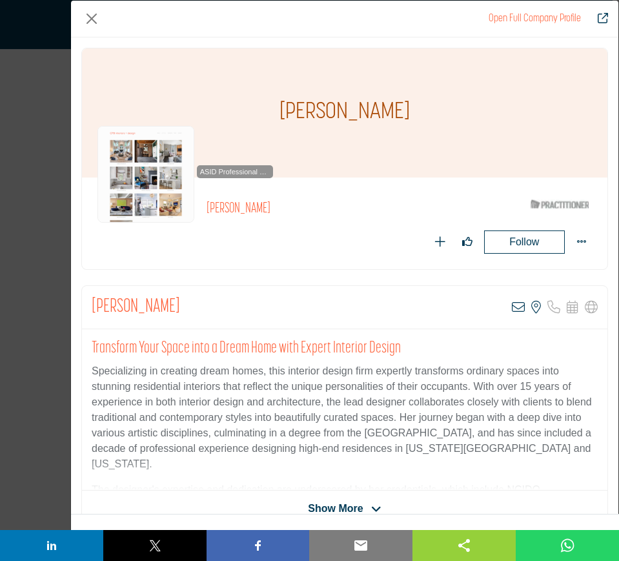
drag, startPoint x: 256, startPoint y: 115, endPoint x: 421, endPoint y: 113, distance: 165.9
click at [421, 113] on div "Cynthia Peralta-Brito" at bounding box center [344, 112] width 525 height 129
click at [91, 19] on button "Close" at bounding box center [91, 18] width 21 height 21
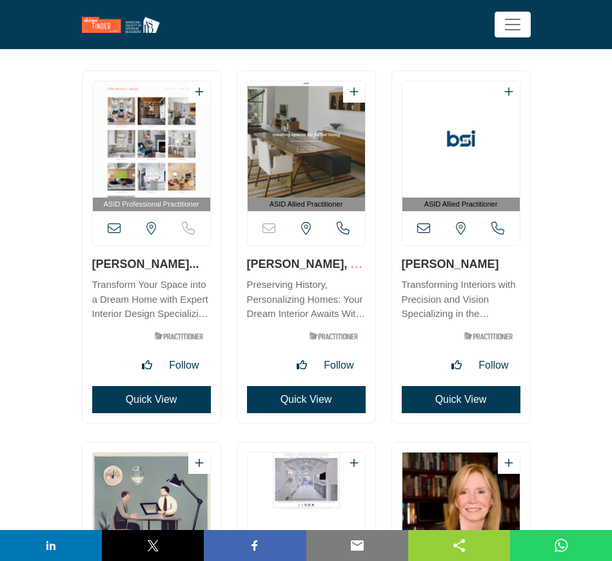
drag, startPoint x: 243, startPoint y: 265, endPoint x: 323, endPoint y: 266, distance: 80.0
click at [323, 266] on div "ASID Allied Practitioner" at bounding box center [307, 247] width 138 height 352
drag, startPoint x: 399, startPoint y: 265, endPoint x: 469, endPoint y: 265, distance: 70.4
click at [469, 265] on div "ASID Allied Practitioner" at bounding box center [461, 247] width 138 height 352
click at [458, 402] on button "Quick View" at bounding box center [461, 399] width 119 height 27
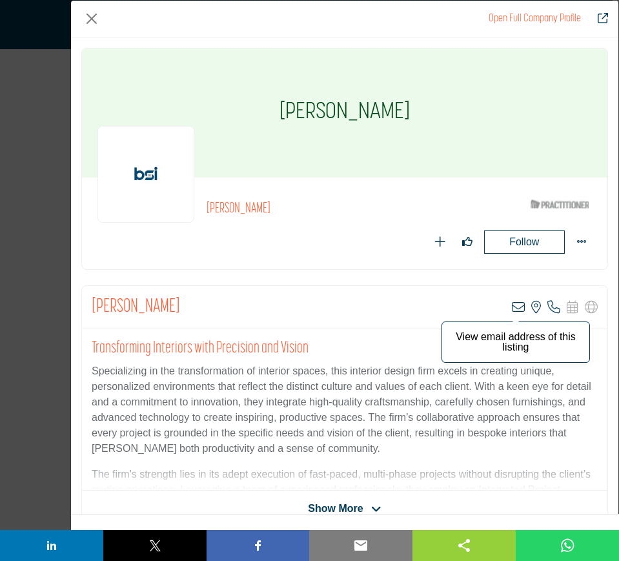
click at [513, 305] on icon "Company Data Modal" at bounding box center [518, 307] width 13 height 13
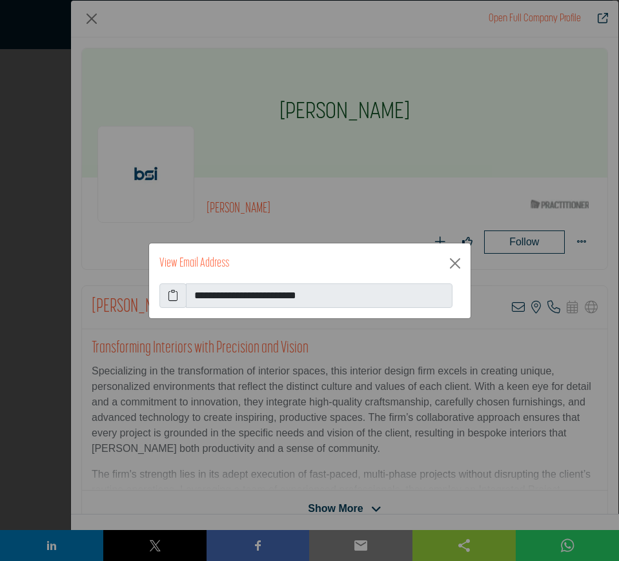
click at [171, 294] on icon at bounding box center [173, 295] width 10 height 15
click at [457, 261] on button "Close" at bounding box center [455, 263] width 21 height 21
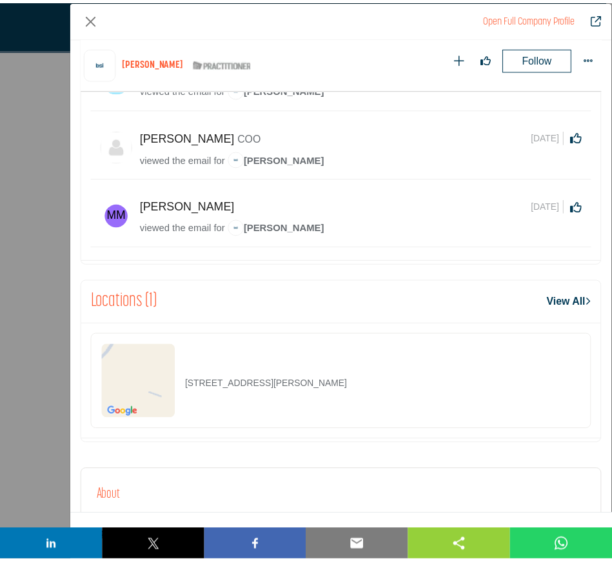
scroll to position [617, 0]
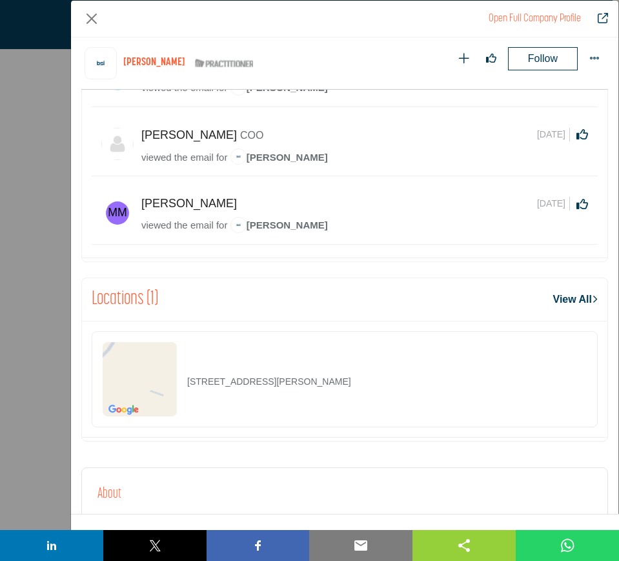
drag, startPoint x: 385, startPoint y: 379, endPoint x: 175, endPoint y: 385, distance: 209.8
click at [175, 385] on div "W222N630 Cheaney Rd, 53186-1697, USA" at bounding box center [345, 379] width 506 height 96
drag, startPoint x: 90, startPoint y: 19, endPoint x: 209, endPoint y: 184, distance: 202.9
click at [90, 19] on button "Close" at bounding box center [91, 18] width 21 height 21
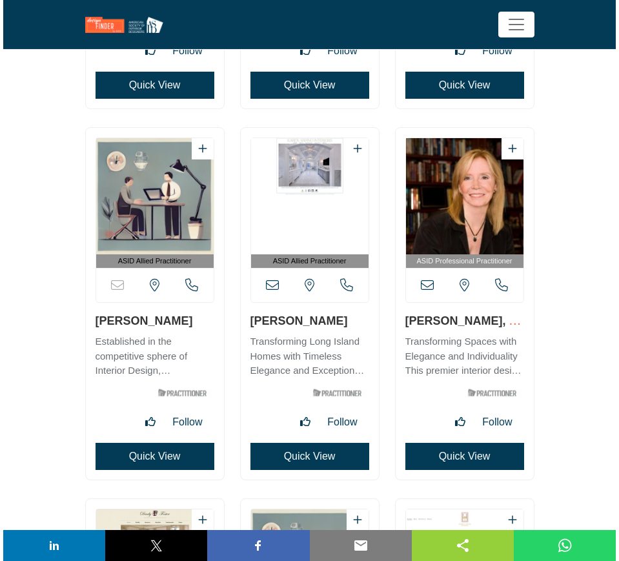
scroll to position [19034, 0]
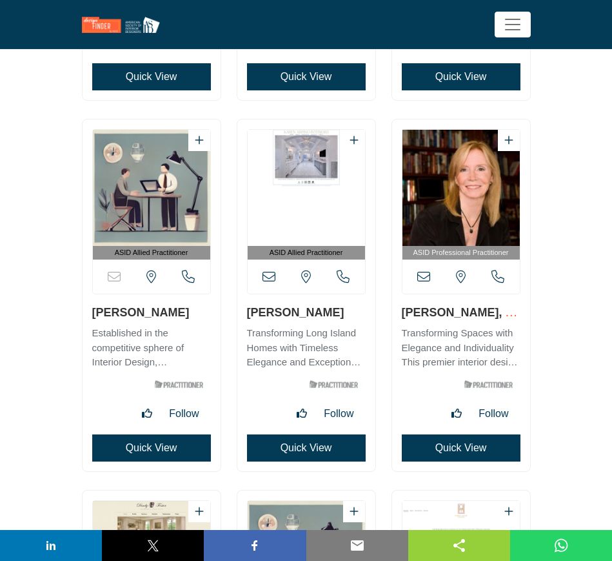
drag, startPoint x: 187, startPoint y: 314, endPoint x: 92, endPoint y: 318, distance: 95.0
click at [92, 318] on h3 "Audrey Newman" at bounding box center [151, 312] width 119 height 16
click at [112, 448] on button "Quick View" at bounding box center [151, 447] width 119 height 27
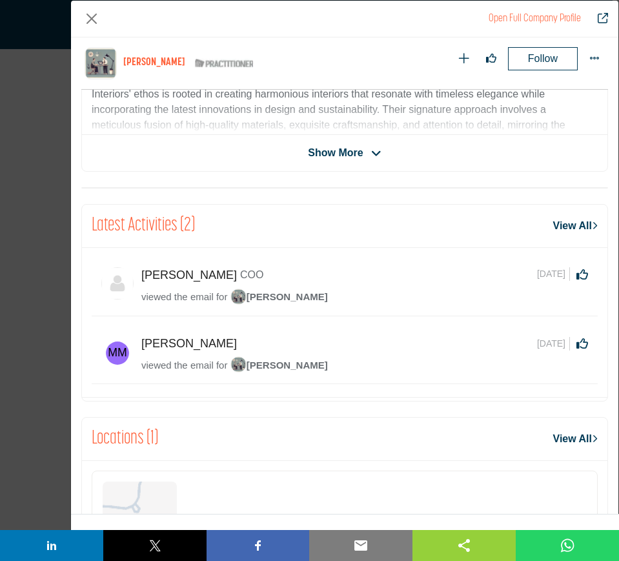
scroll to position [536, 0]
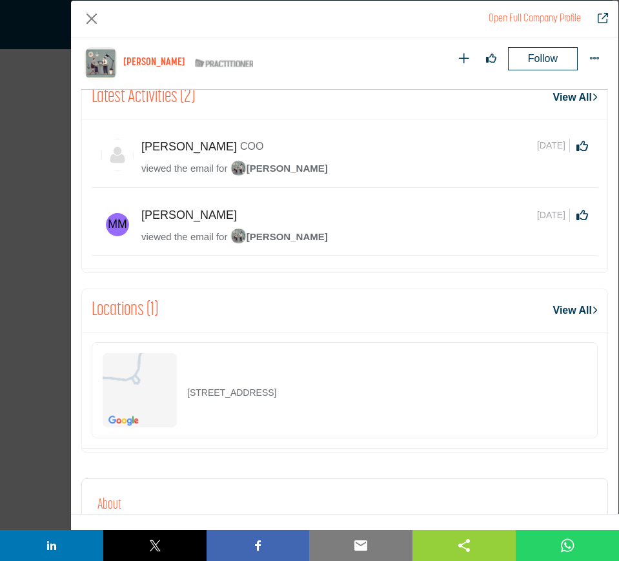
drag, startPoint x: 343, startPoint y: 394, endPoint x: 183, endPoint y: 395, distance: 159.4
click at [183, 395] on div "36033 N 85th Pl, 85266-1074, USA" at bounding box center [345, 390] width 506 height 96
click at [94, 18] on button "Close" at bounding box center [91, 18] width 21 height 21
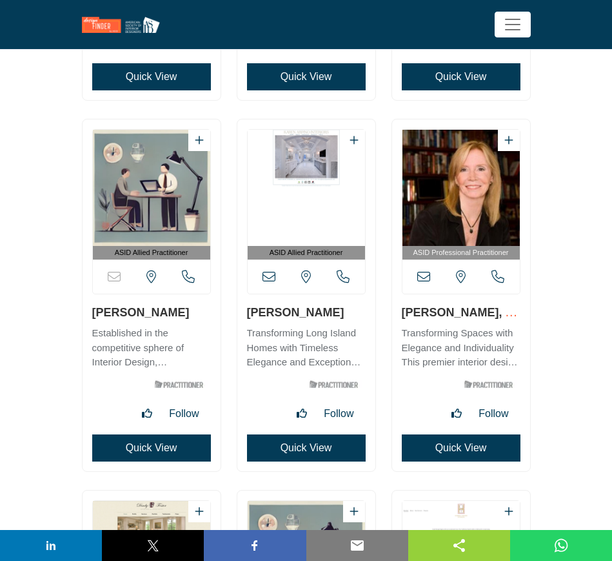
drag, startPoint x: 327, startPoint y: 312, endPoint x: 245, endPoint y: 319, distance: 82.3
click at [245, 319] on div "ASID Allied Practitioner" at bounding box center [307, 295] width 138 height 352
drag, startPoint x: 333, startPoint y: 313, endPoint x: 326, endPoint y: 312, distance: 7.1
click at [334, 312] on h3 "Karen Arpino" at bounding box center [306, 312] width 119 height 16
click at [307, 444] on button "Quick View" at bounding box center [306, 447] width 119 height 27
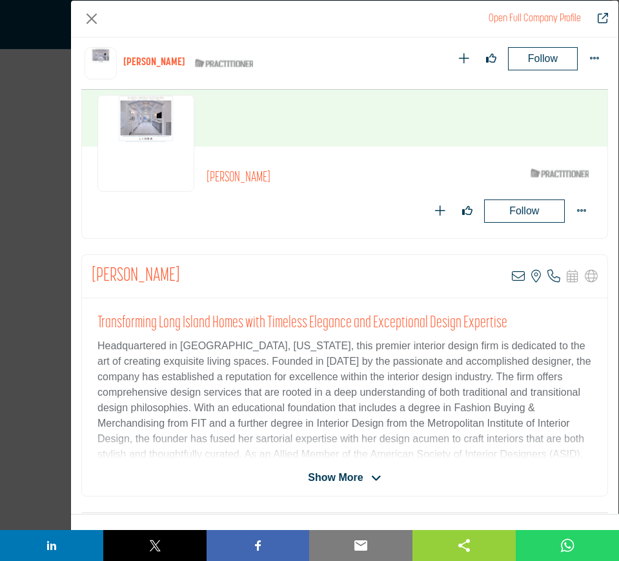
scroll to position [81, 0]
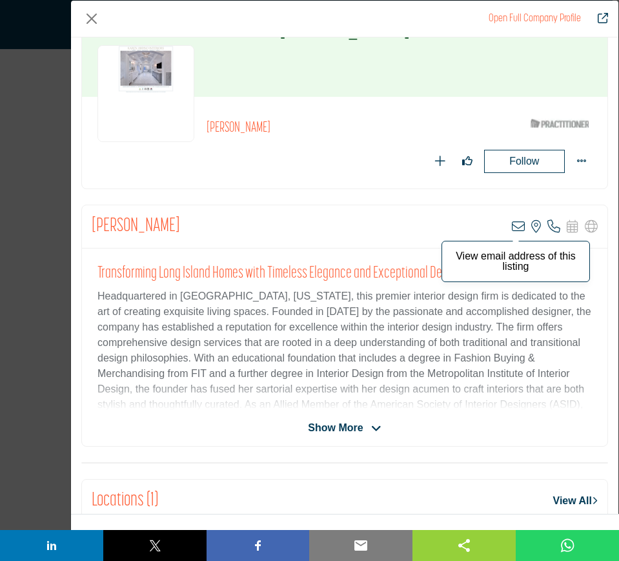
click at [512, 225] on icon "Company Data Modal" at bounding box center [518, 226] width 13 height 13
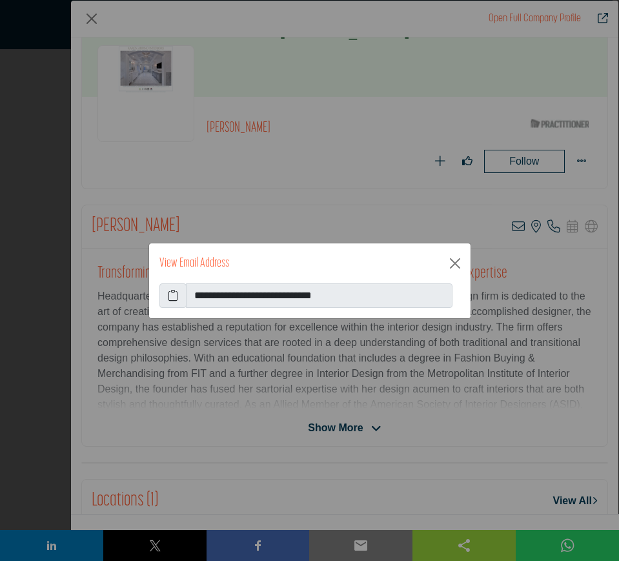
click at [171, 293] on icon at bounding box center [173, 295] width 10 height 15
click at [456, 263] on button "Close" at bounding box center [455, 263] width 21 height 21
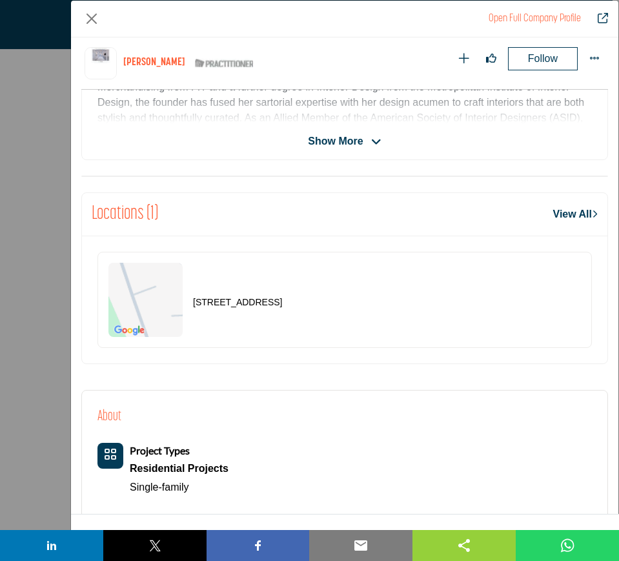
scroll to position [456, 0]
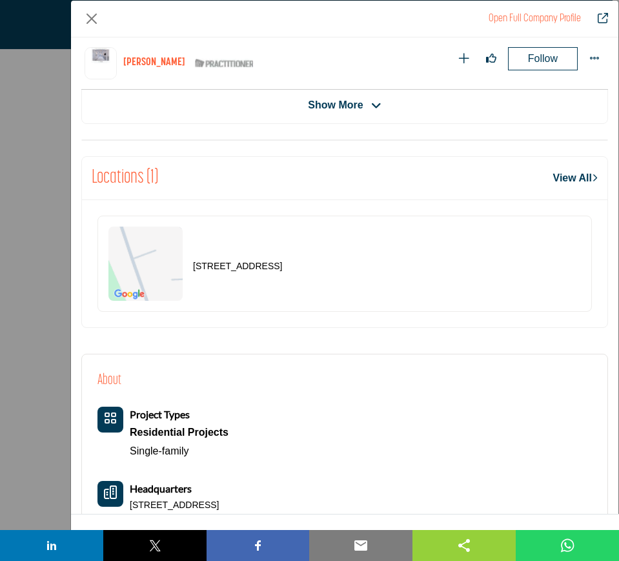
drag, startPoint x: 367, startPoint y: 263, endPoint x: 174, endPoint y: 256, distance: 193.1
click at [174, 256] on div "24 Foxhurst Ct, 11040-1019, USA" at bounding box center [344, 264] width 494 height 96
click at [91, 18] on button "Close" at bounding box center [91, 18] width 21 height 21
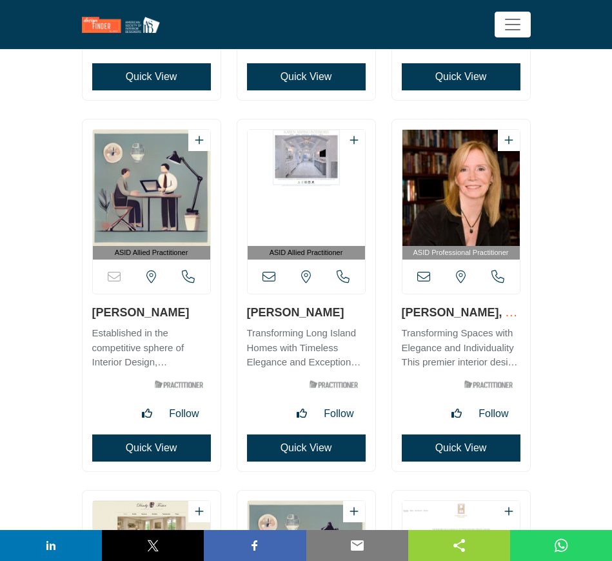
drag, startPoint x: 399, startPoint y: 312, endPoint x: 466, endPoint y: 307, distance: 66.7
click at [466, 307] on div "ASID Professional Practitioner" at bounding box center [461, 295] width 138 height 352
click at [457, 447] on button "Quick View" at bounding box center [461, 447] width 119 height 27
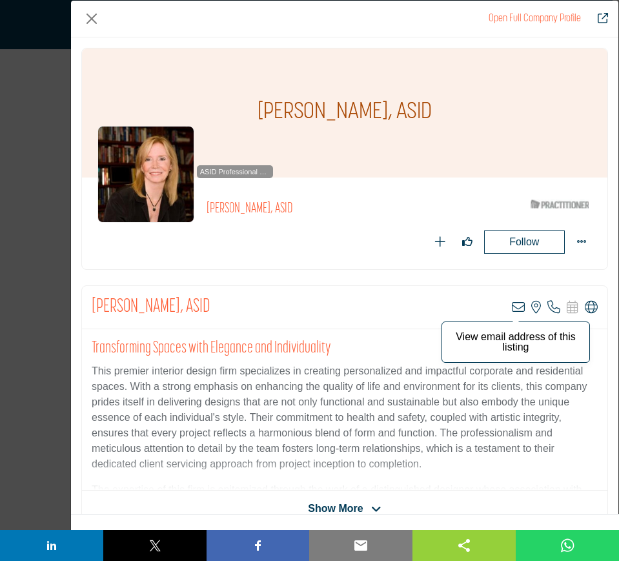
click at [512, 308] on icon "Company Data Modal" at bounding box center [518, 307] width 13 height 13
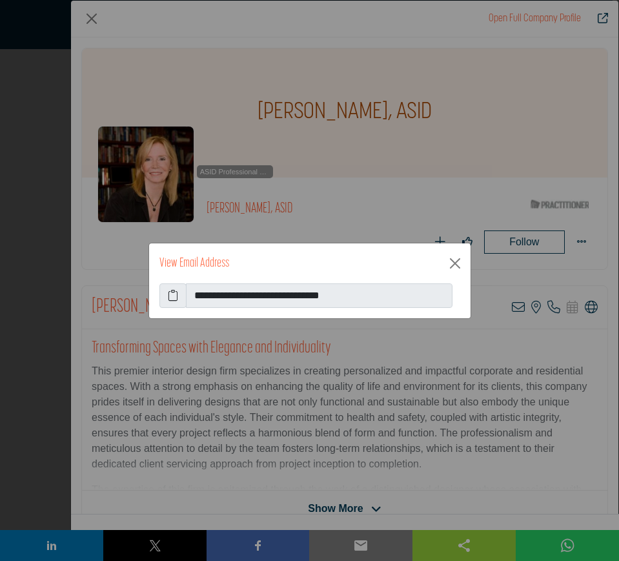
click at [170, 292] on icon at bounding box center [173, 295] width 10 height 15
click at [453, 260] on button "Close" at bounding box center [455, 263] width 21 height 21
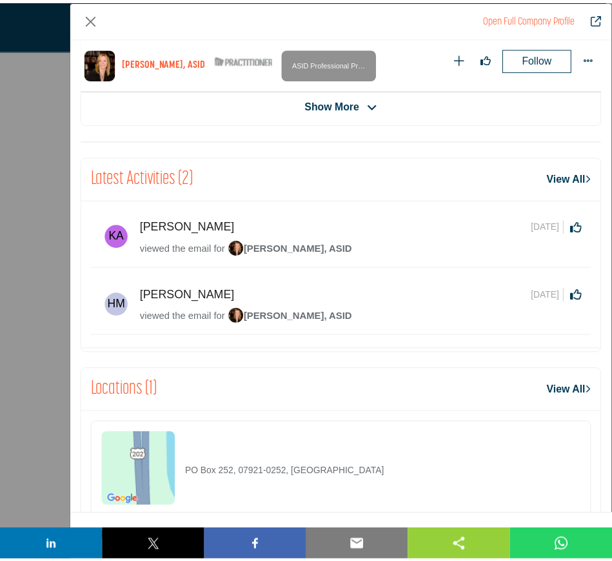
scroll to position [617, 0]
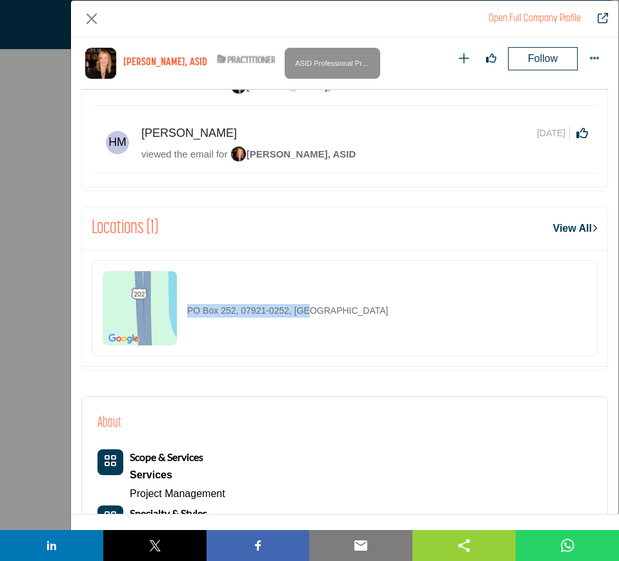
drag, startPoint x: 338, startPoint y: 308, endPoint x: 188, endPoint y: 308, distance: 149.7
click at [188, 308] on div "PO Box 252, 07921-0252, USA" at bounding box center [345, 308] width 506 height 96
click at [90, 19] on button "Close" at bounding box center [91, 18] width 21 height 21
